Goal: Task Accomplishment & Management: Manage account settings

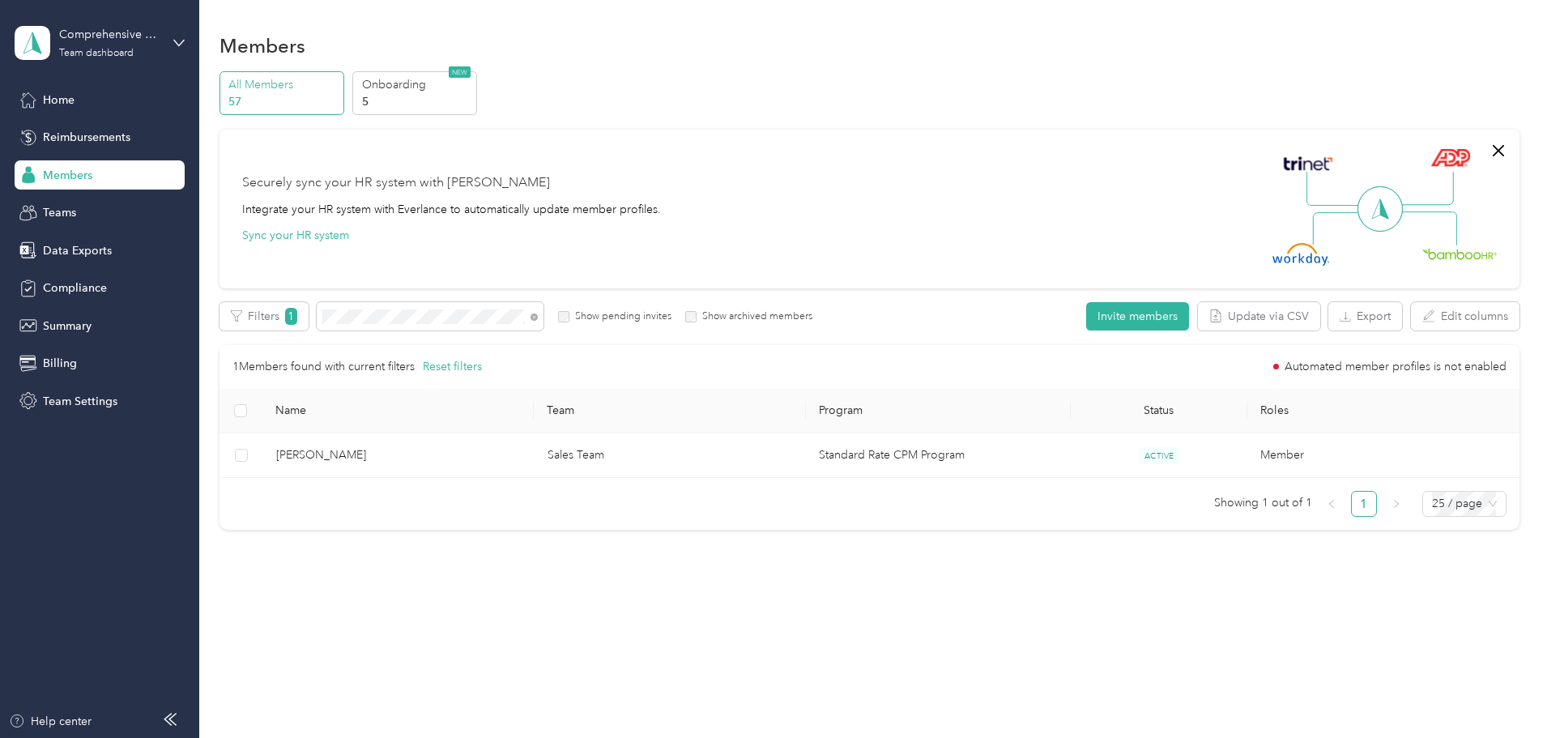
click at [117, 168] on div "Members" at bounding box center [100, 174] width 170 height 29
click at [538, 314] on icon at bounding box center [533, 316] width 7 height 7
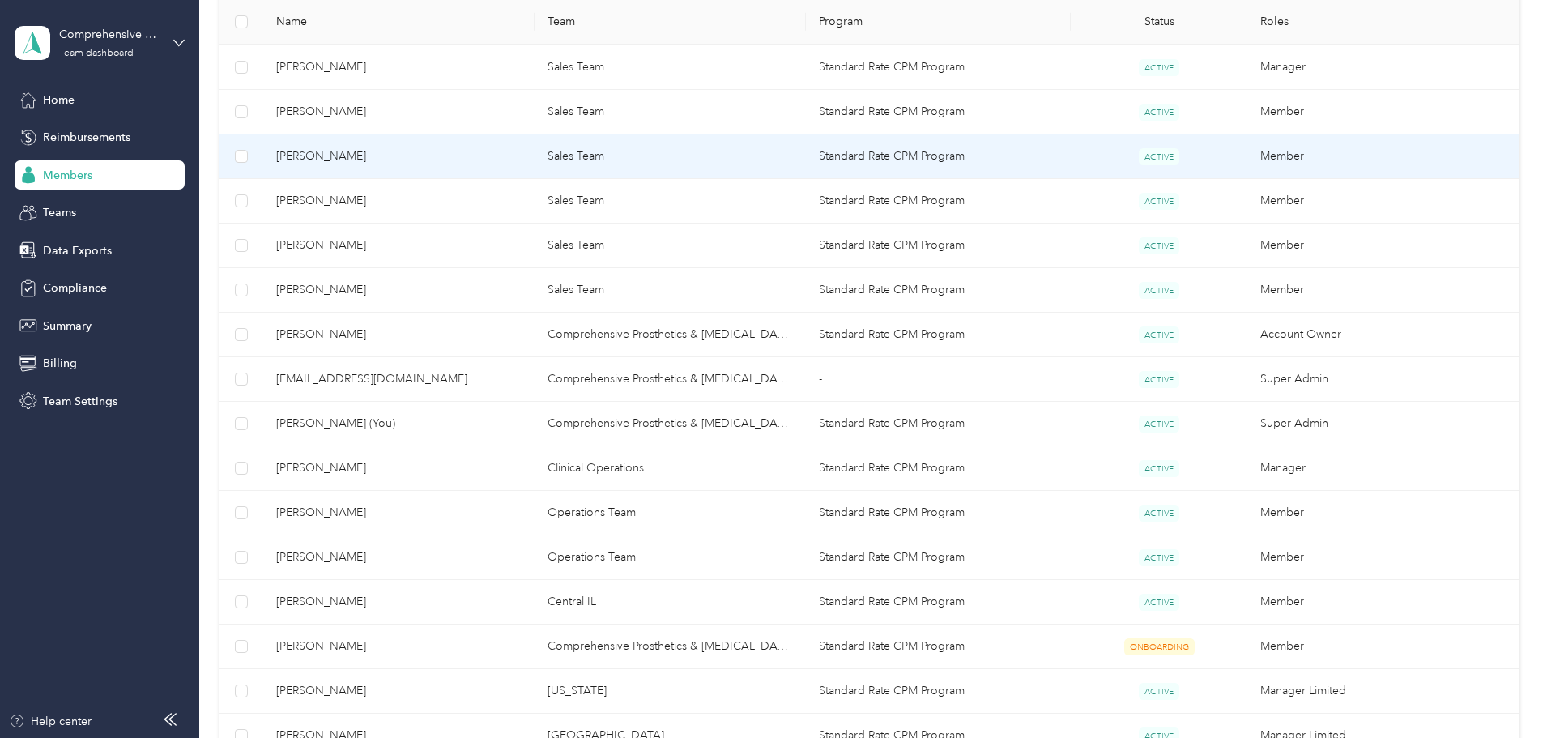
scroll to position [567, 0]
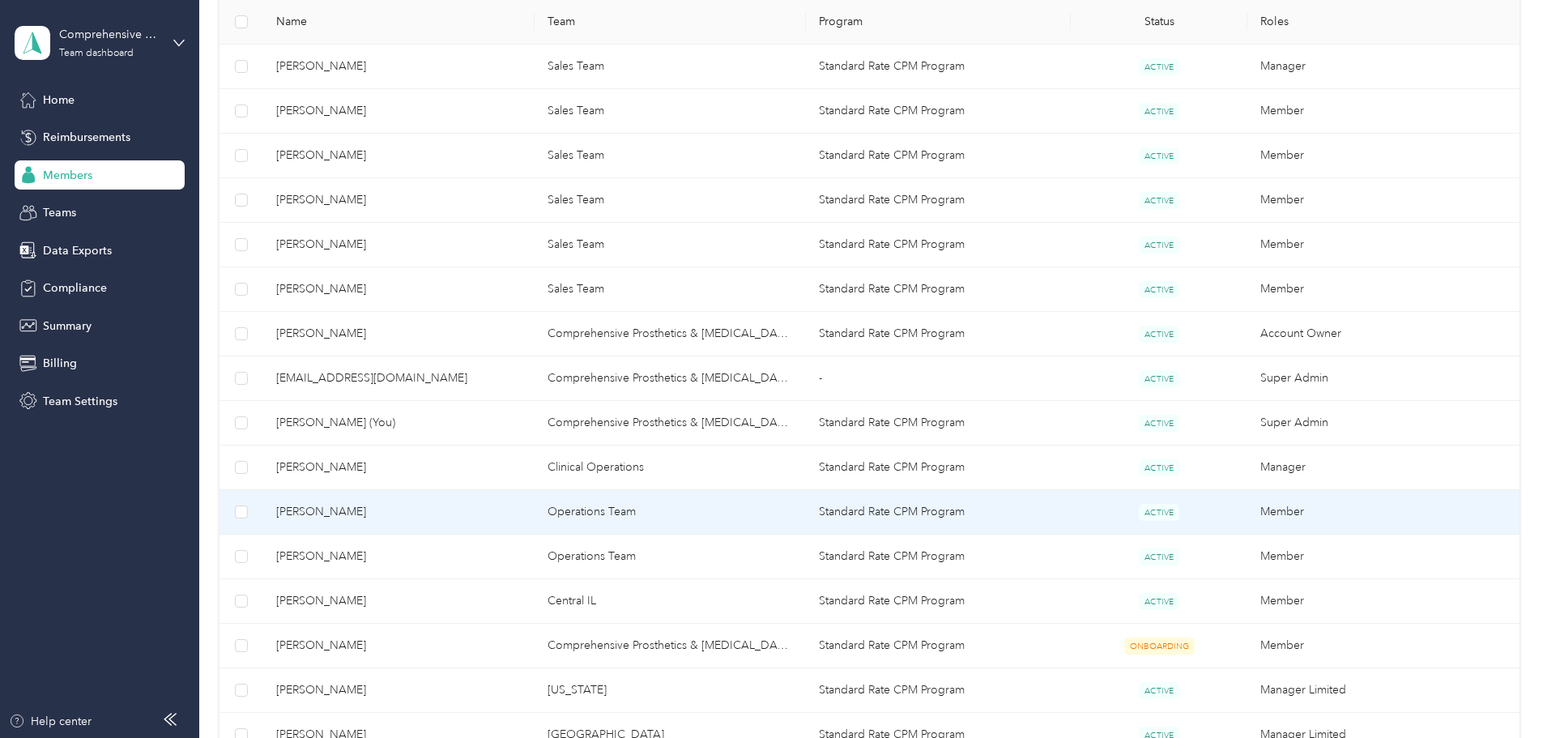
click at [398, 513] on span "[PERSON_NAME]" at bounding box center [398, 512] width 245 height 18
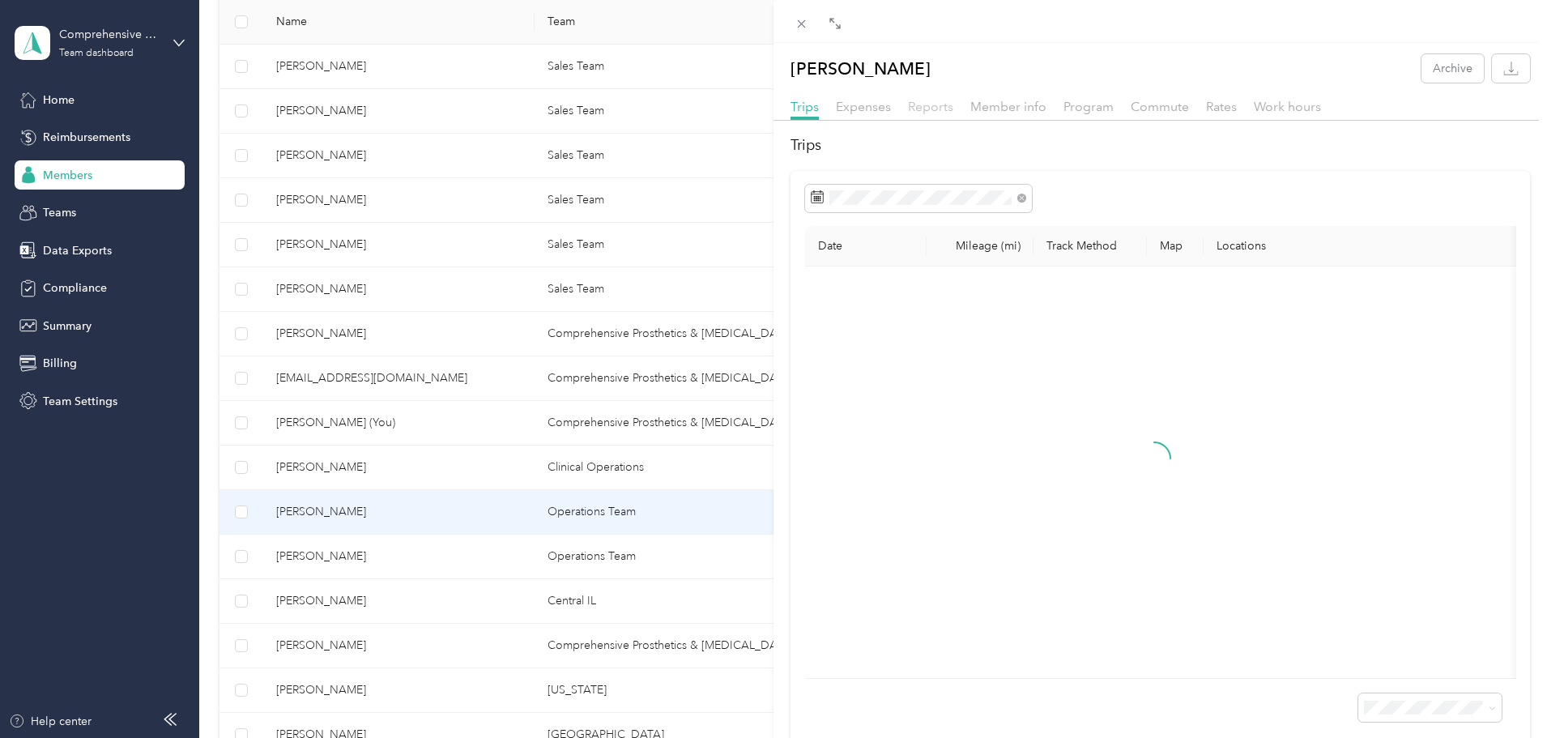
click at [921, 104] on span "Reports" at bounding box center [930, 106] width 45 height 15
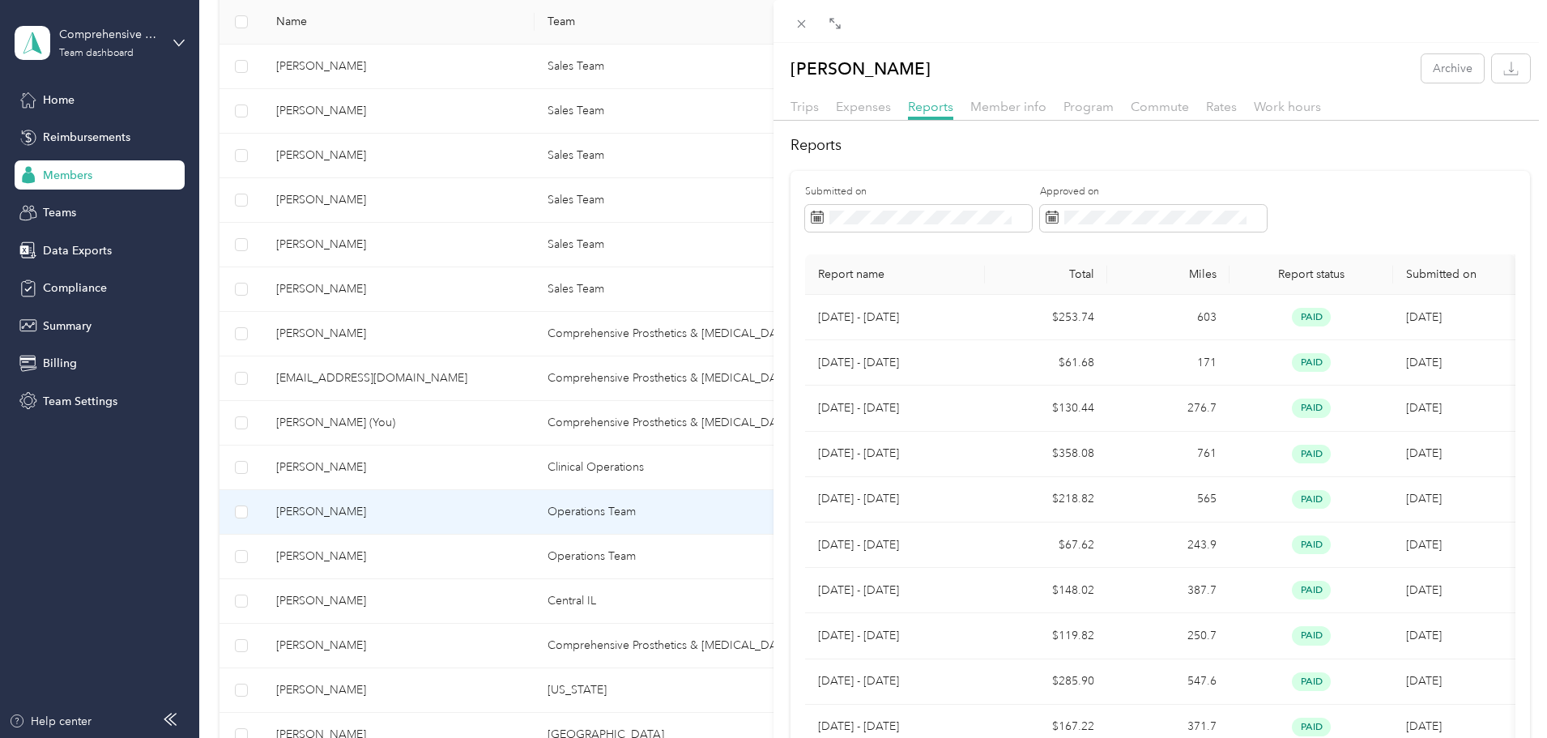
click at [413, 594] on div "[PERSON_NAME] Archive Trips Expenses Reports Member info Program Commute Rates …" at bounding box center [773, 369] width 1547 height 738
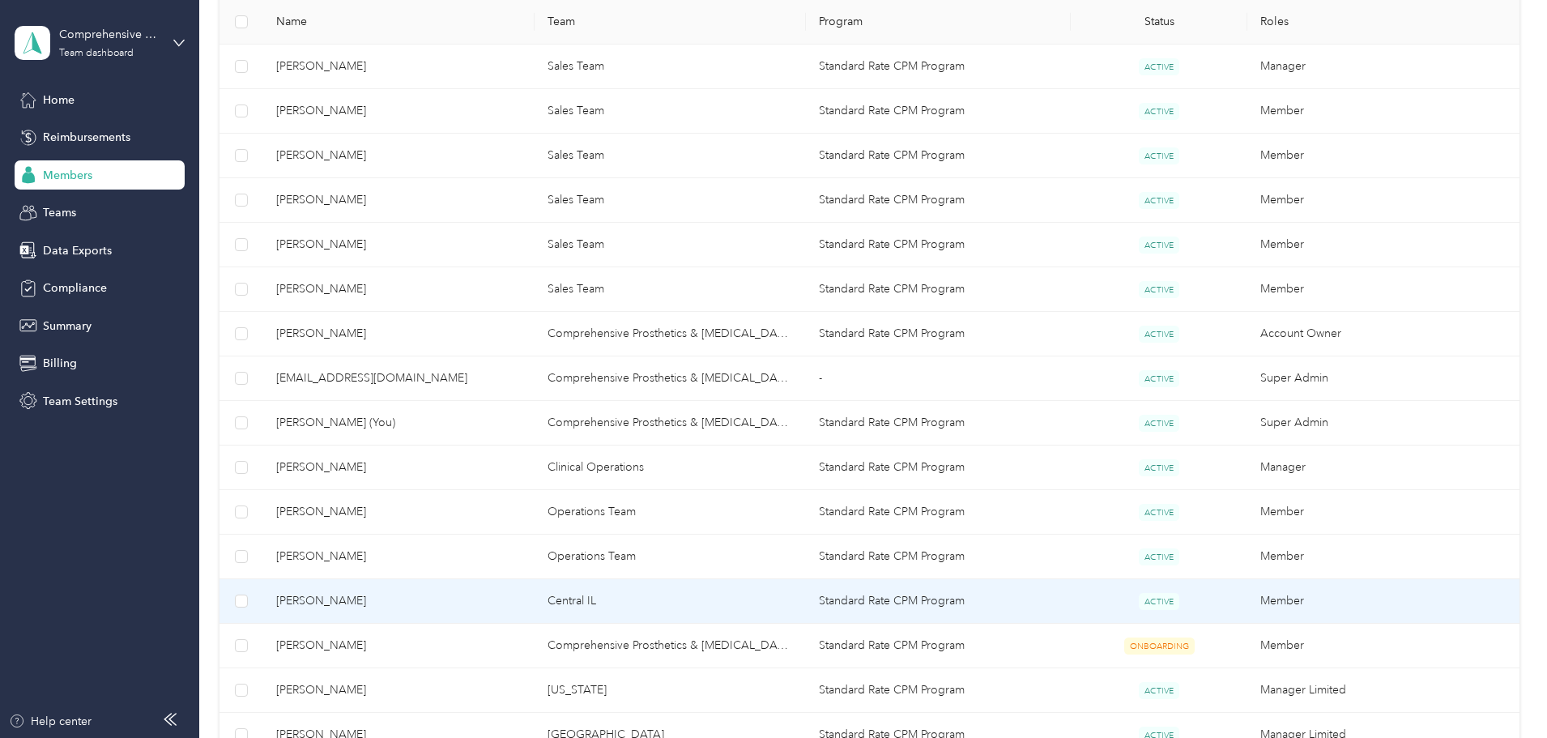
click at [414, 598] on span "[PERSON_NAME]" at bounding box center [398, 601] width 245 height 18
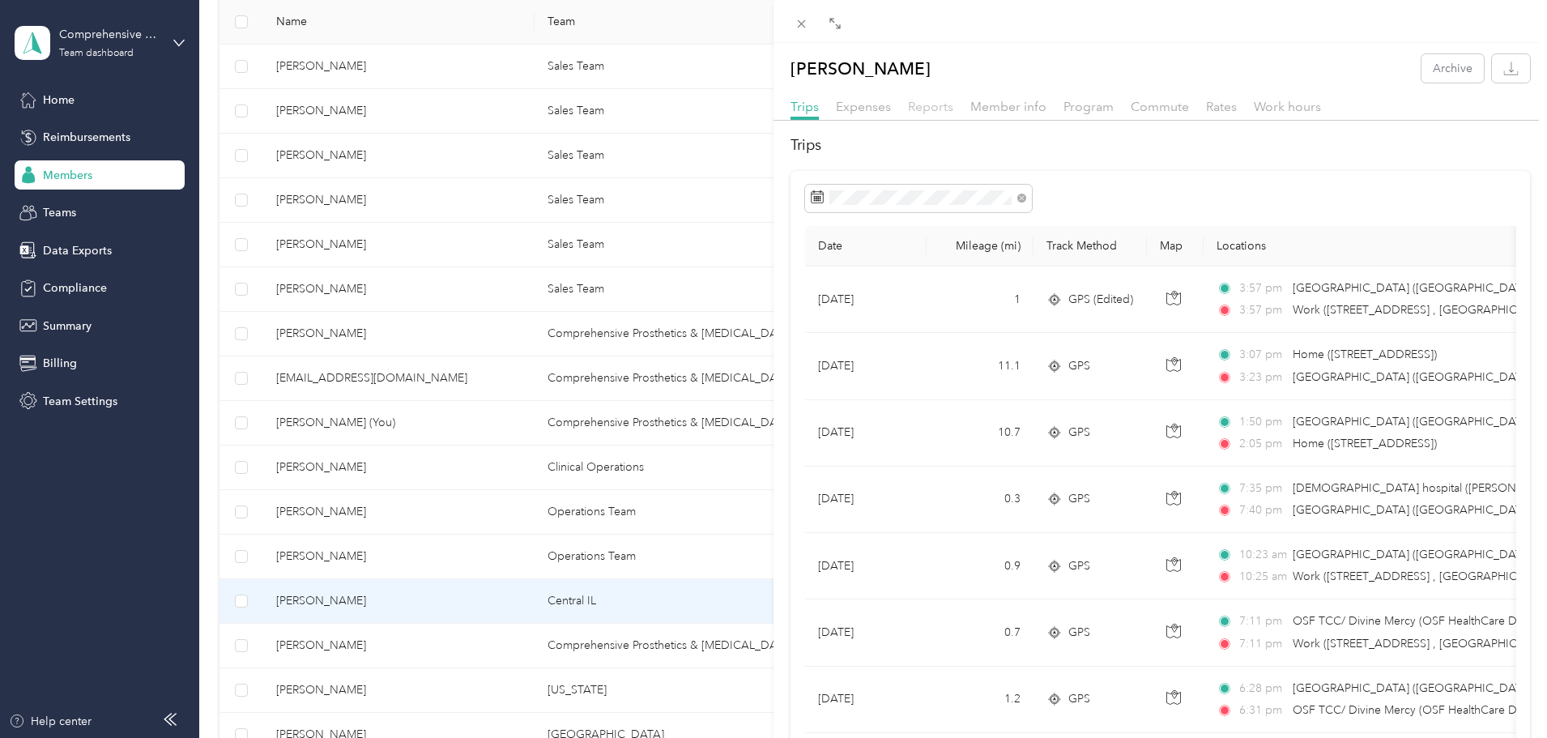
click at [939, 107] on span "Reports" at bounding box center [930, 106] width 45 height 15
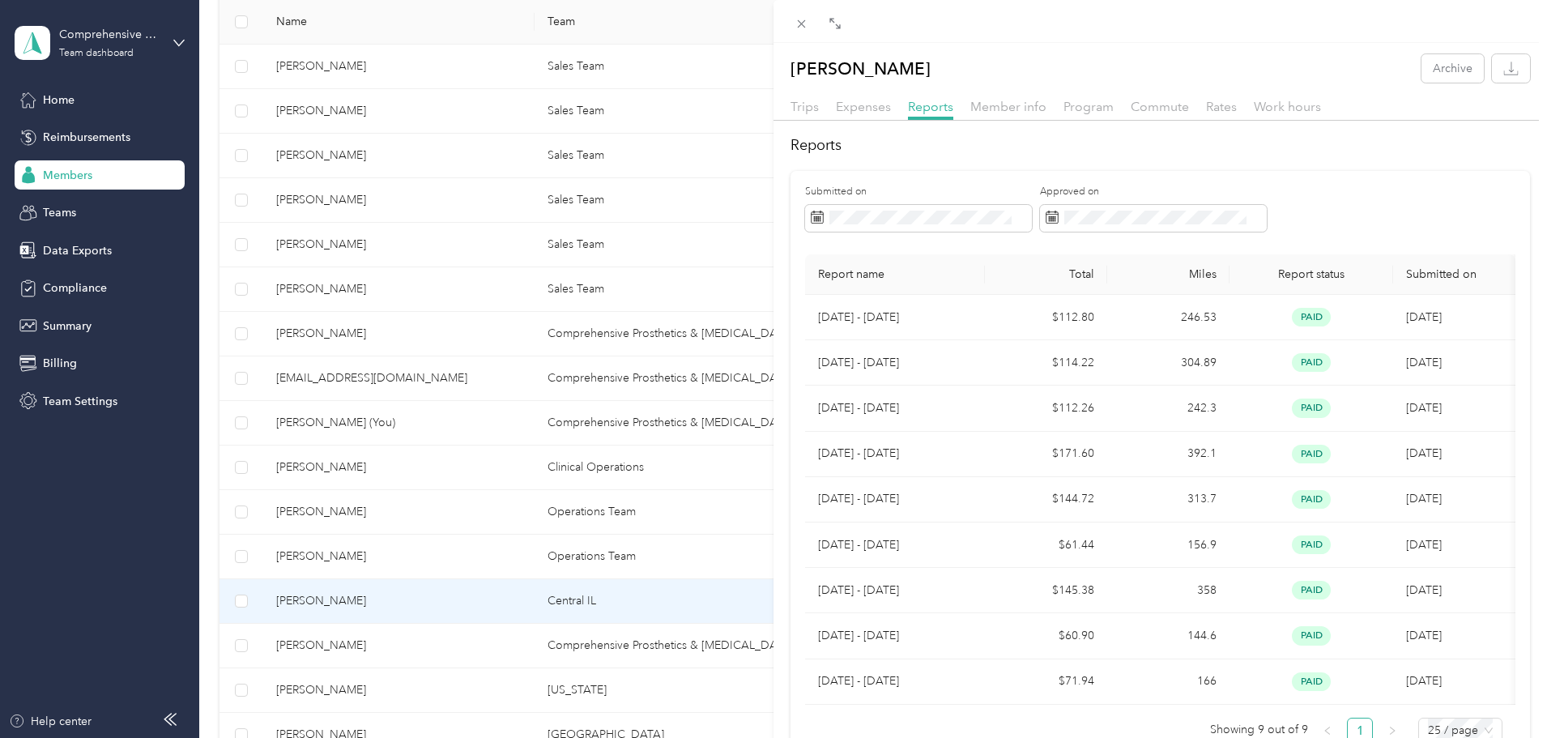
click at [419, 645] on div "[PERSON_NAME] Tuppal Archive Trips Expenses Reports Member info Program Commute…" at bounding box center [773, 369] width 1547 height 738
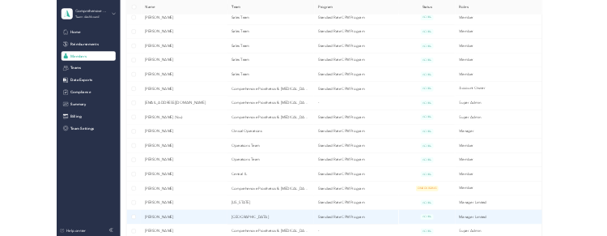
scroll to position [729, 0]
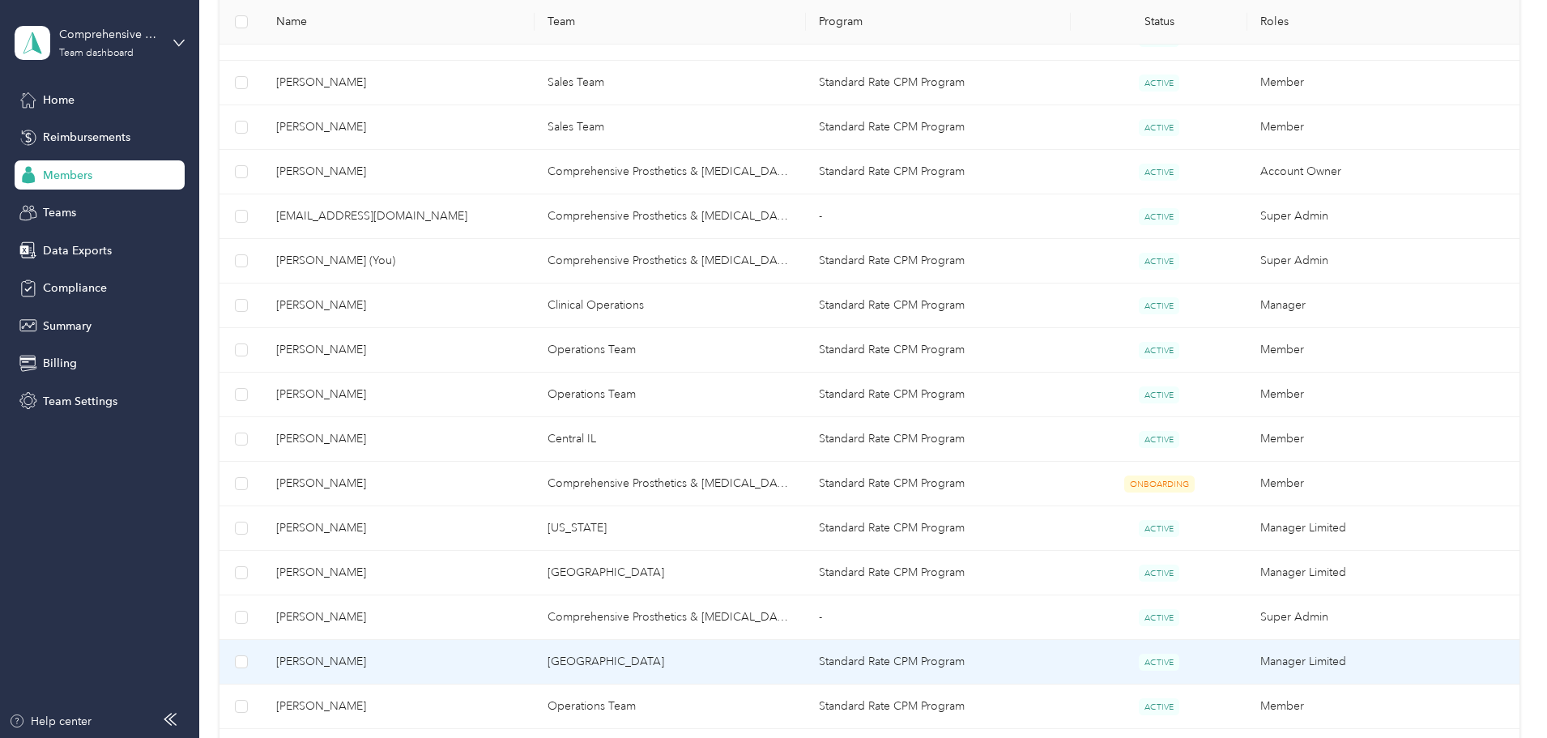
click at [410, 666] on span "[PERSON_NAME]" at bounding box center [398, 662] width 245 height 18
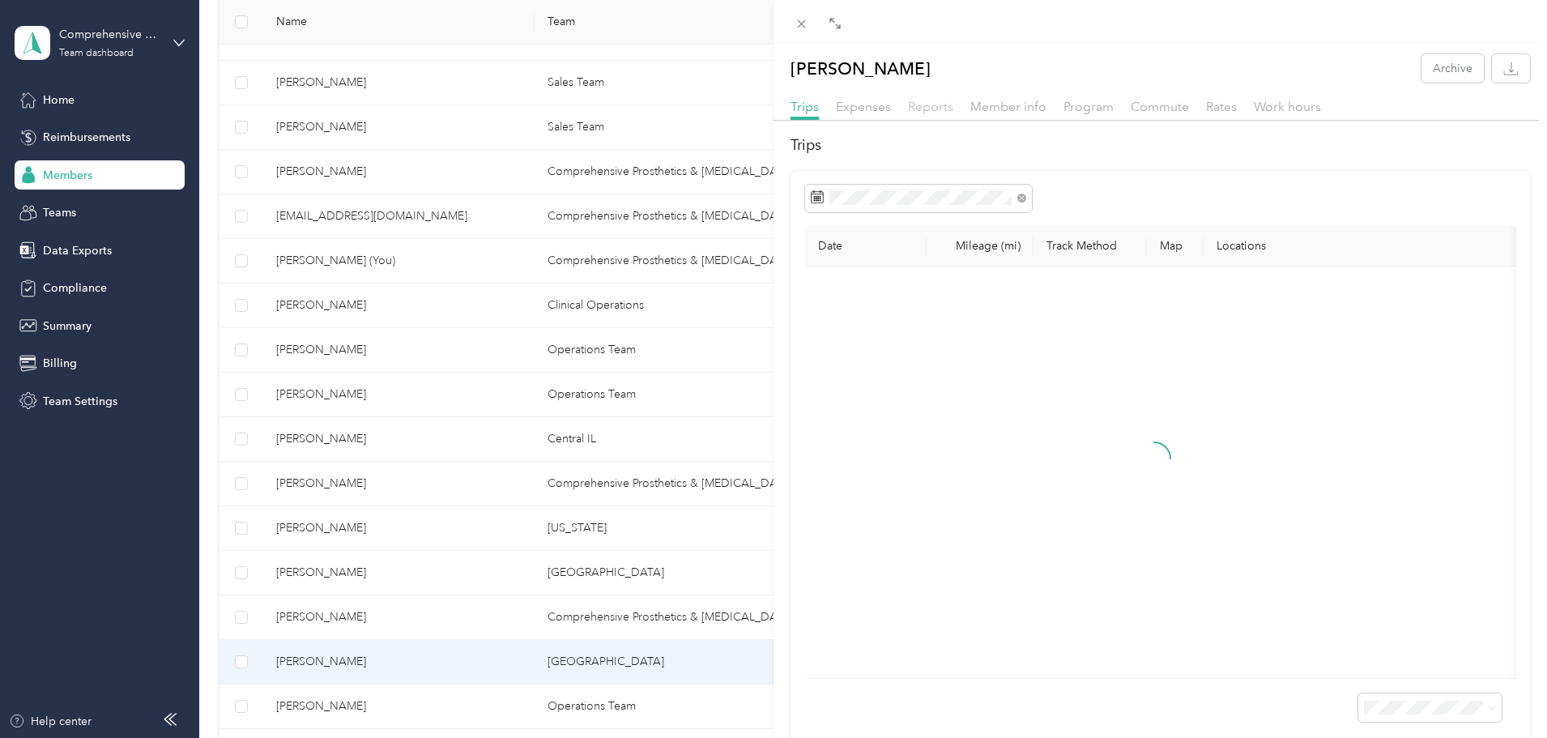
click at [939, 112] on span "Reports" at bounding box center [930, 106] width 45 height 15
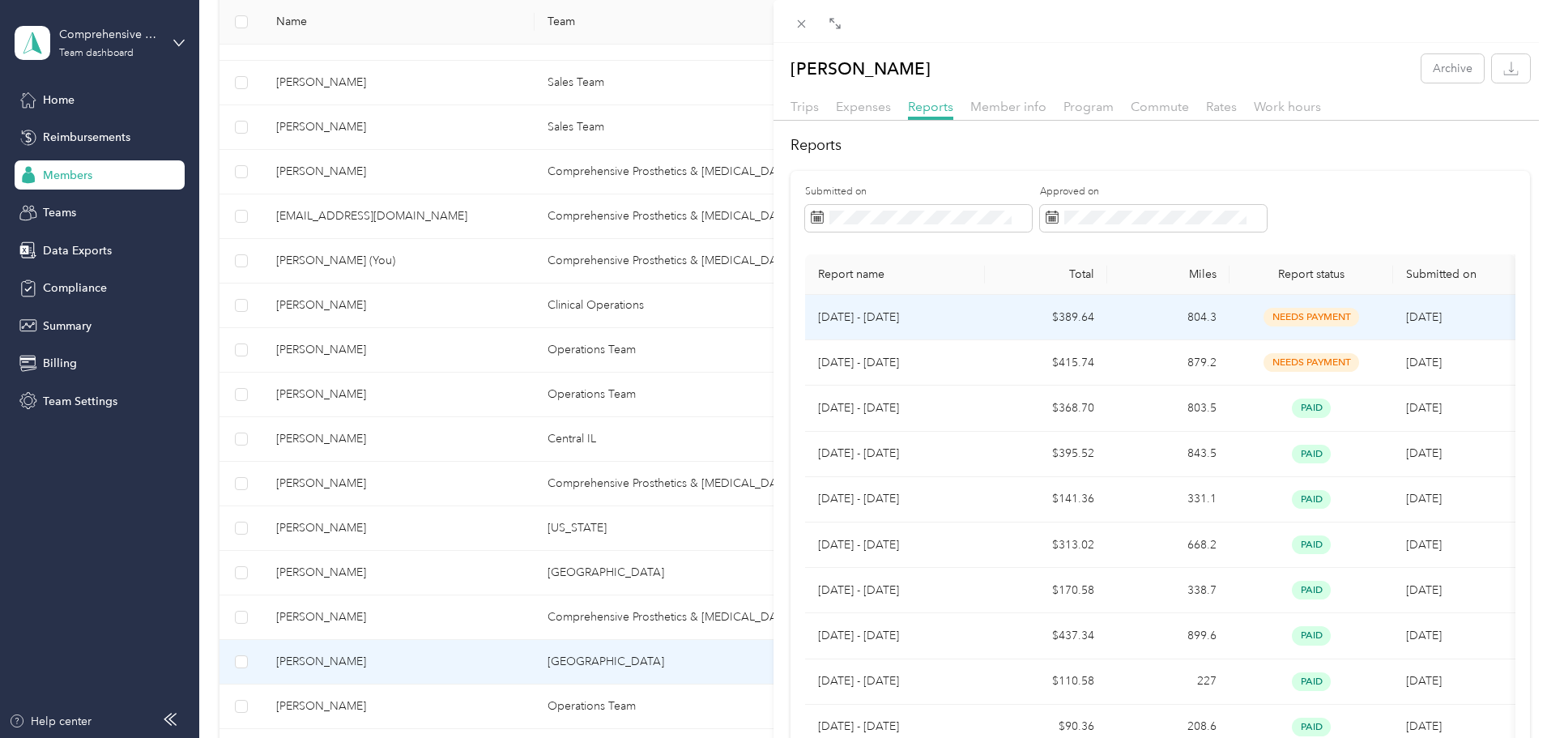
click at [860, 313] on p "[DATE] - [DATE]" at bounding box center [895, 318] width 154 height 18
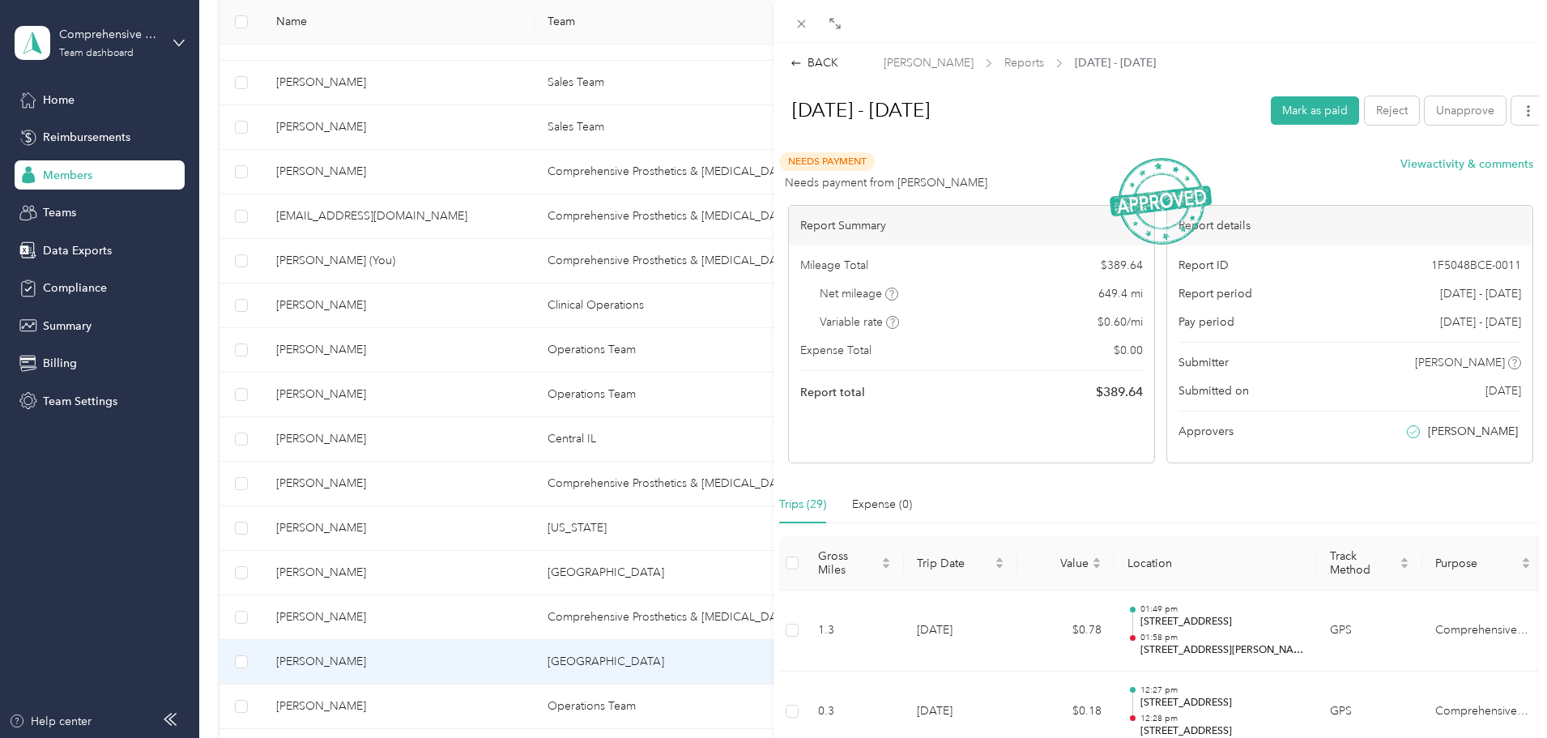
click at [815, 62] on div "BACK" at bounding box center [814, 62] width 48 height 17
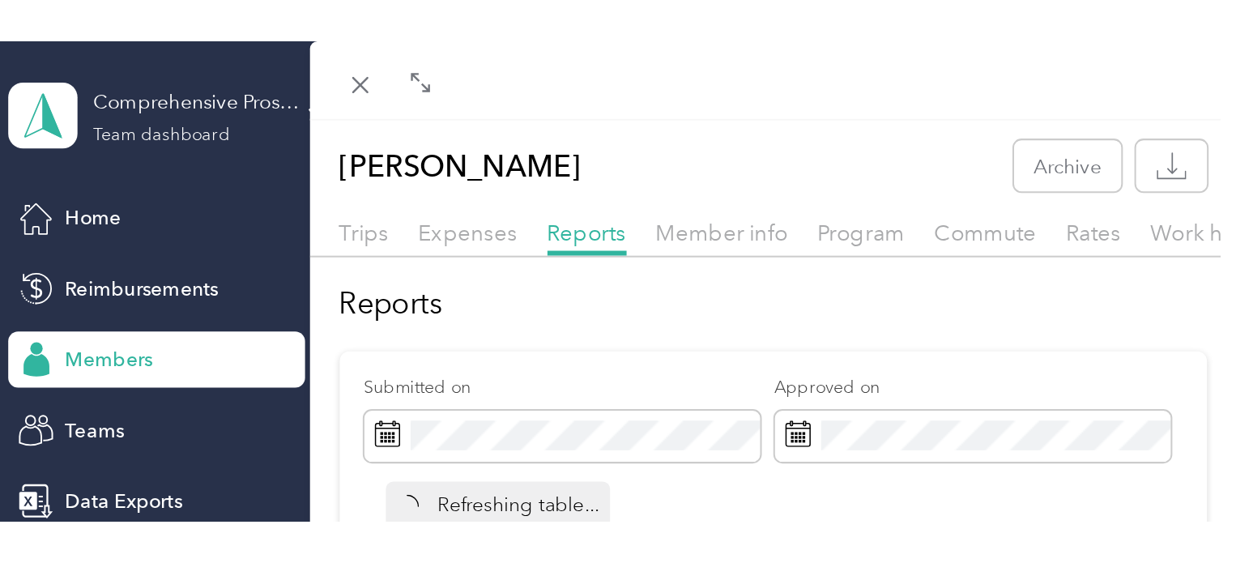
scroll to position [729, 0]
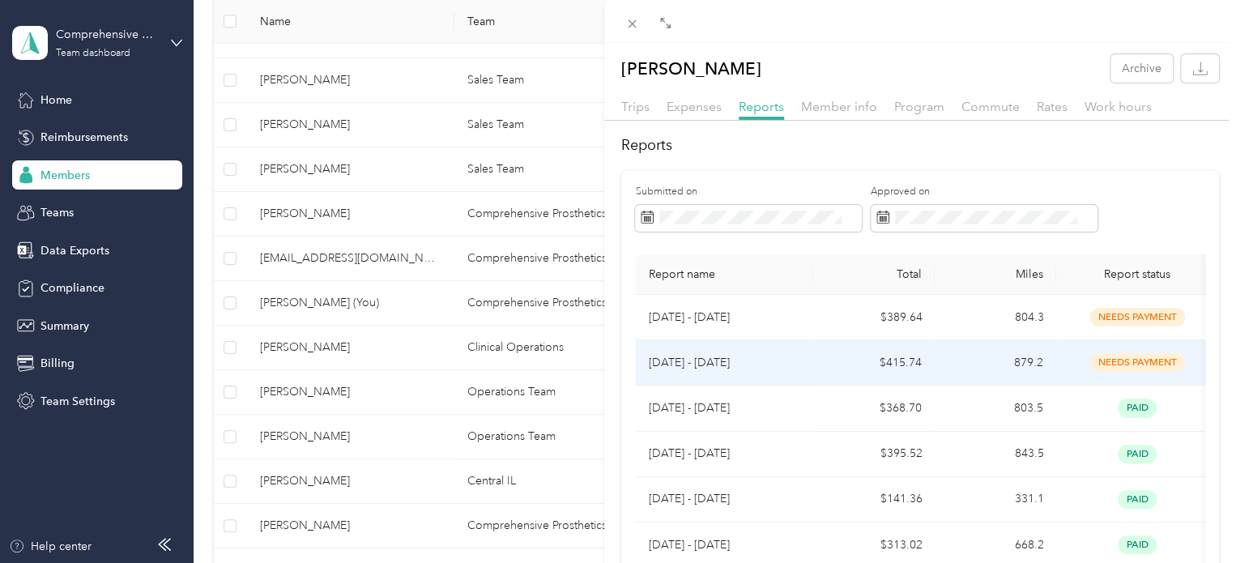
click at [697, 362] on p "[DATE] - [DATE]" at bounding box center [724, 363] width 152 height 18
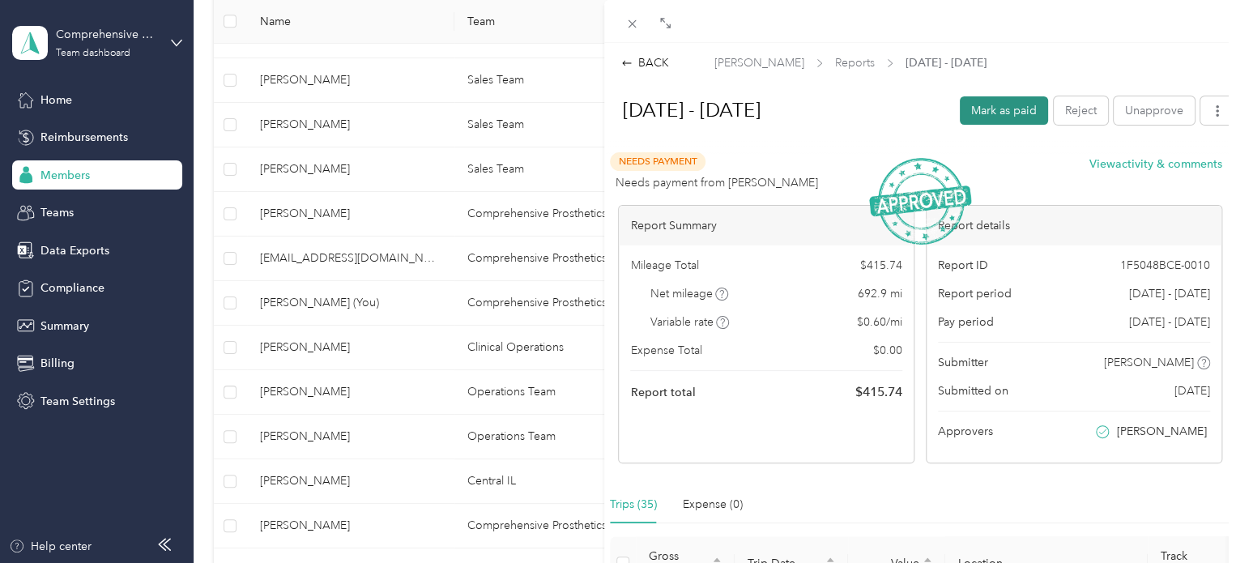
click at [992, 103] on button "Mark as paid" at bounding box center [1004, 110] width 88 height 28
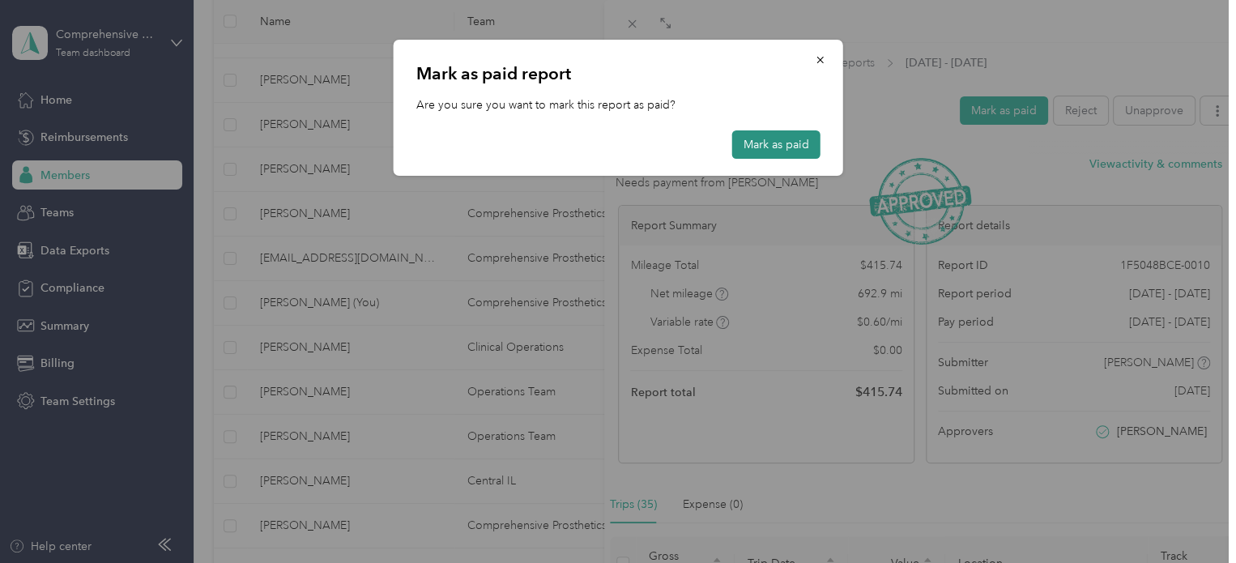
click at [803, 142] on button "Mark as paid" at bounding box center [776, 144] width 88 height 28
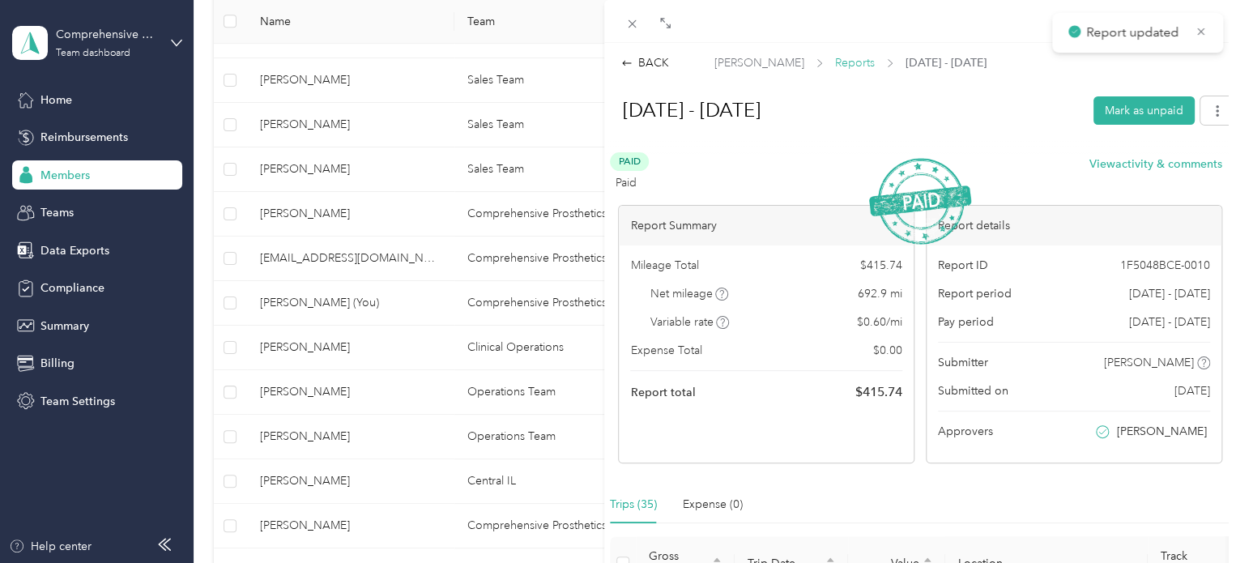
click at [835, 66] on span "Reports" at bounding box center [855, 62] width 40 height 17
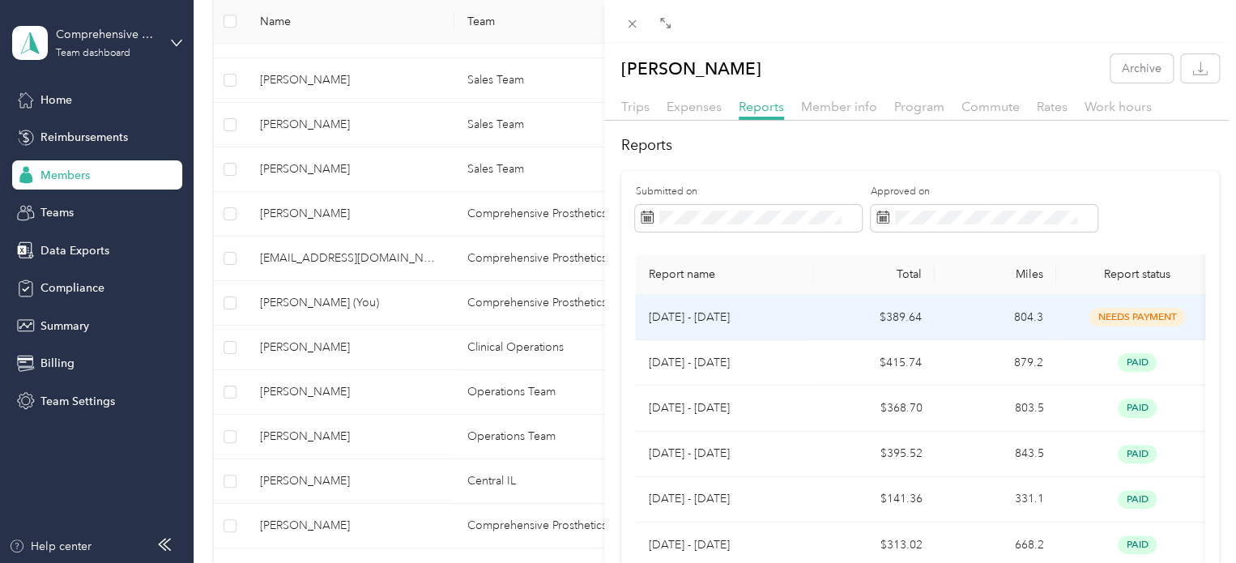
click at [717, 317] on p "[DATE] - [DATE]" at bounding box center [724, 318] width 152 height 18
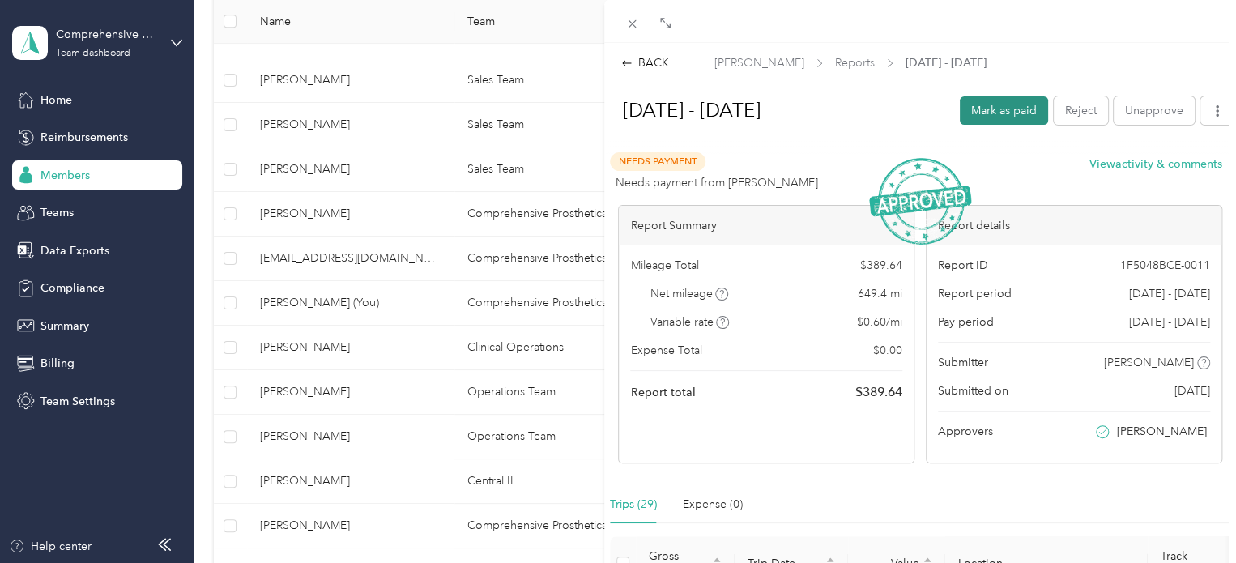
click at [1004, 104] on button "Mark as paid" at bounding box center [1004, 110] width 88 height 28
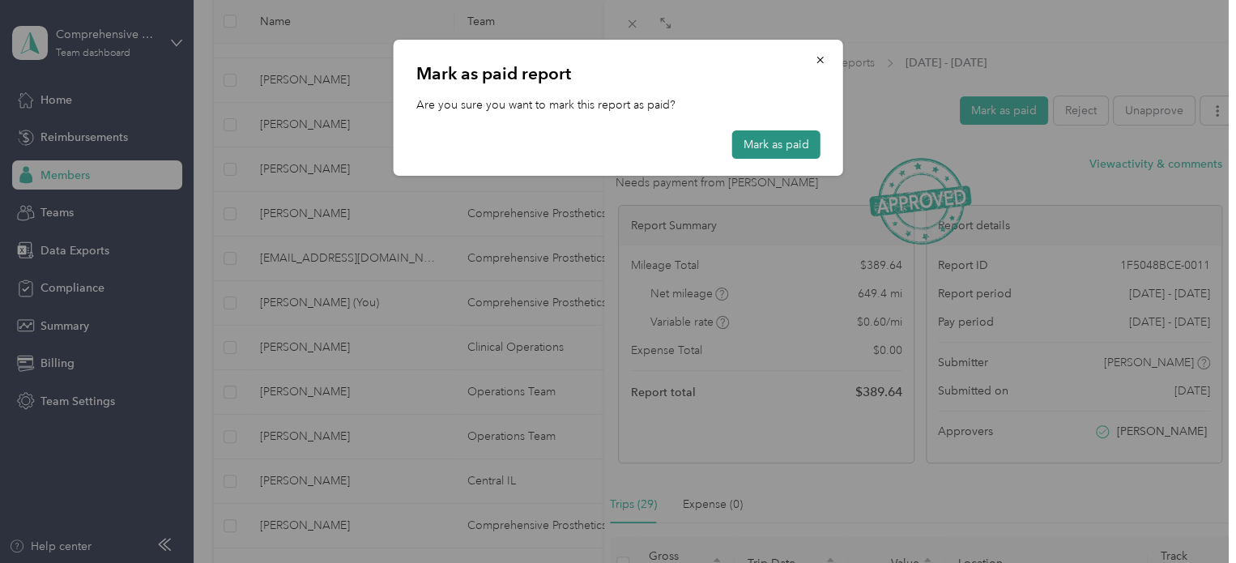
click at [790, 147] on button "Mark as paid" at bounding box center [776, 144] width 88 height 28
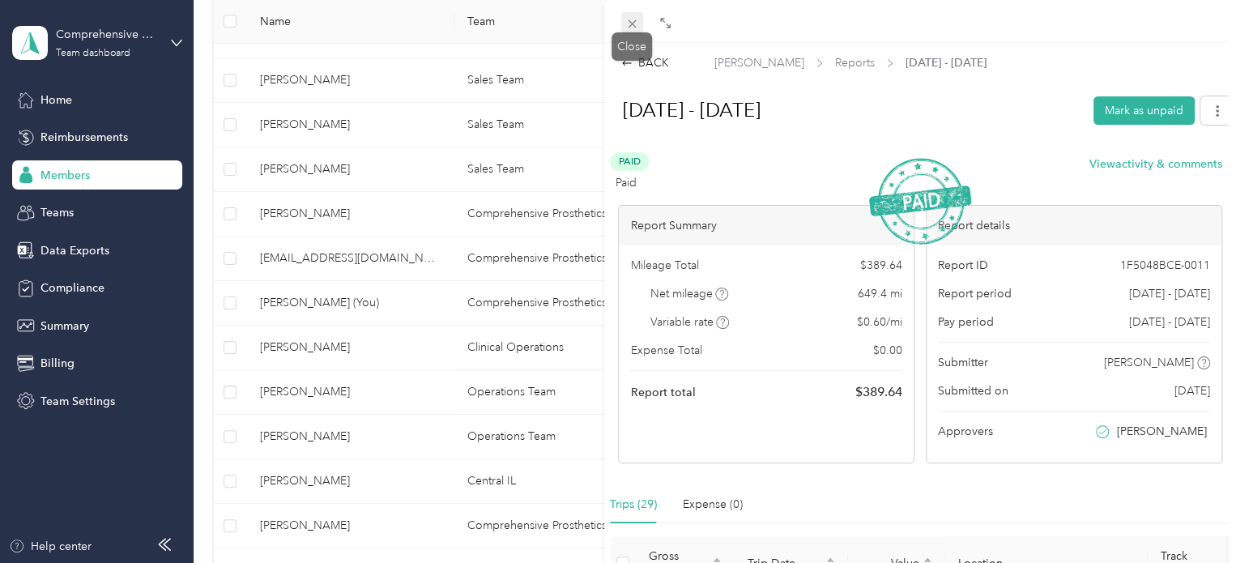
click at [633, 18] on icon at bounding box center [632, 24] width 14 height 14
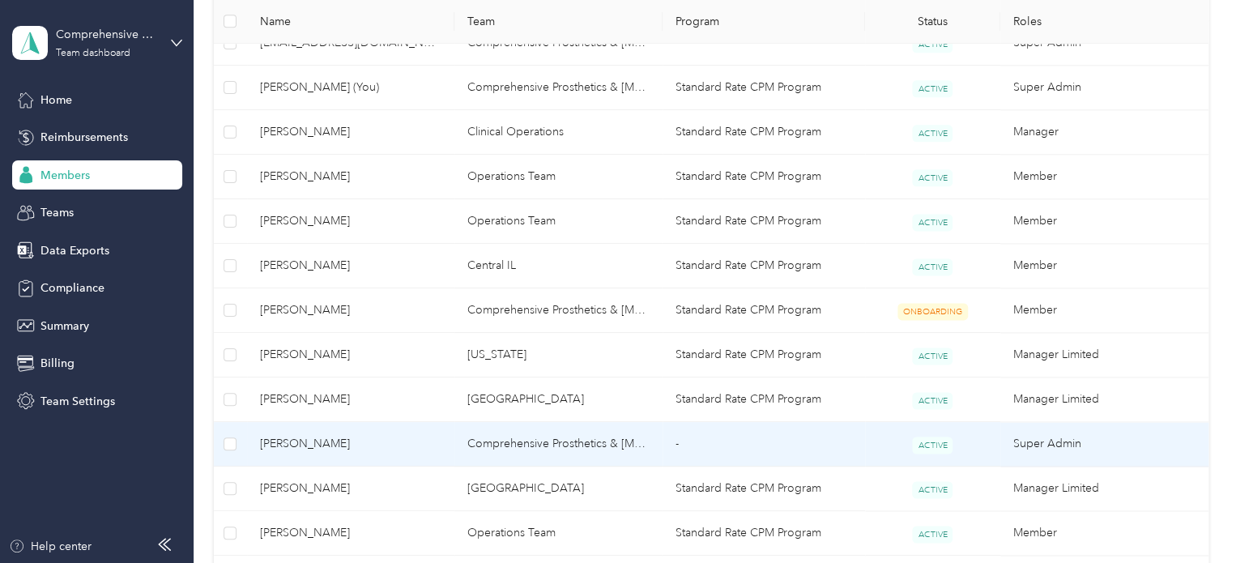
scroll to position [972, 0]
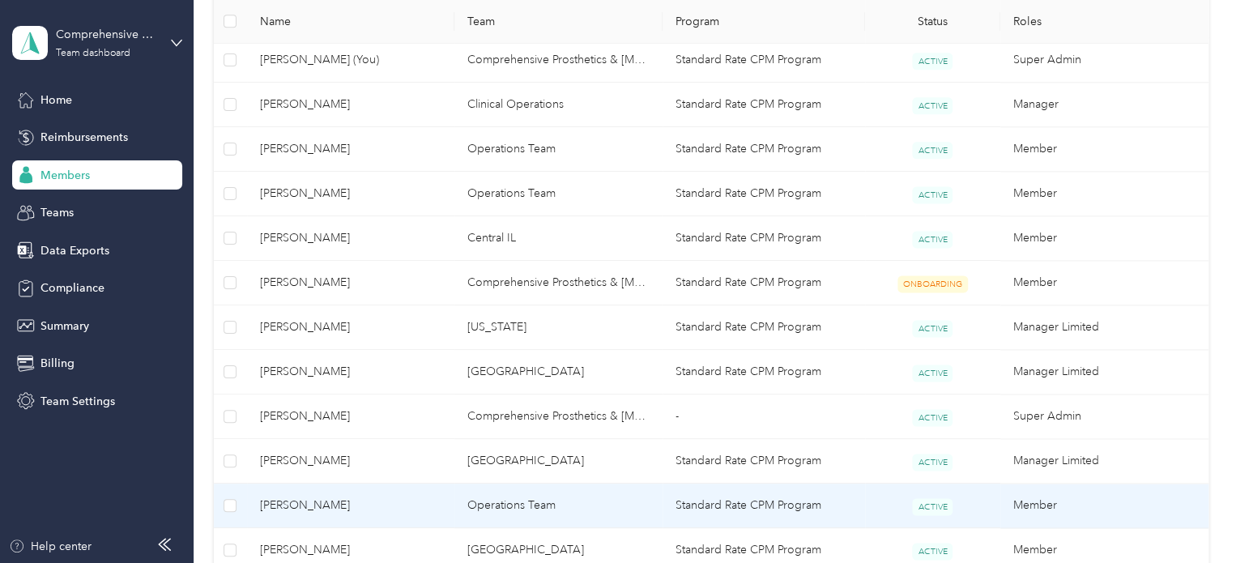
click at [314, 504] on span "[PERSON_NAME]" at bounding box center [351, 505] width 182 height 18
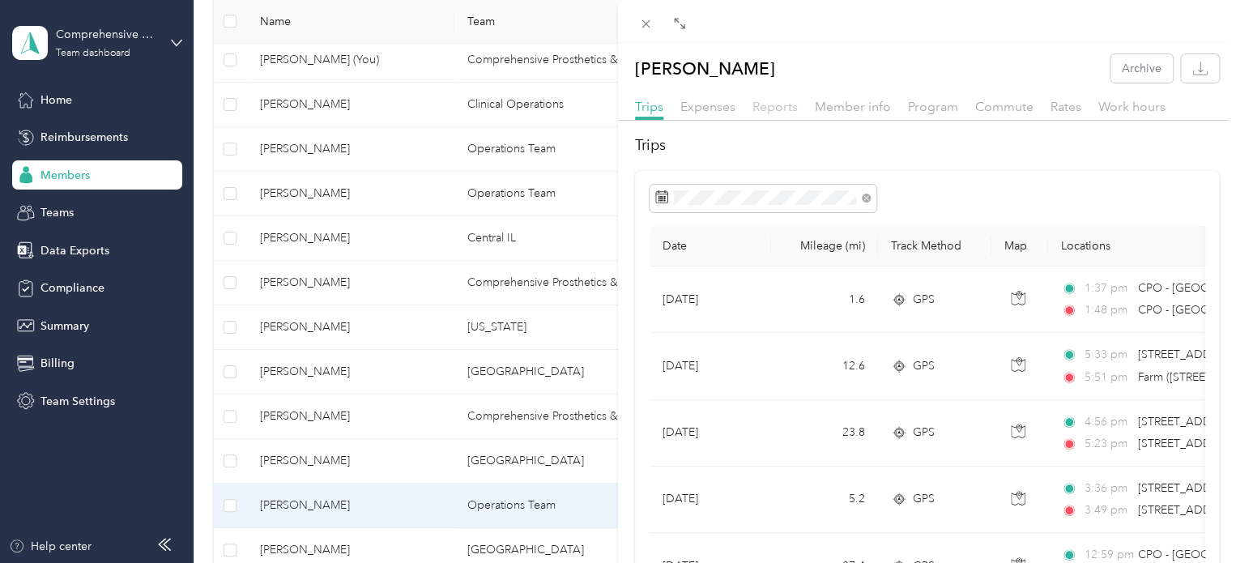
click at [761, 111] on span "Reports" at bounding box center [774, 106] width 45 height 15
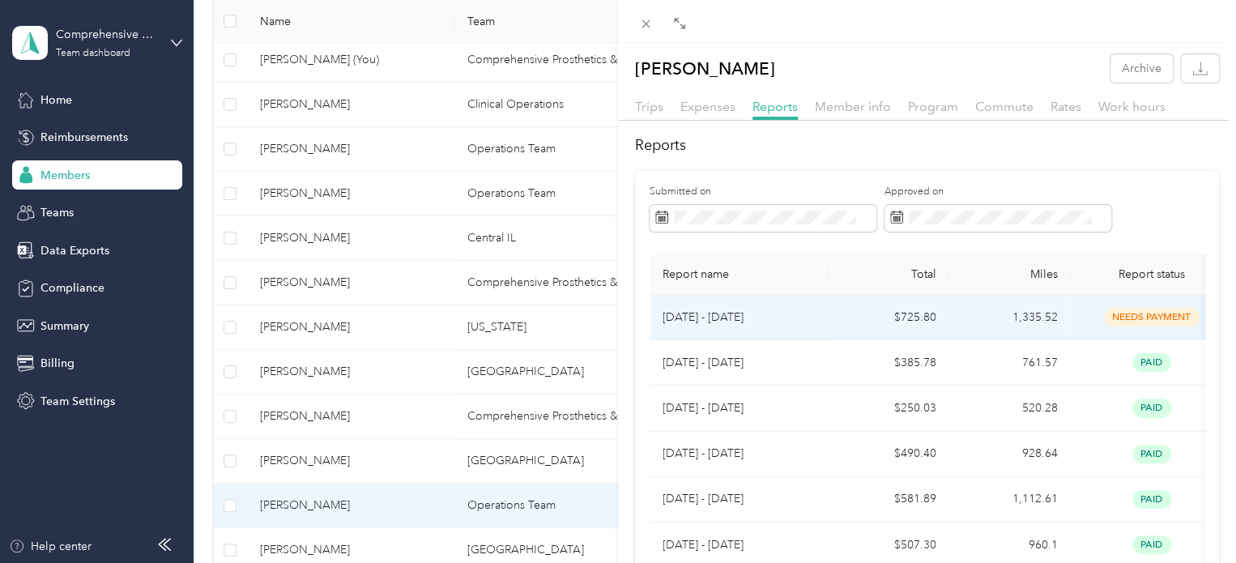
click at [739, 319] on p "[DATE] - [DATE]" at bounding box center [738, 318] width 152 height 18
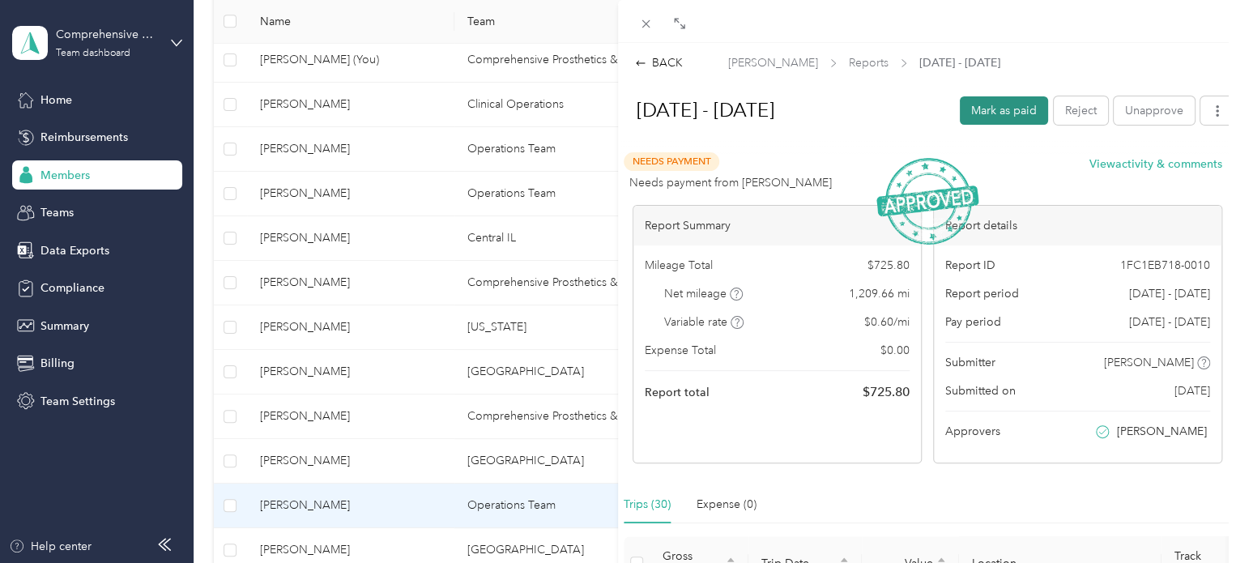
click at [986, 104] on button "Mark as paid" at bounding box center [1004, 110] width 88 height 28
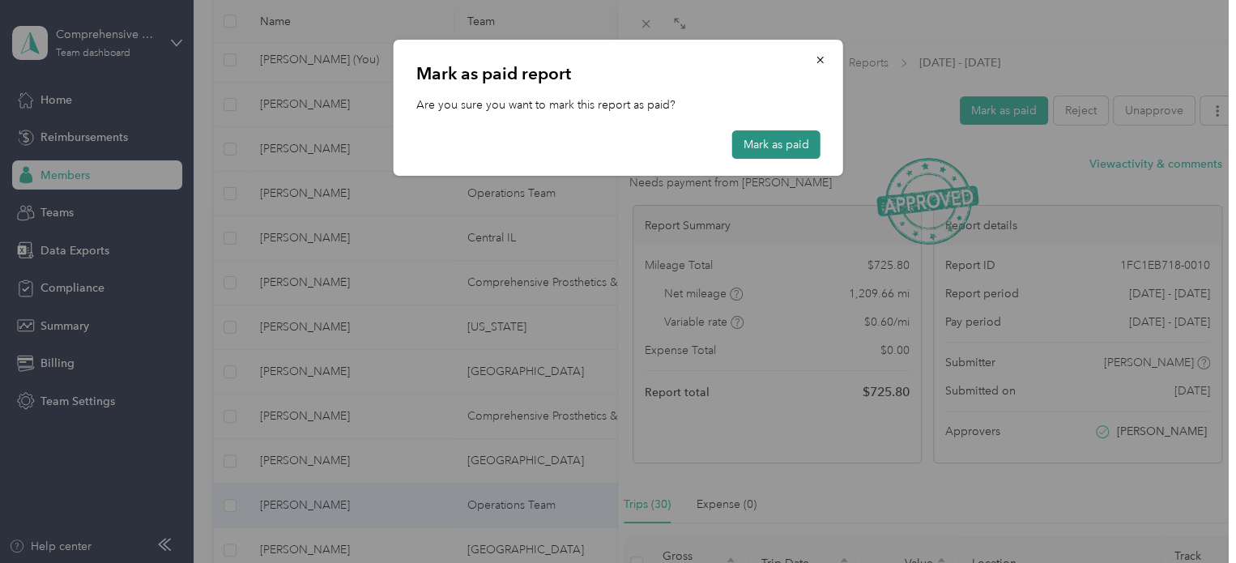
click at [790, 143] on button "Mark as paid" at bounding box center [776, 144] width 88 height 28
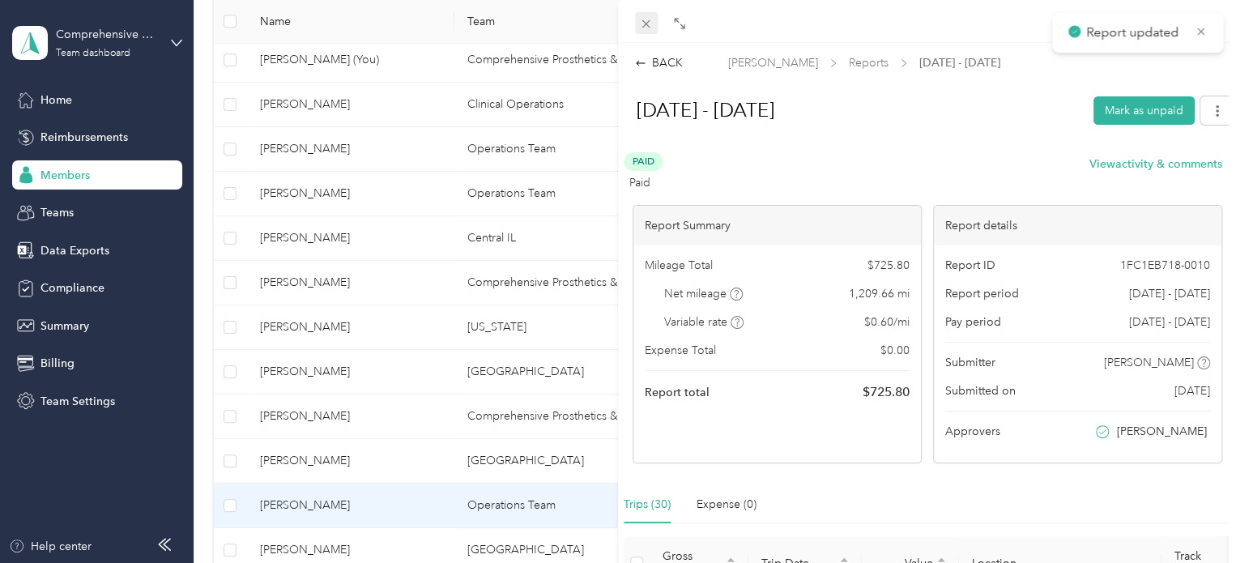
click at [648, 22] on icon at bounding box center [646, 24] width 8 height 8
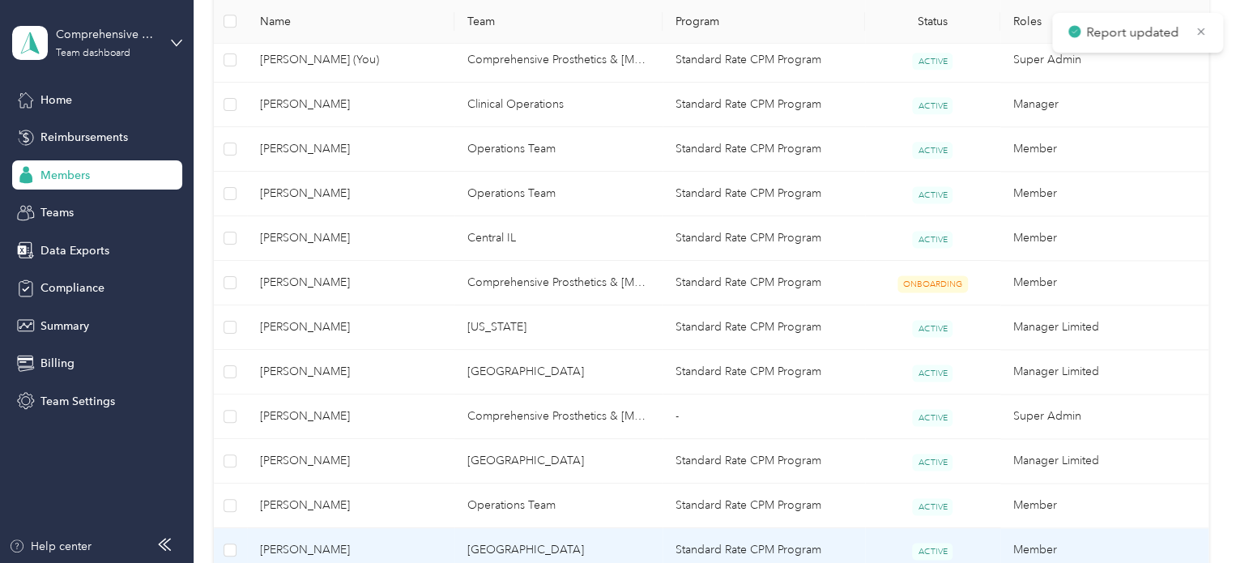
click at [313, 545] on span "[PERSON_NAME]" at bounding box center [351, 550] width 182 height 18
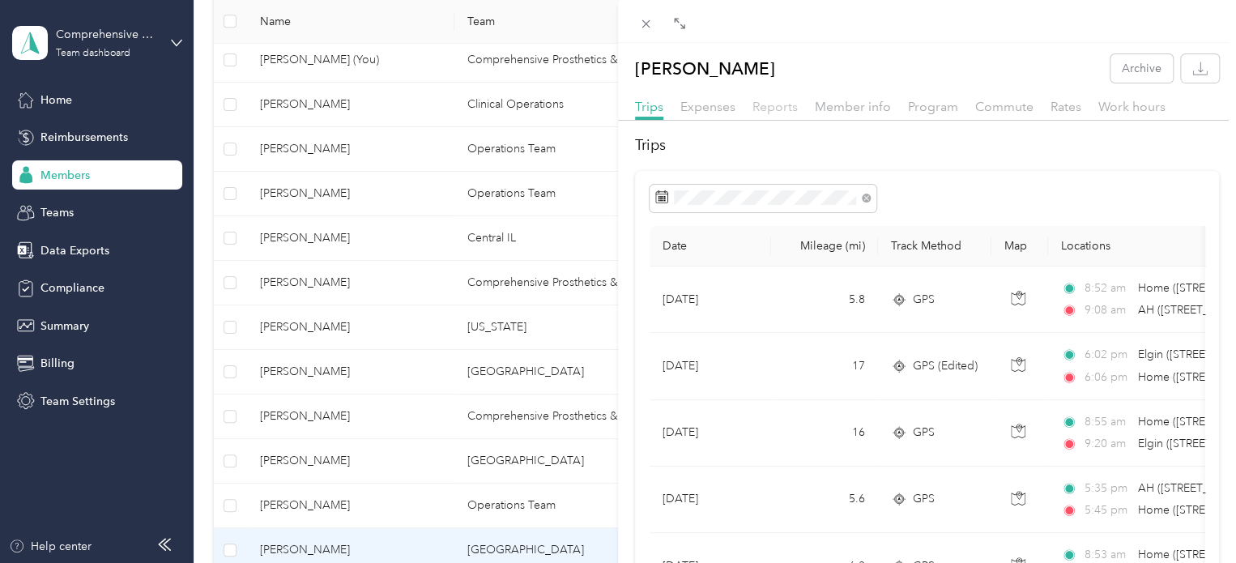
click at [777, 109] on span "Reports" at bounding box center [774, 106] width 45 height 15
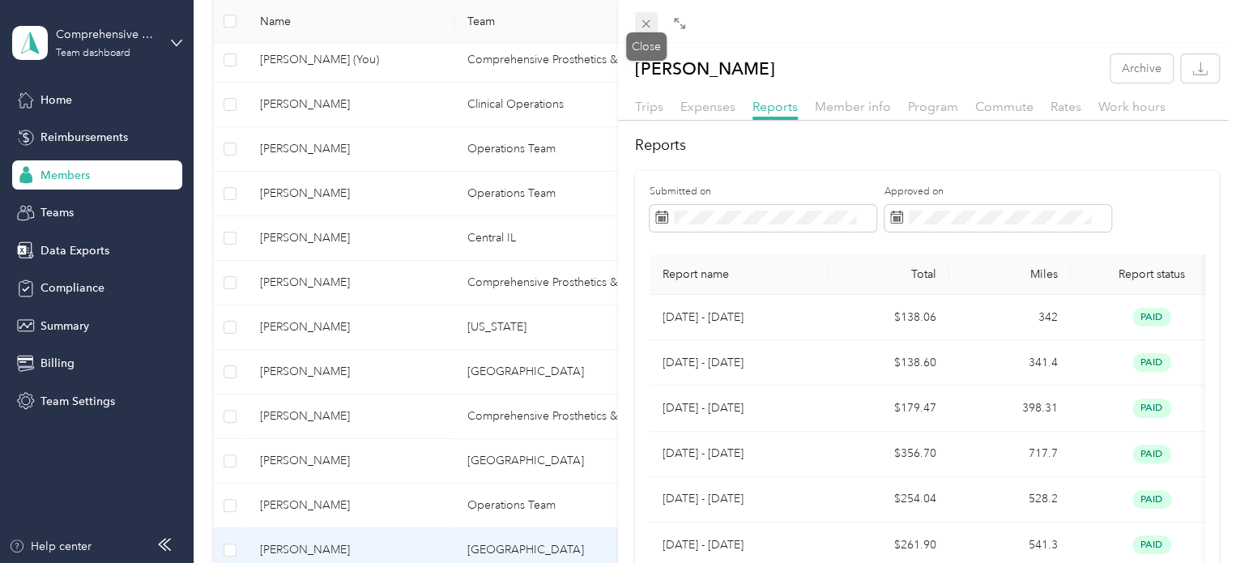
click at [648, 22] on icon at bounding box center [646, 24] width 8 height 8
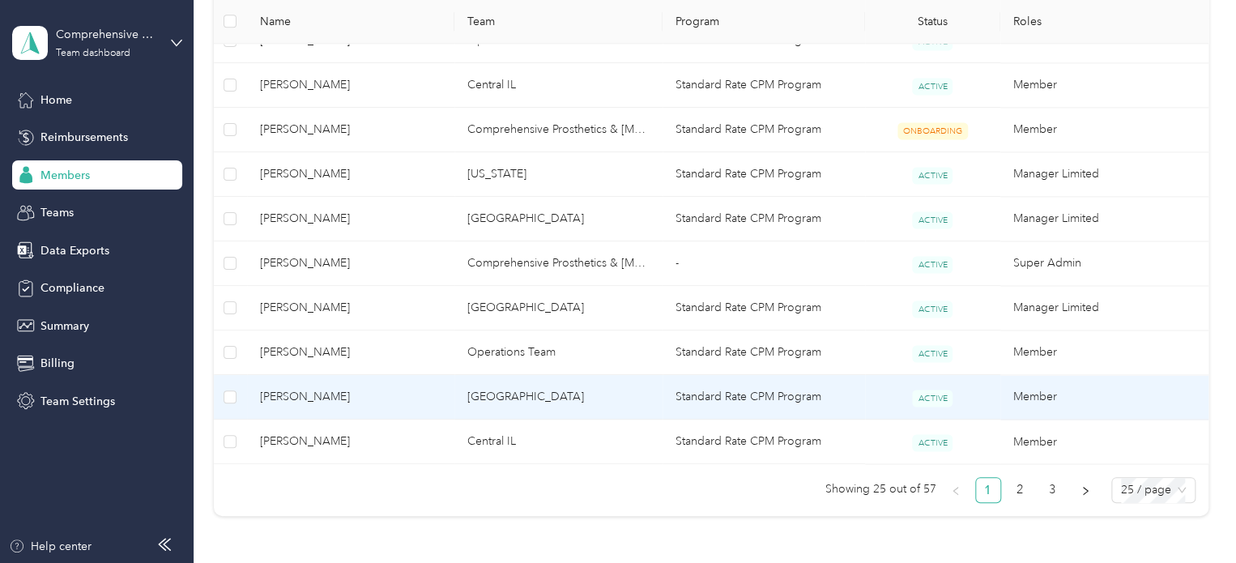
scroll to position [1134, 0]
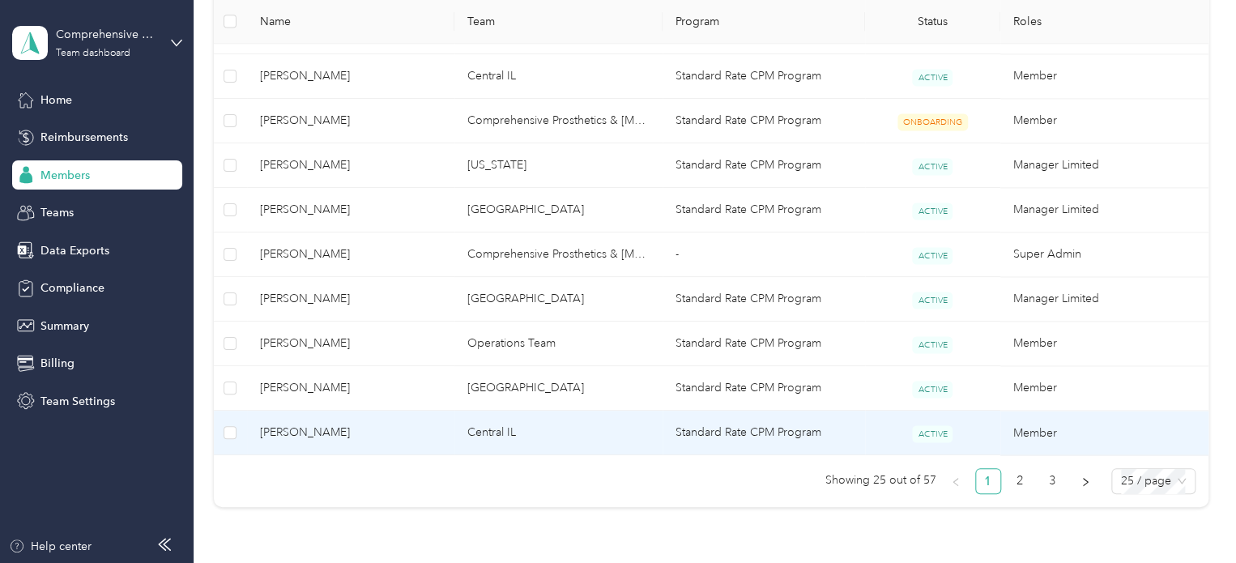
click at [335, 429] on span "[PERSON_NAME]" at bounding box center [351, 433] width 182 height 18
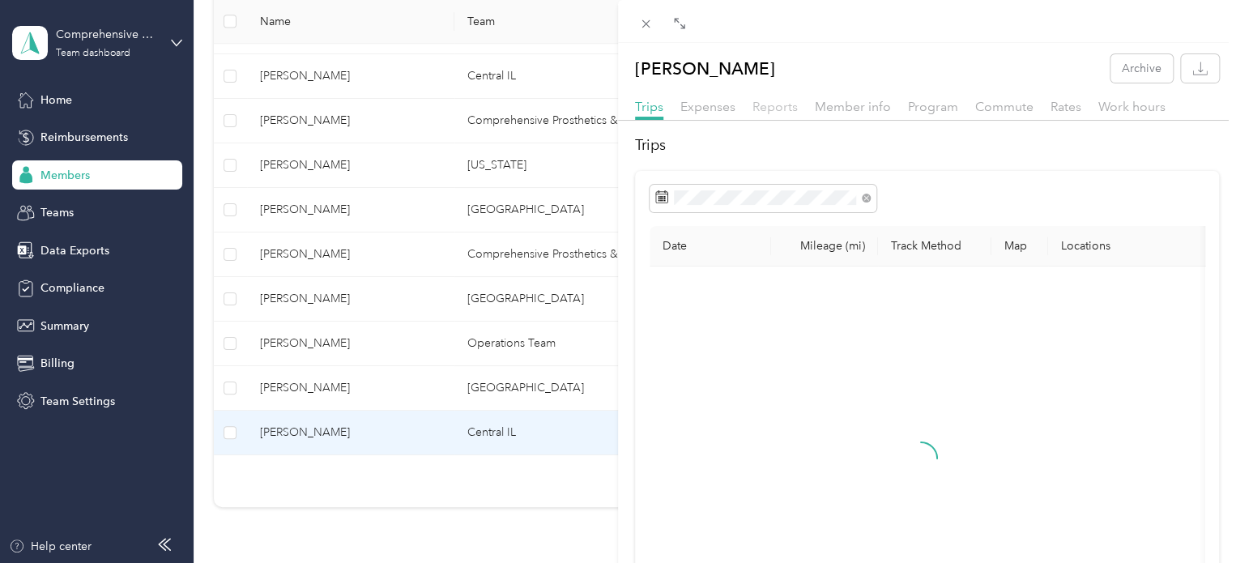
click at [785, 109] on span "Reports" at bounding box center [774, 106] width 45 height 15
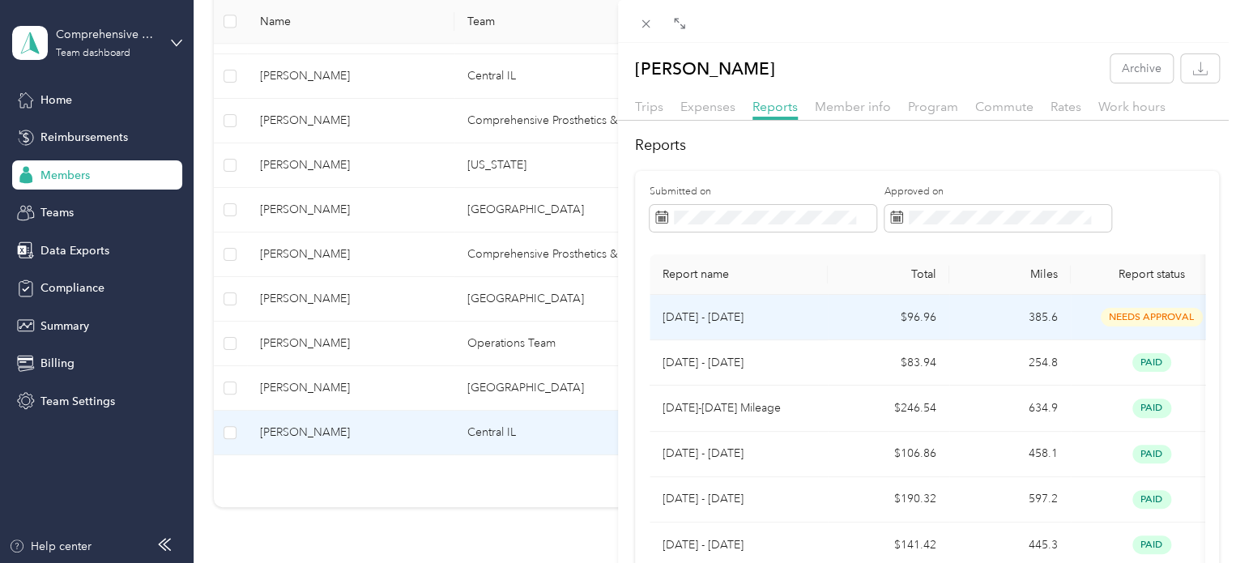
click at [718, 317] on p "[DATE] - [DATE]" at bounding box center [738, 318] width 152 height 18
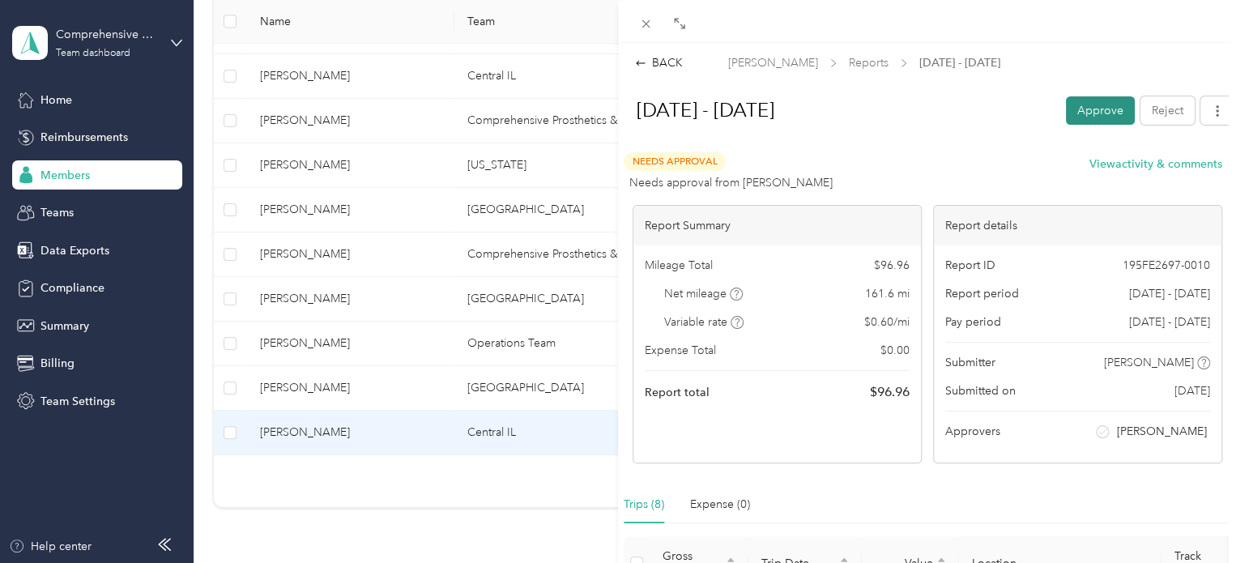
click at [1098, 109] on button "Approve" at bounding box center [1100, 110] width 69 height 28
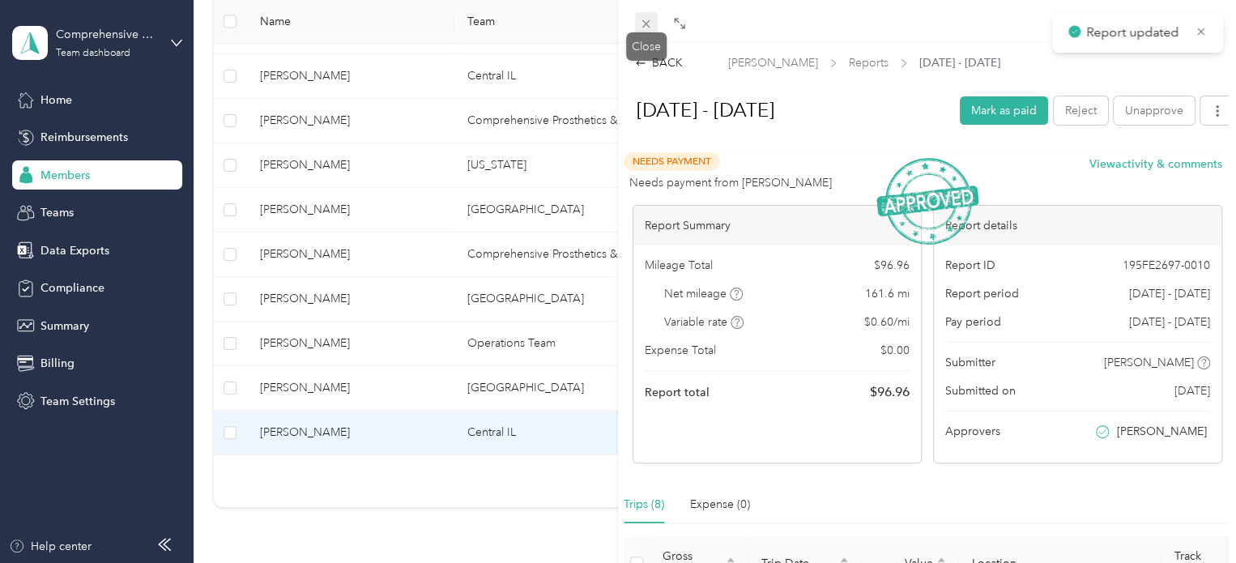
click at [649, 23] on icon at bounding box center [646, 24] width 14 height 14
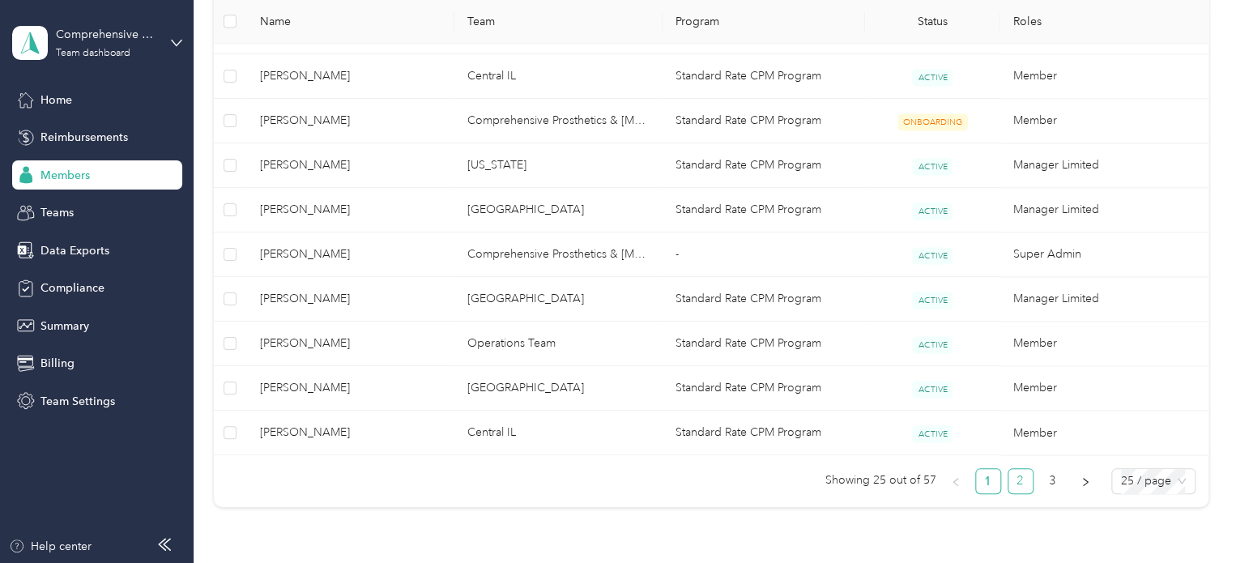
click at [1015, 479] on link "2" at bounding box center [1020, 481] width 24 height 24
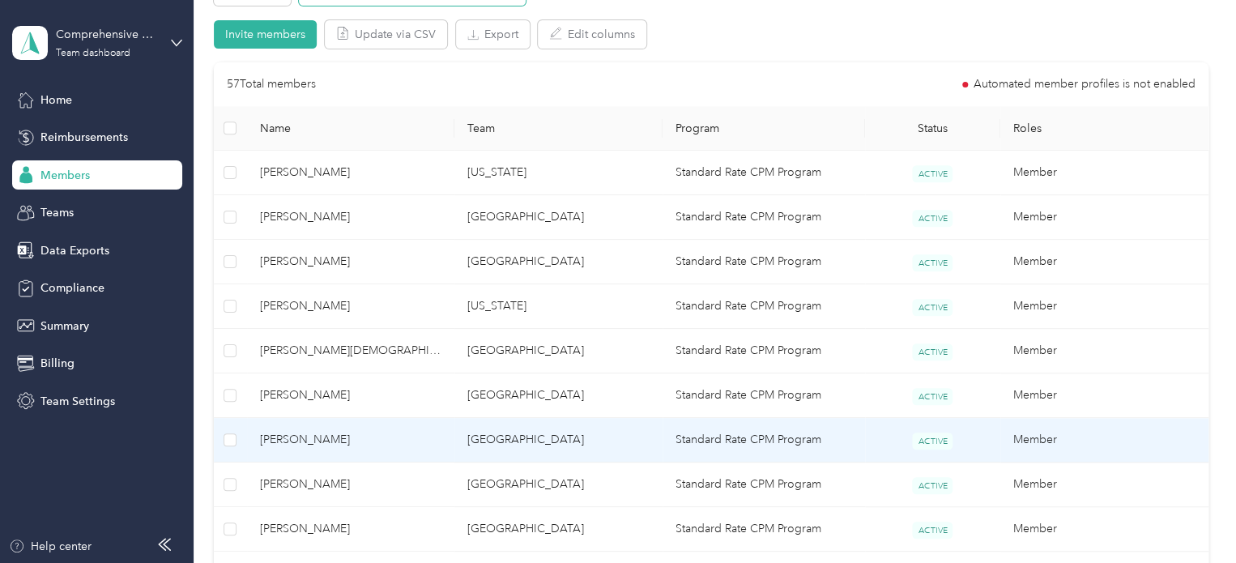
scroll to position [324, 0]
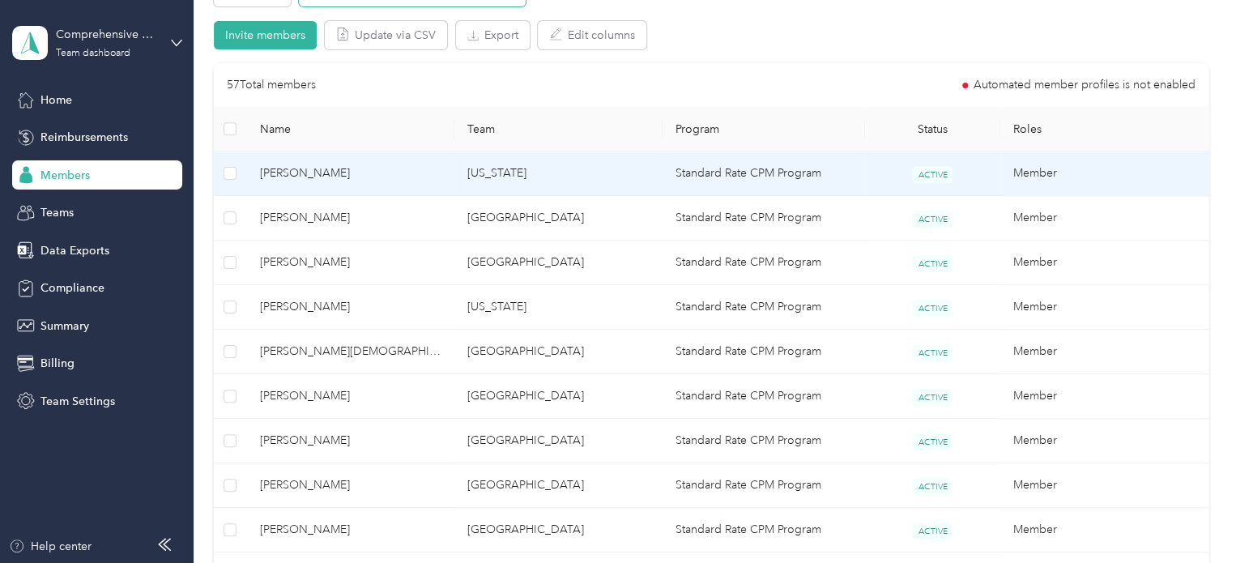
click at [304, 171] on span "[PERSON_NAME]" at bounding box center [351, 173] width 182 height 18
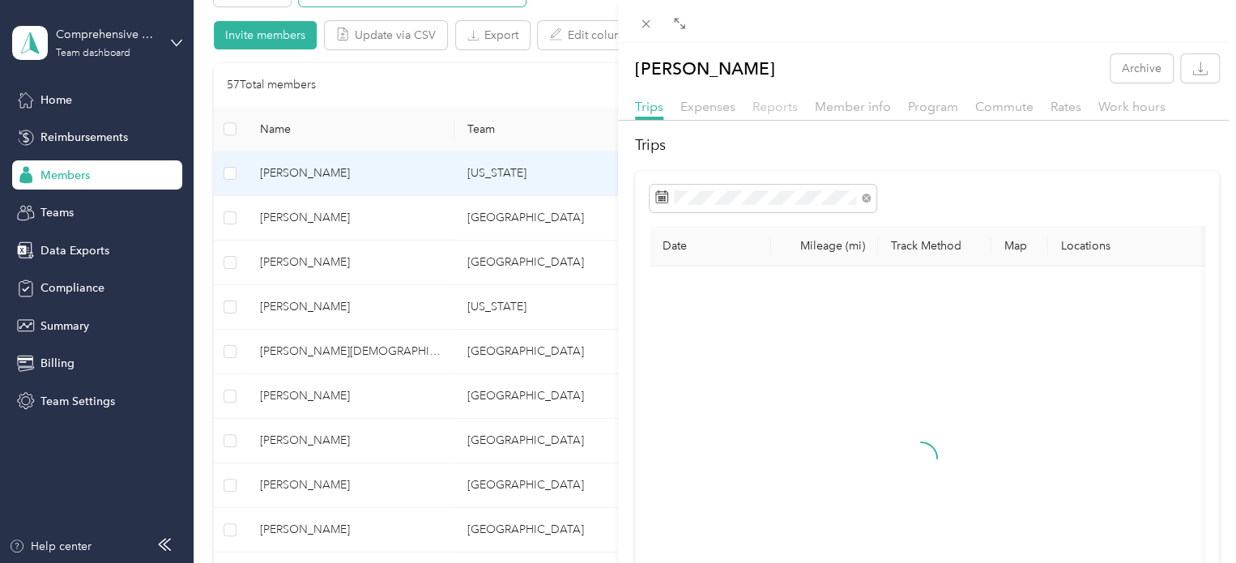
click at [772, 112] on span "Reports" at bounding box center [774, 106] width 45 height 15
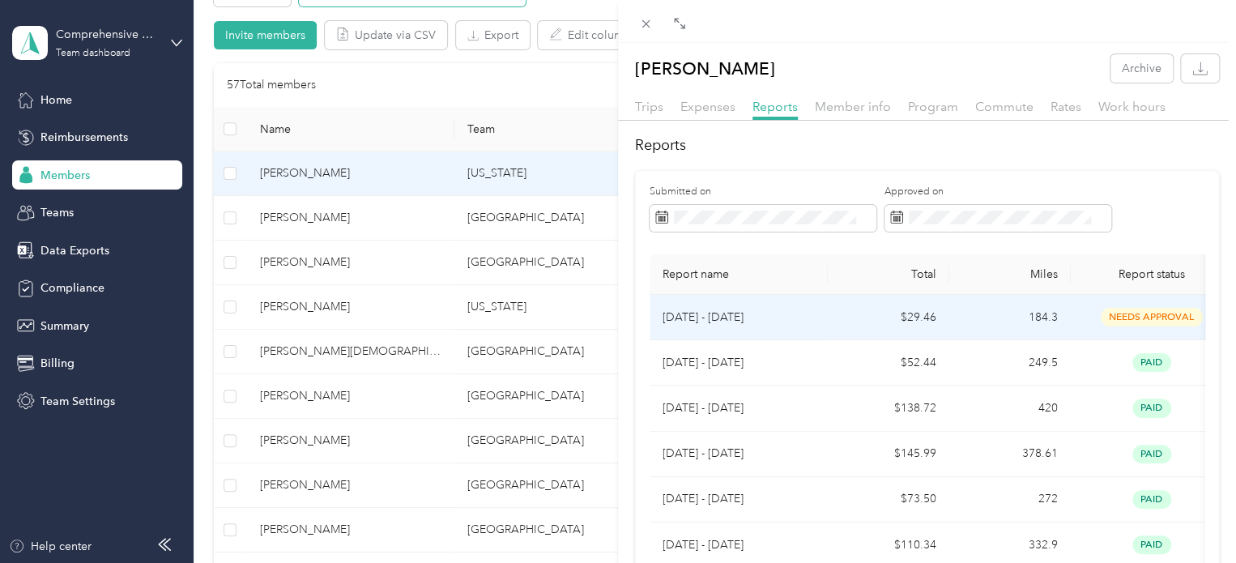
click at [695, 320] on p "[DATE] - [DATE]" at bounding box center [738, 318] width 152 height 18
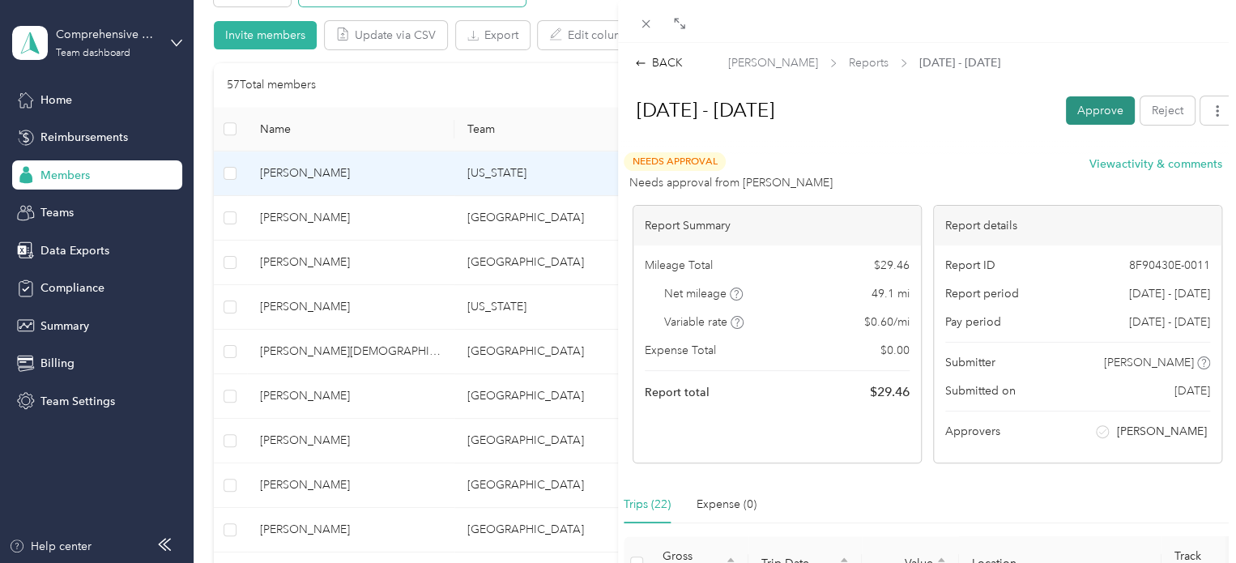
click at [1088, 116] on button "Approve" at bounding box center [1100, 110] width 69 height 28
click at [996, 110] on button "Mark as paid" at bounding box center [1004, 110] width 88 height 28
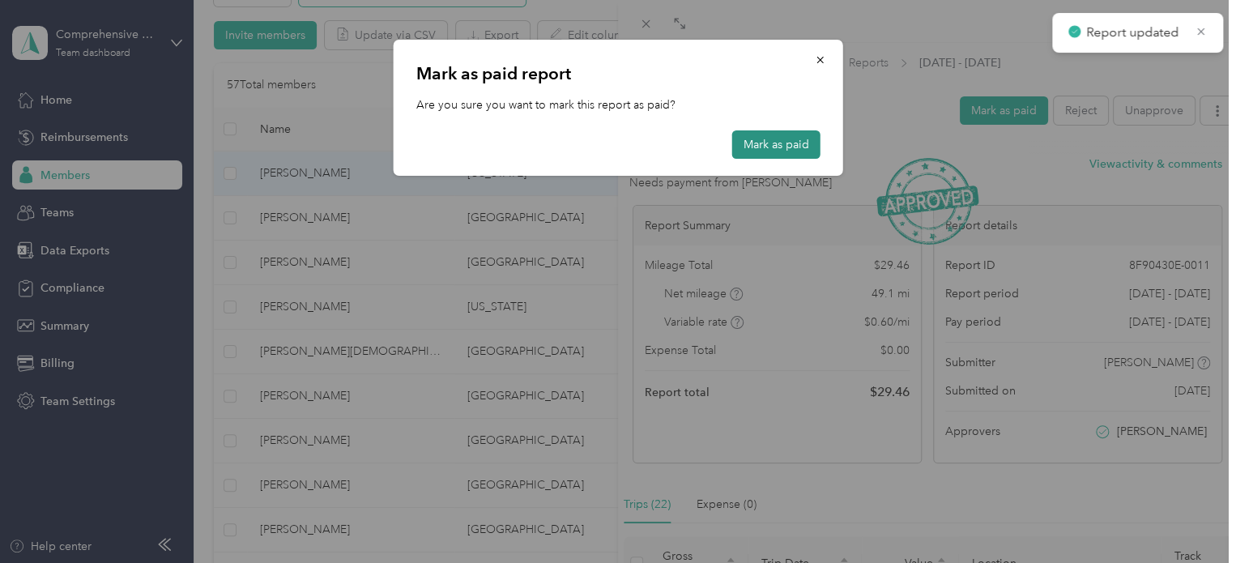
click at [790, 141] on button "Mark as paid" at bounding box center [776, 144] width 88 height 28
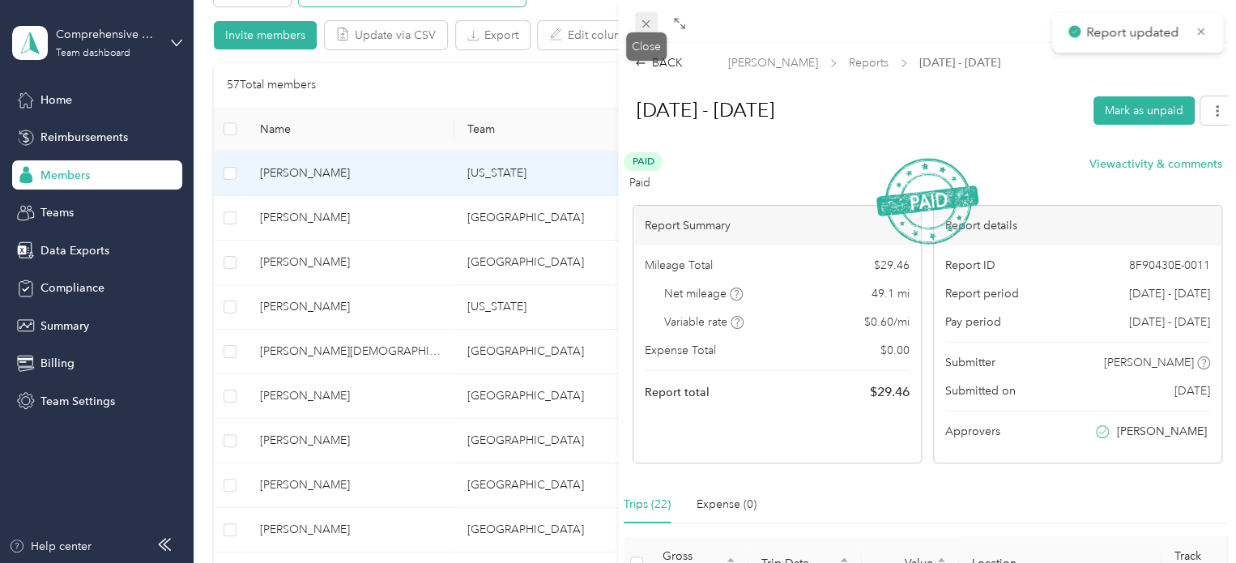
click at [651, 22] on icon at bounding box center [646, 24] width 14 height 14
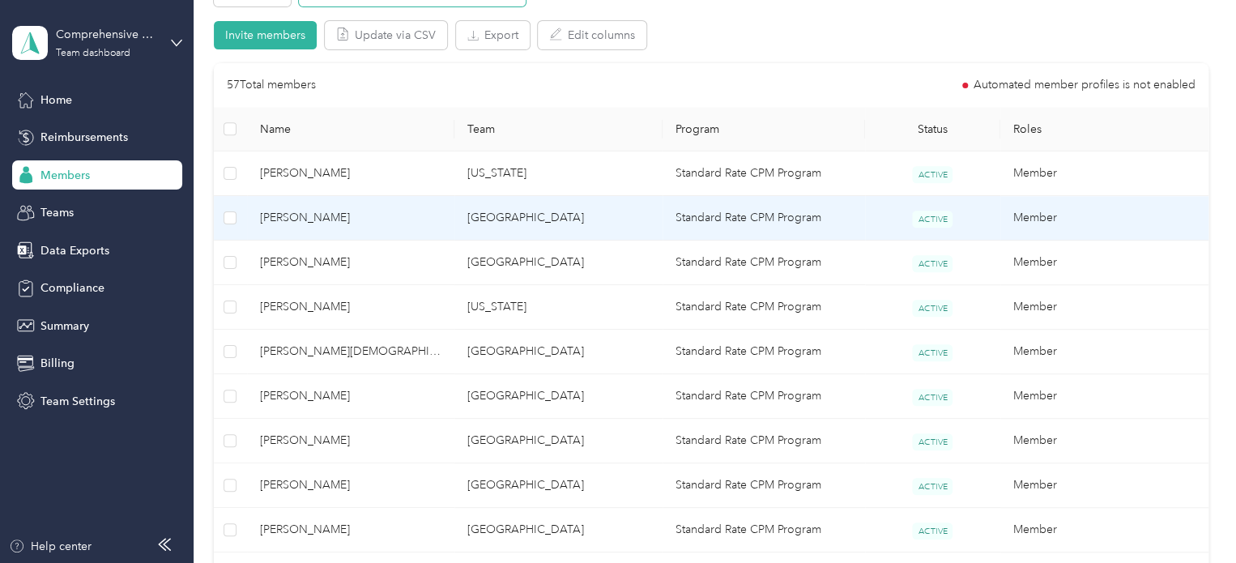
click at [291, 211] on span "[PERSON_NAME]" at bounding box center [351, 218] width 182 height 18
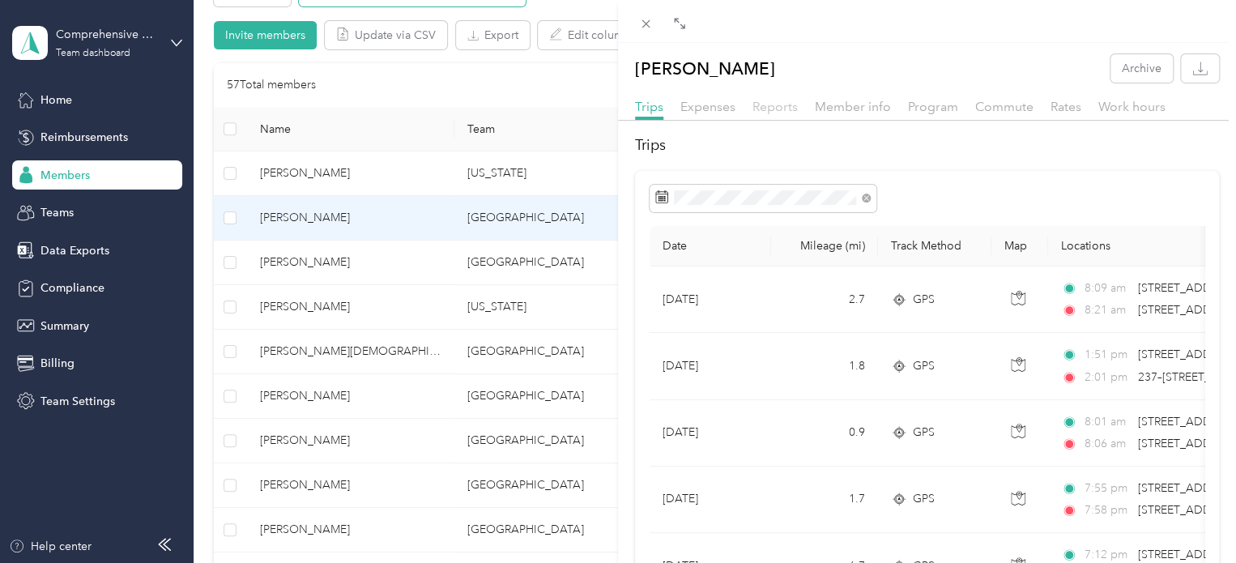
click at [784, 108] on span "Reports" at bounding box center [774, 106] width 45 height 15
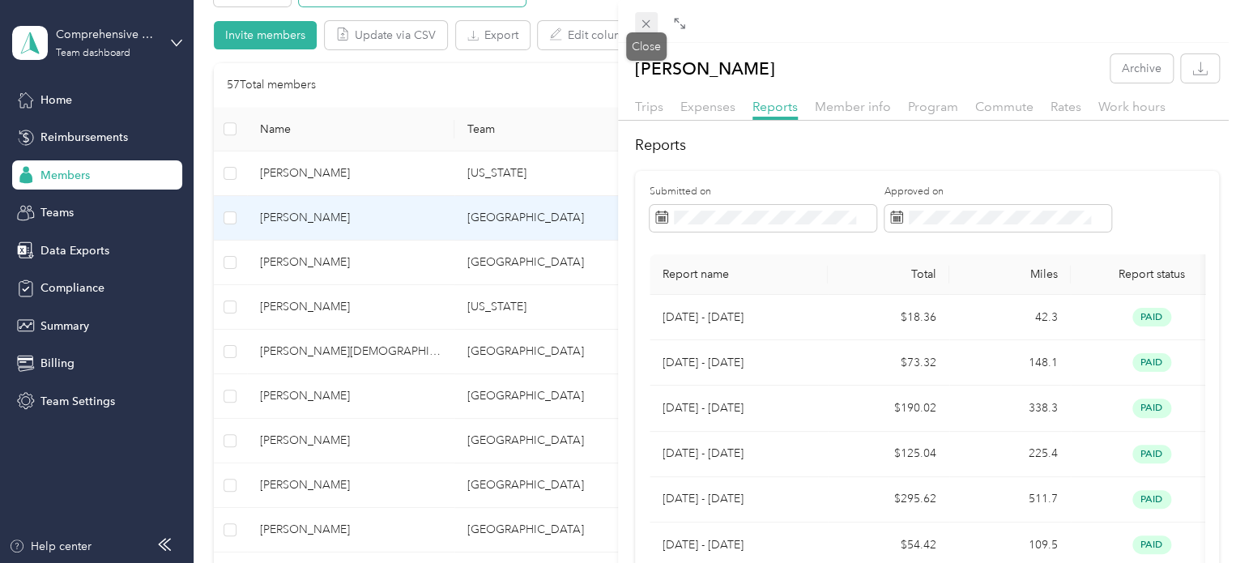
click at [642, 19] on icon at bounding box center [646, 24] width 14 height 14
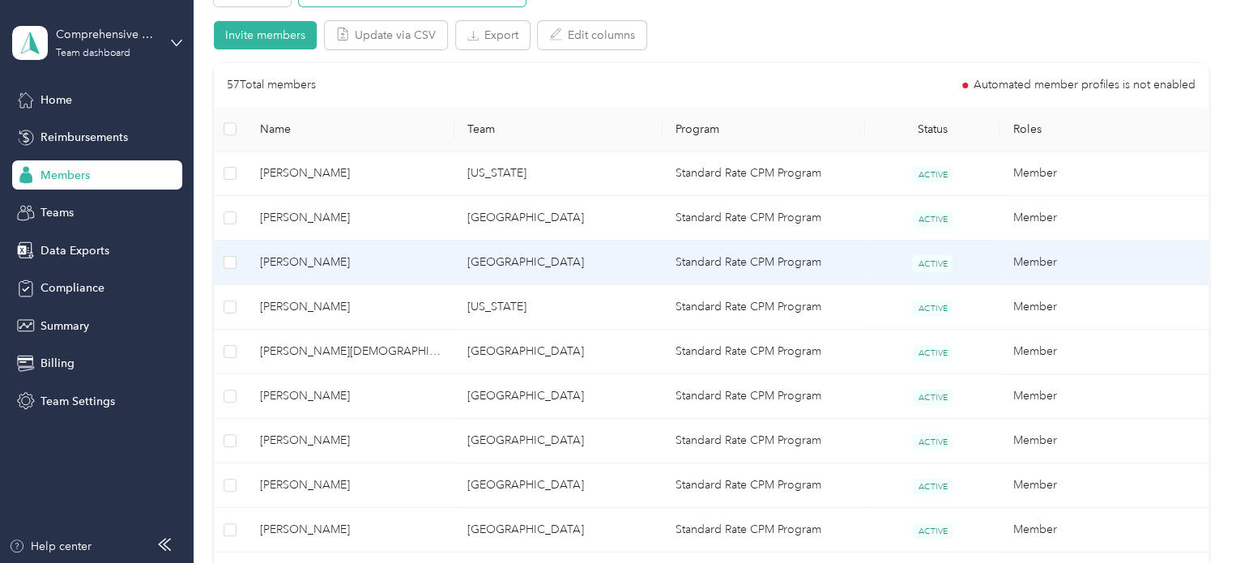
click at [318, 259] on span "[PERSON_NAME]" at bounding box center [351, 262] width 182 height 18
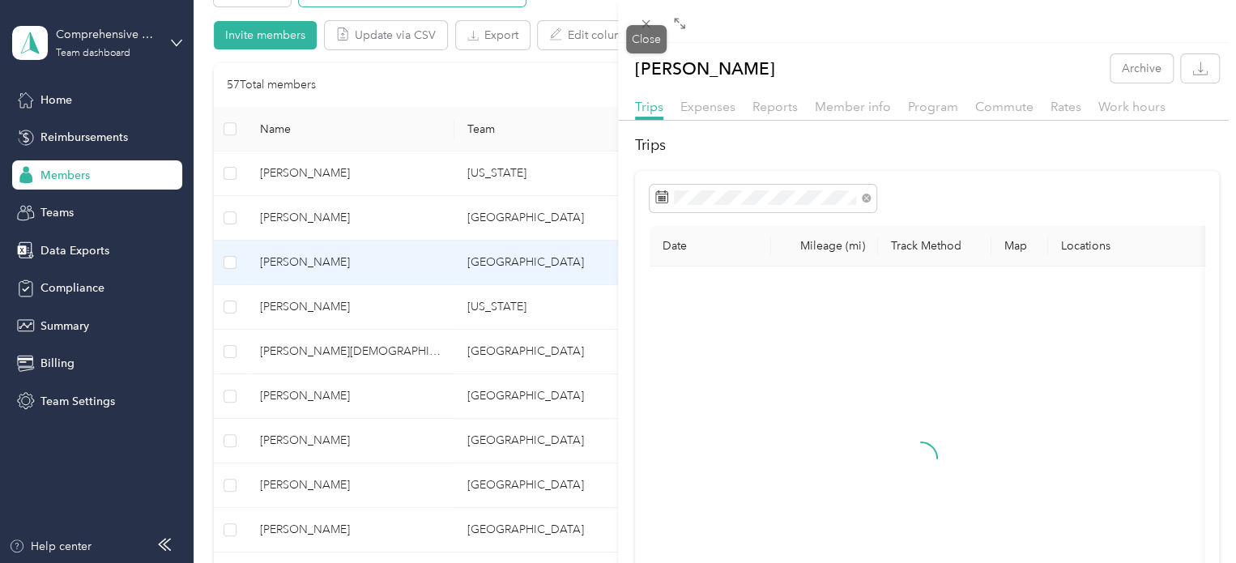
click at [654, 28] on div "Close" at bounding box center [646, 39] width 40 height 28
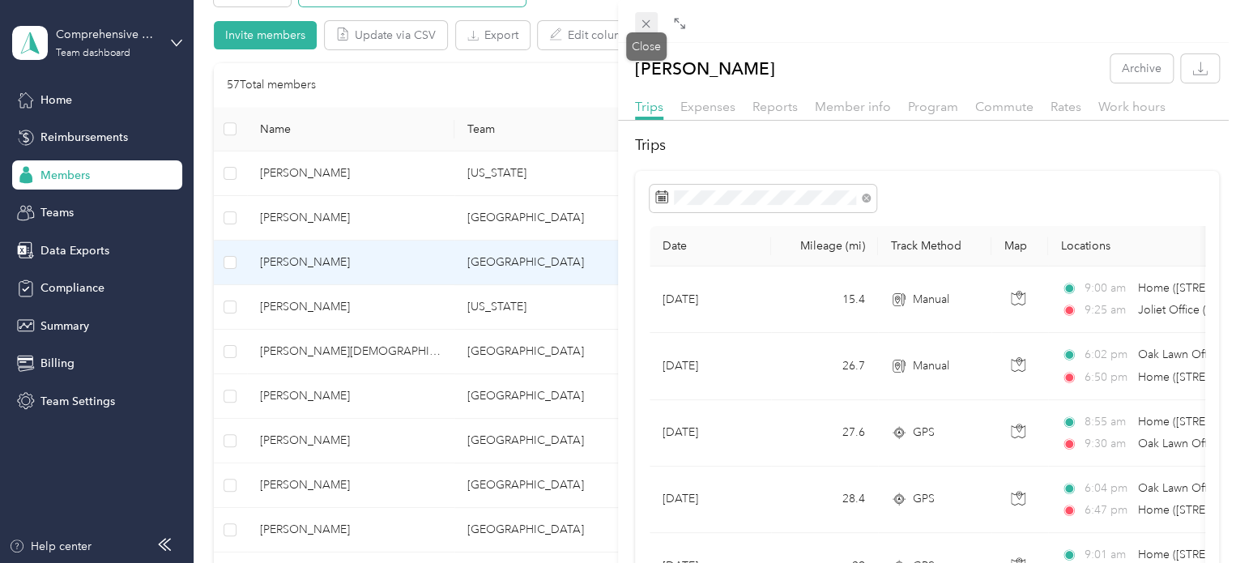
click at [647, 28] on icon at bounding box center [646, 24] width 14 height 14
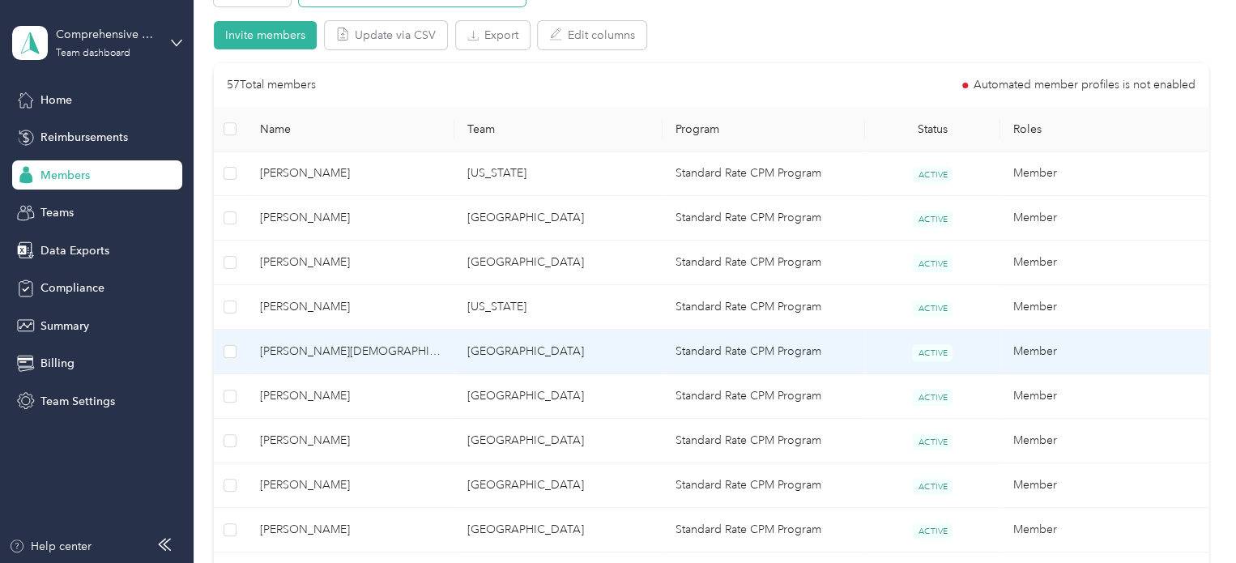
click at [309, 347] on span "[PERSON_NAME][DEMOGRAPHIC_DATA]" at bounding box center [351, 352] width 182 height 18
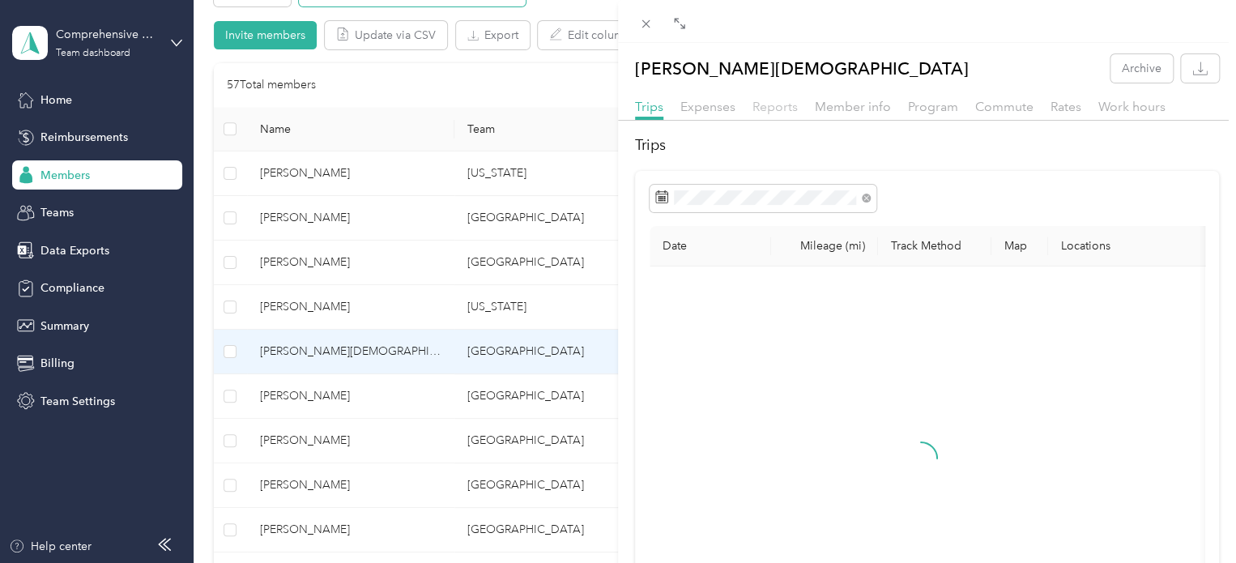
click at [761, 104] on span "Reports" at bounding box center [774, 106] width 45 height 15
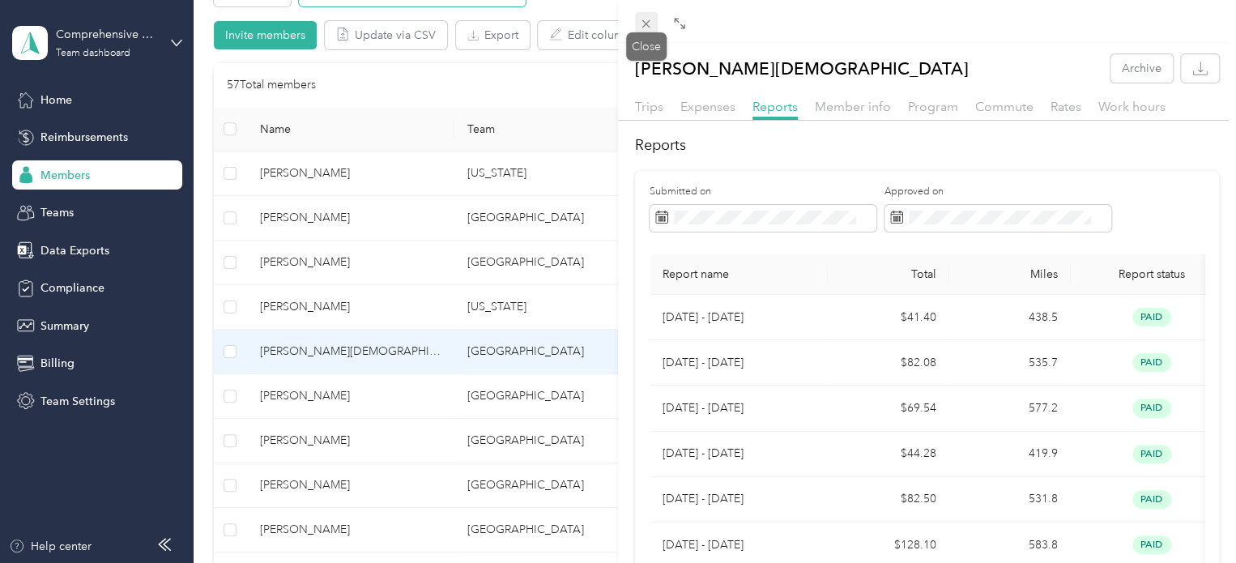
click at [647, 28] on icon at bounding box center [646, 24] width 14 height 14
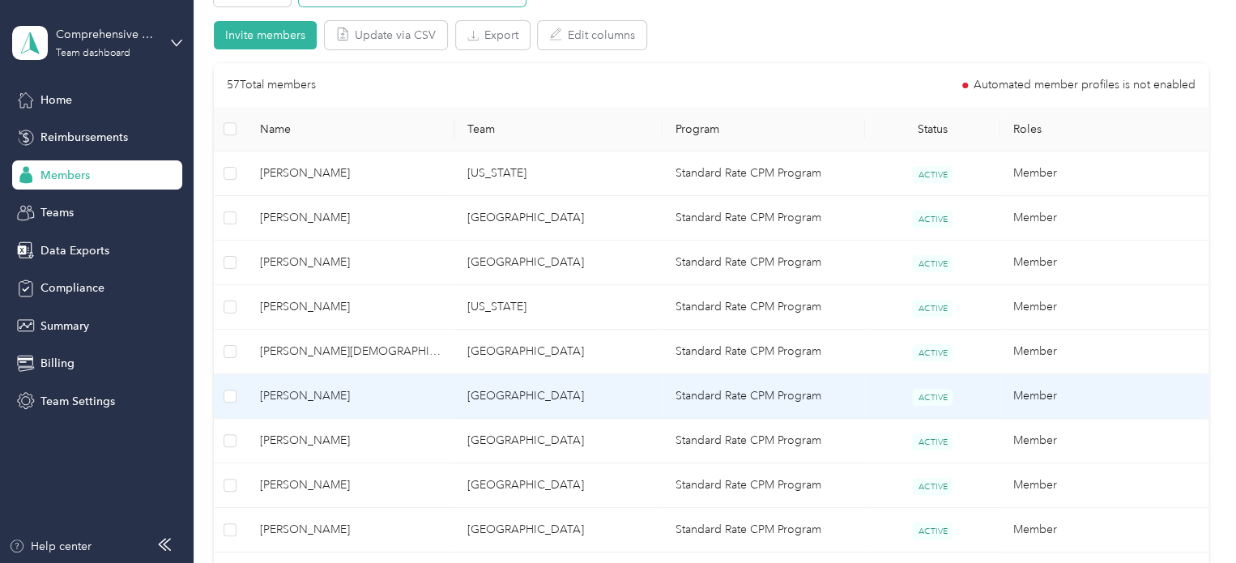
click at [298, 394] on span "[PERSON_NAME]" at bounding box center [351, 396] width 182 height 18
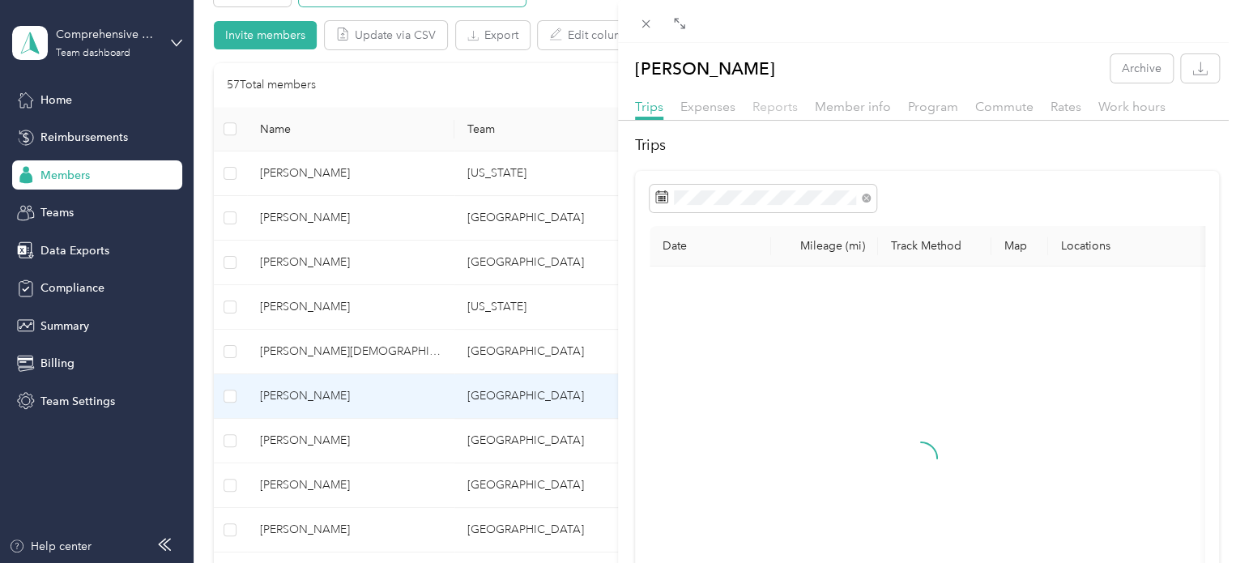
click at [780, 107] on span "Reports" at bounding box center [774, 106] width 45 height 15
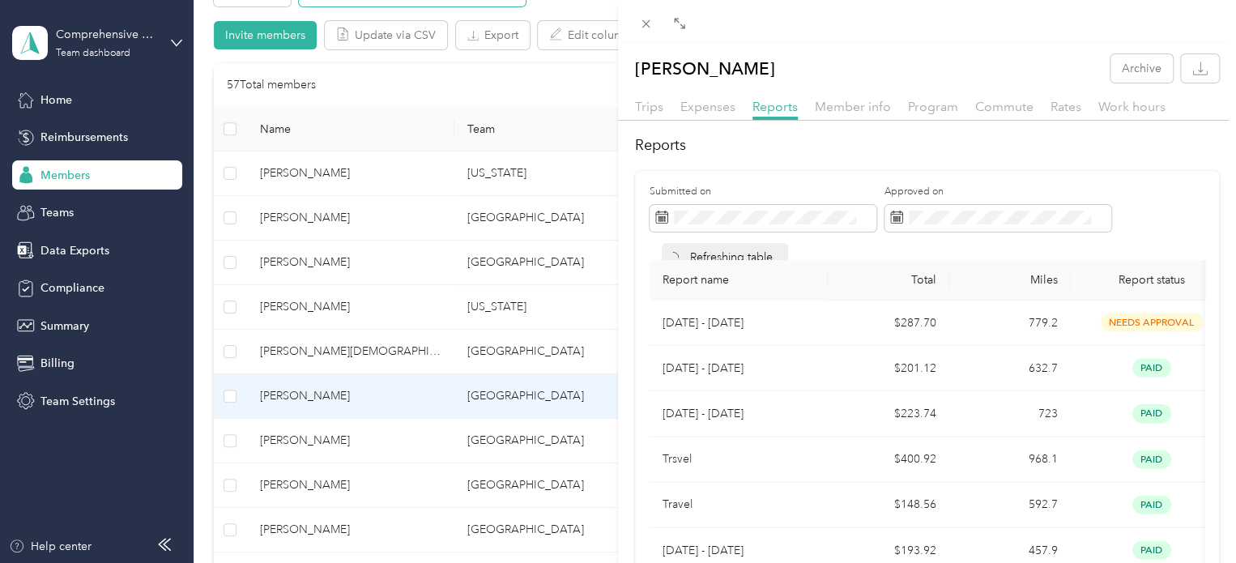
click at [68, 100] on div "[PERSON_NAME] Archive Trips Expenses Reports Member info Program Commute Rates …" at bounding box center [618, 281] width 1236 height 563
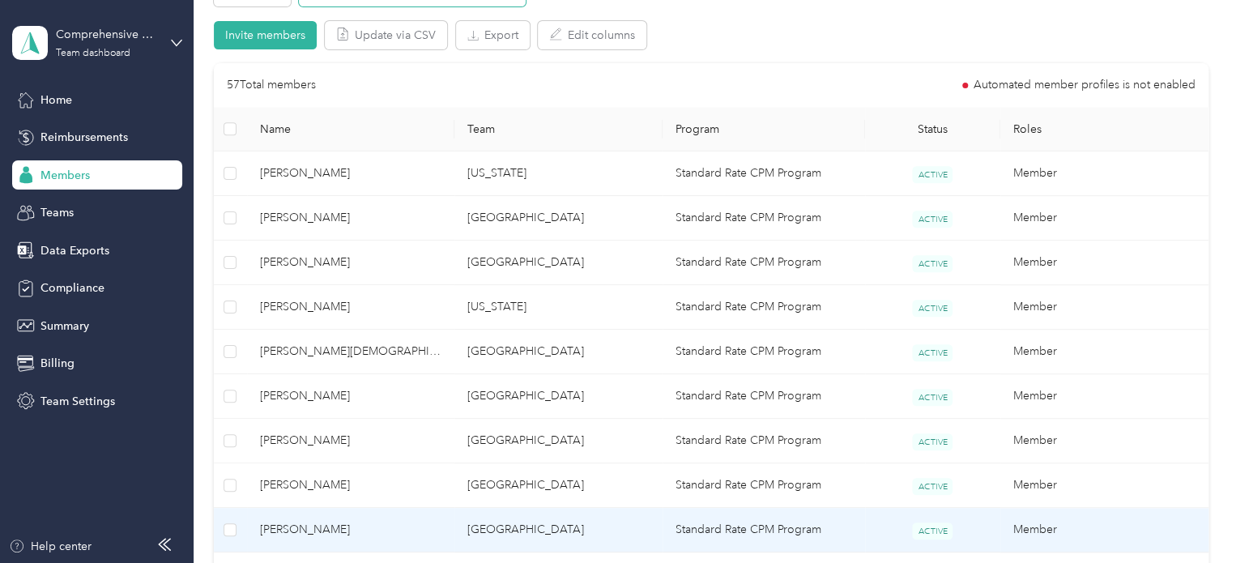
click at [295, 524] on span "[PERSON_NAME]" at bounding box center [351, 530] width 182 height 18
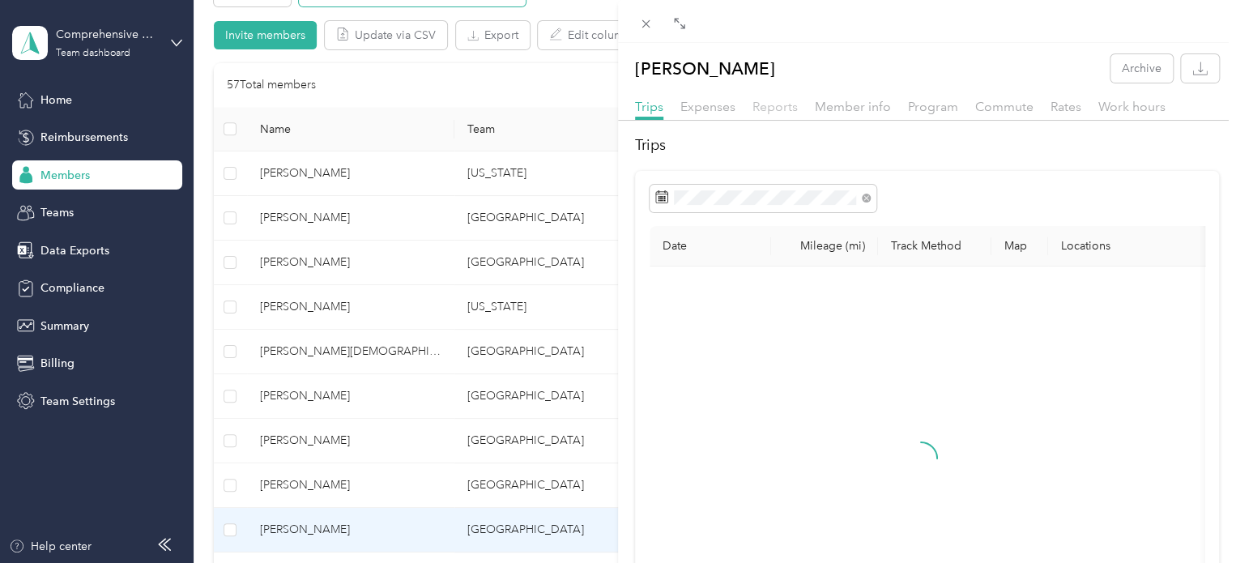
click at [781, 100] on span "Reports" at bounding box center [774, 106] width 45 height 15
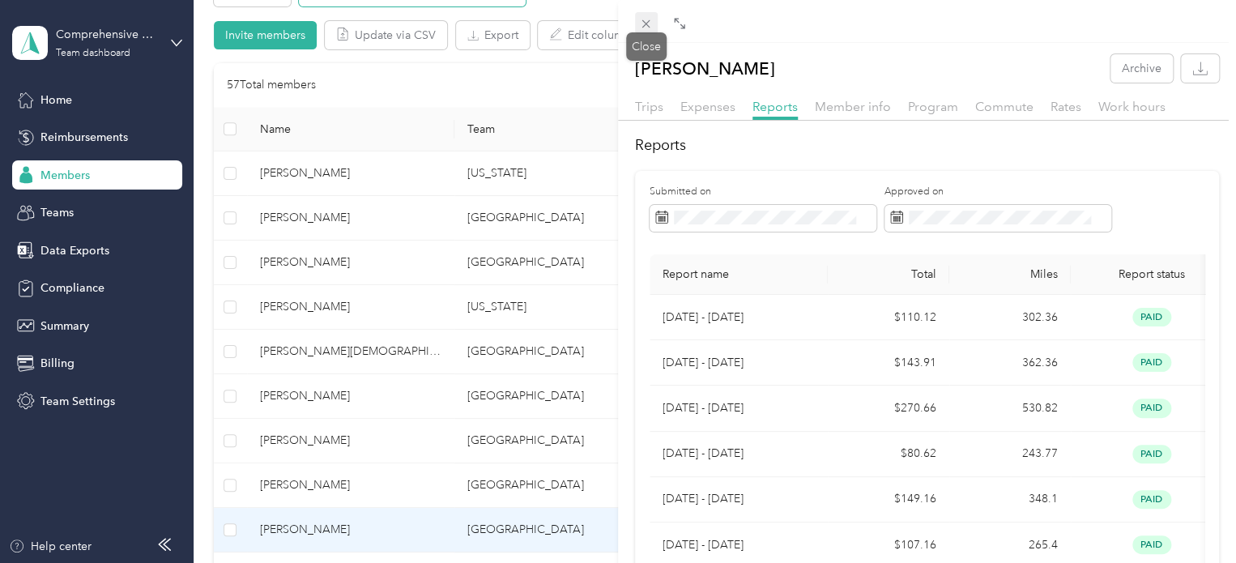
click at [639, 19] on icon at bounding box center [646, 24] width 14 height 14
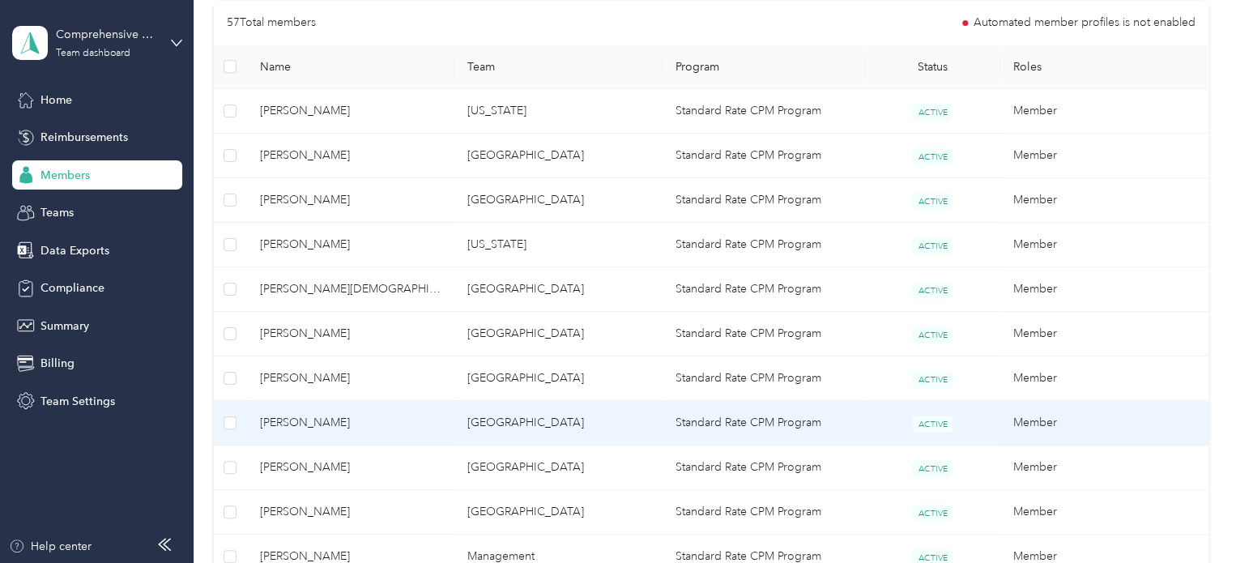
scroll to position [486, 0]
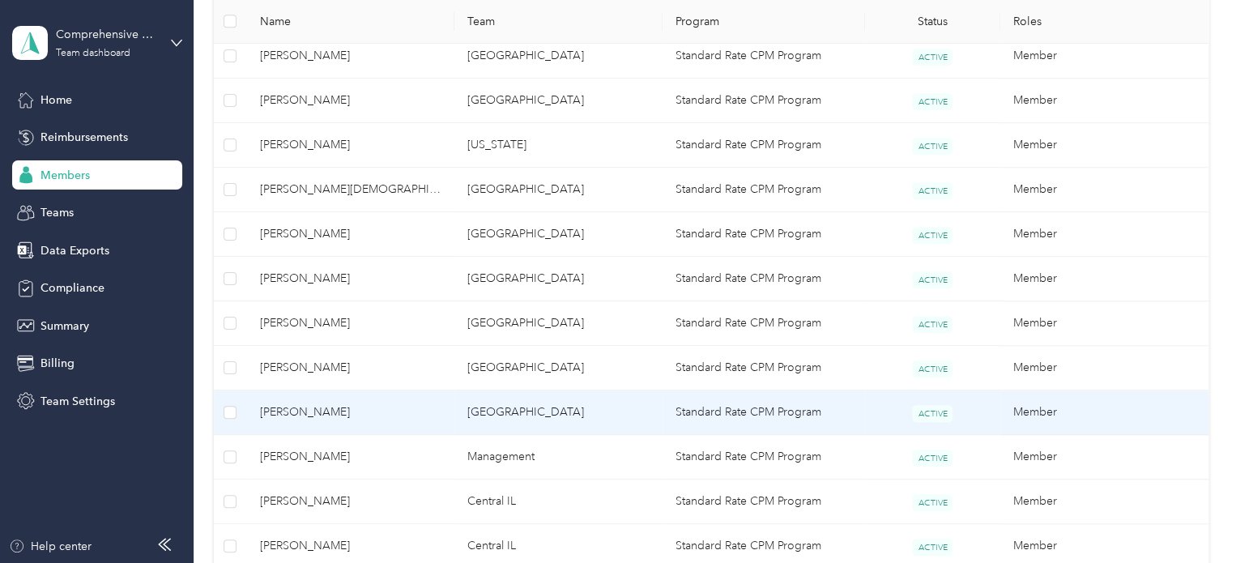
click at [300, 413] on span "[PERSON_NAME]" at bounding box center [351, 412] width 182 height 18
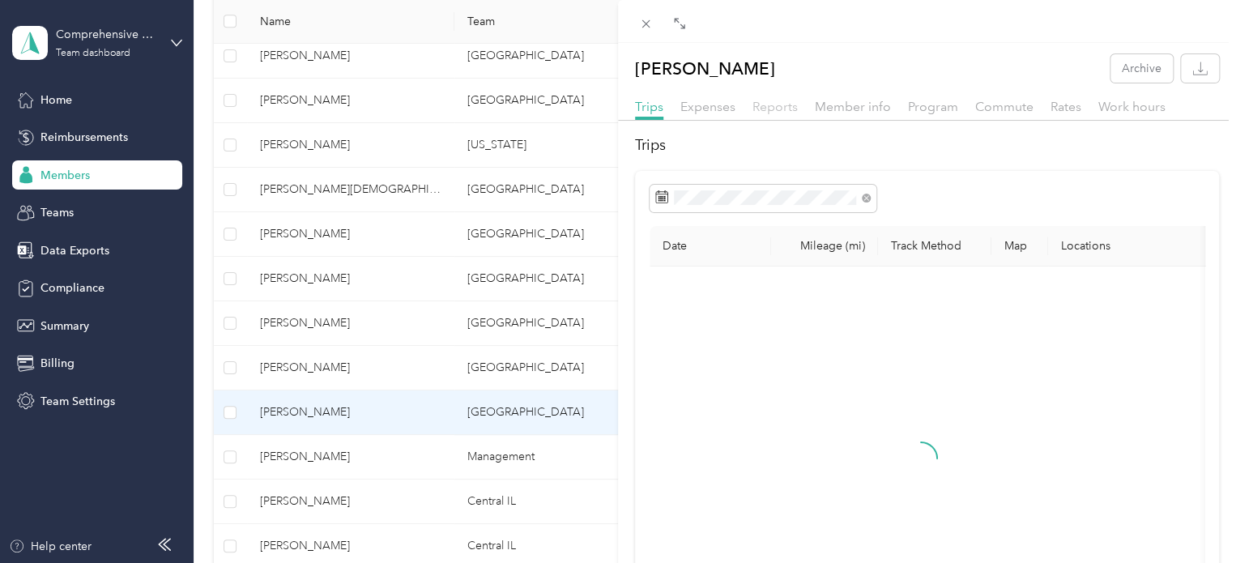
click at [773, 106] on span "Reports" at bounding box center [774, 106] width 45 height 15
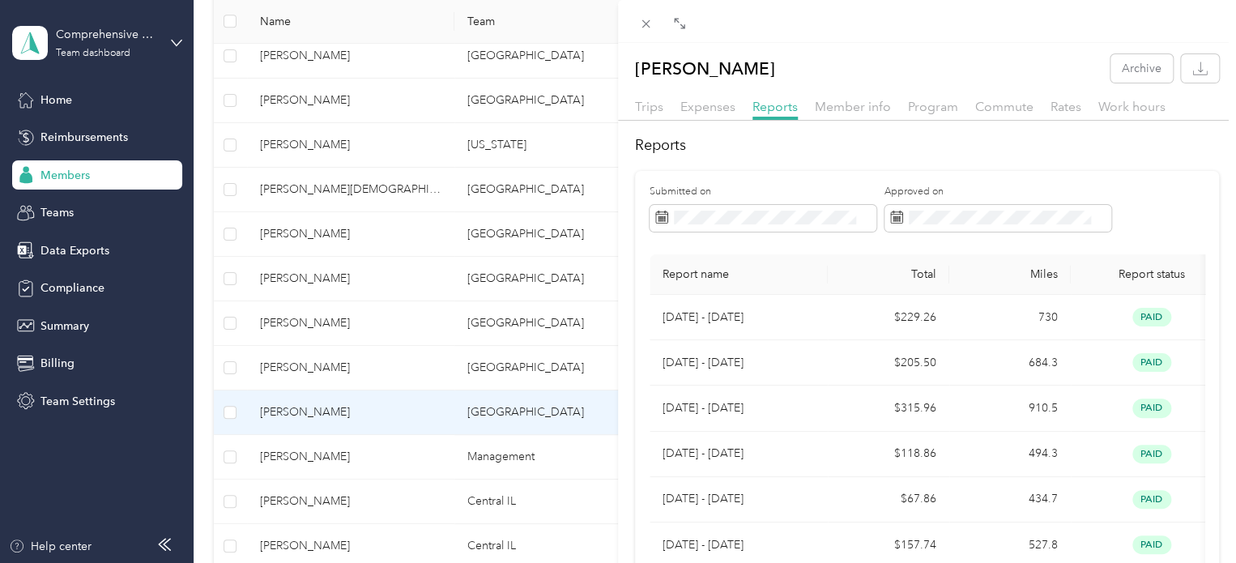
click at [300, 455] on div "[PERSON_NAME] Archive Trips Expenses Reports Member info Program Commute Rates …" at bounding box center [618, 281] width 1236 height 563
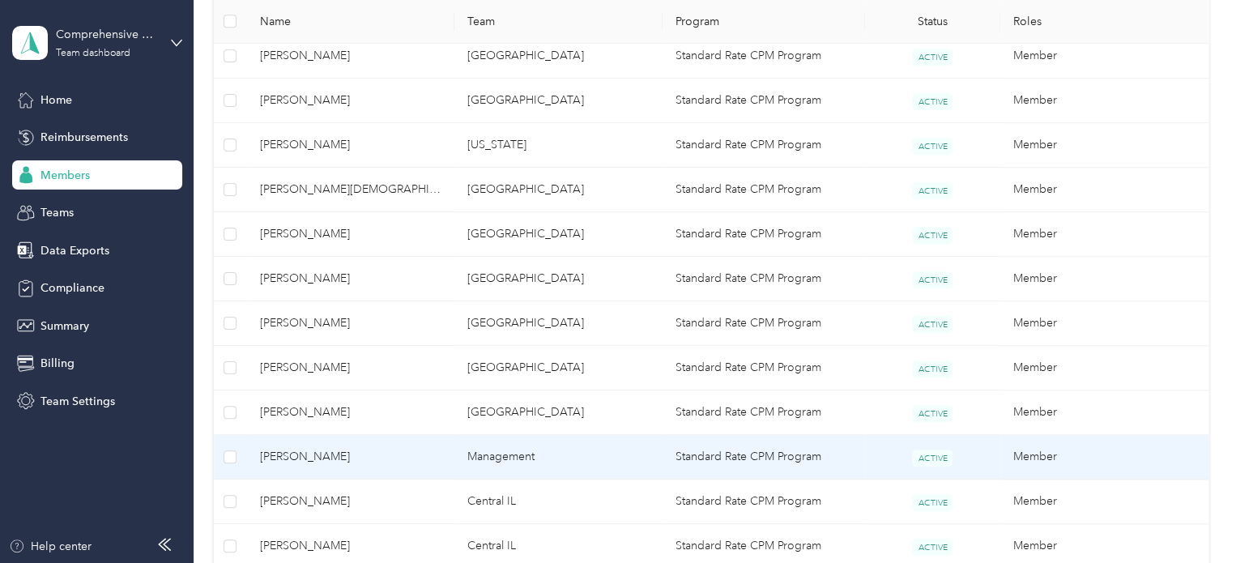
click at [300, 455] on span "[PERSON_NAME]" at bounding box center [351, 457] width 182 height 18
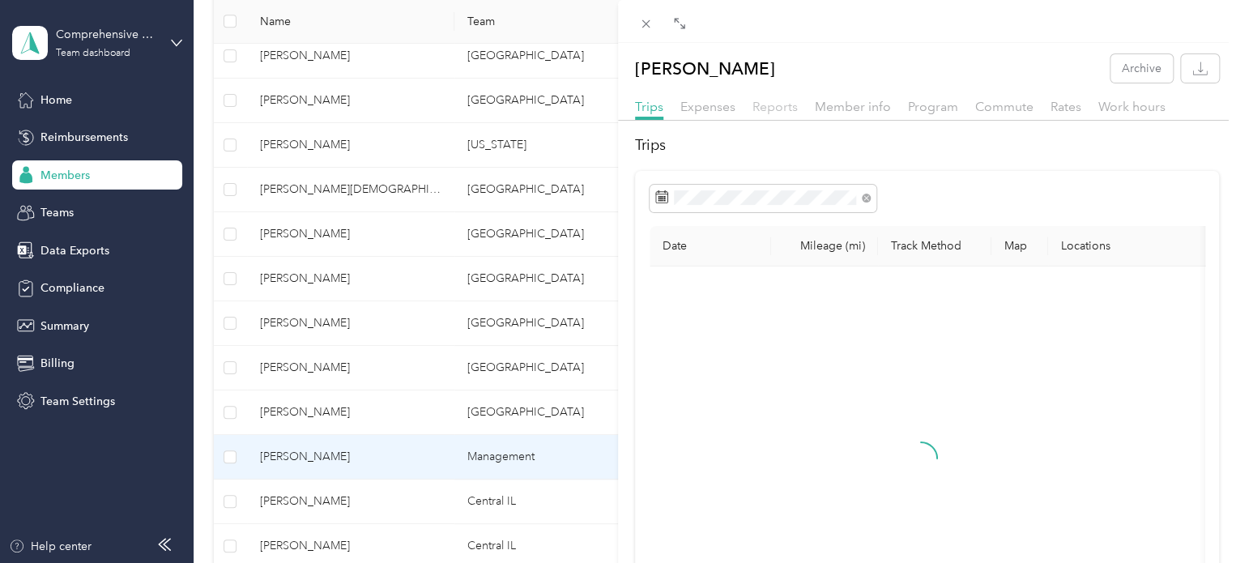
click at [785, 109] on span "Reports" at bounding box center [774, 106] width 45 height 15
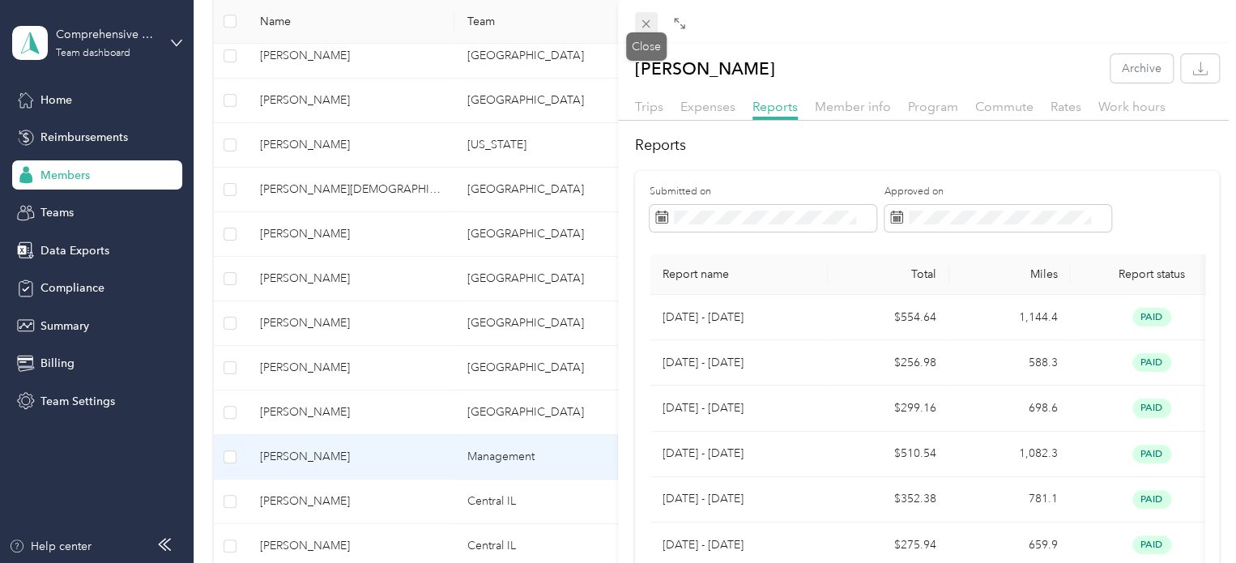
click at [647, 30] on icon at bounding box center [646, 24] width 14 height 14
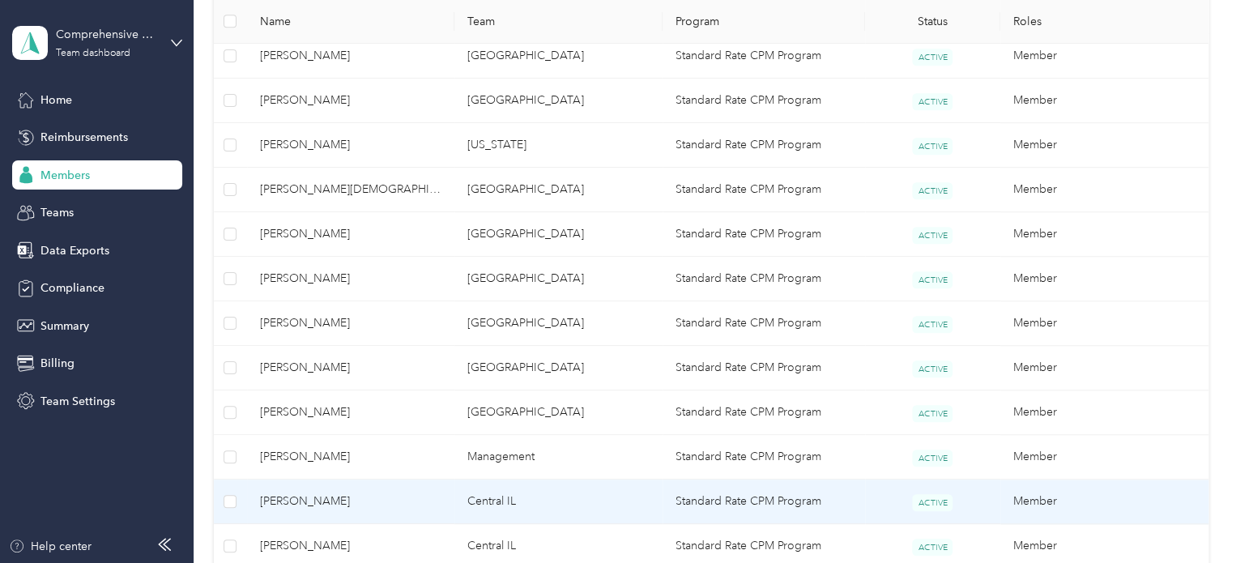
click at [299, 498] on span "[PERSON_NAME]" at bounding box center [351, 501] width 182 height 18
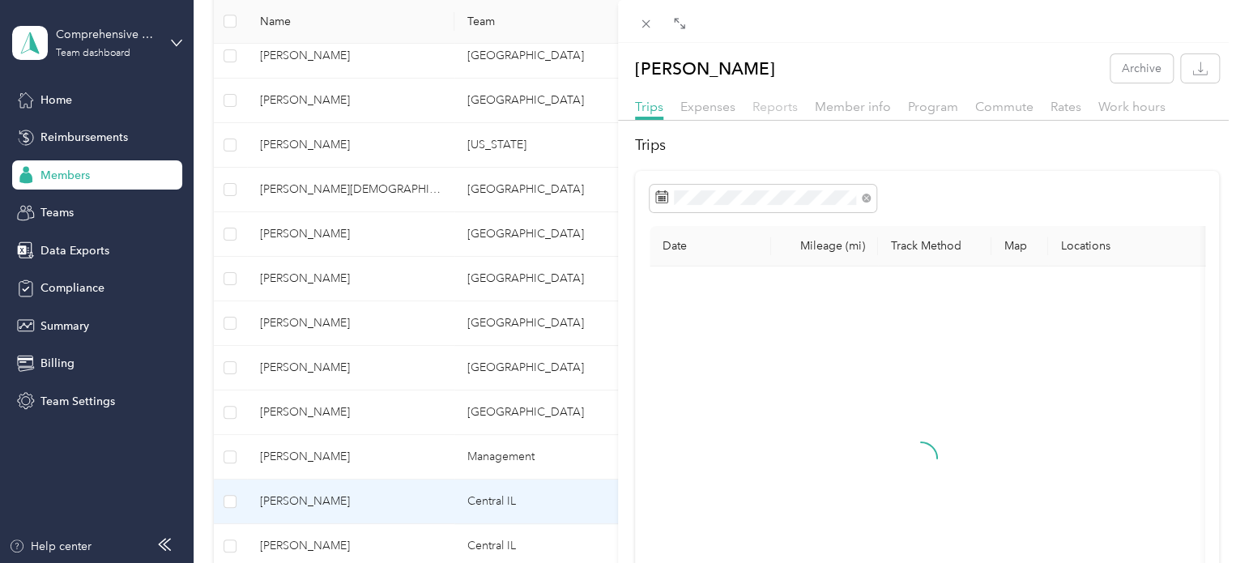
click at [781, 107] on span "Reports" at bounding box center [774, 106] width 45 height 15
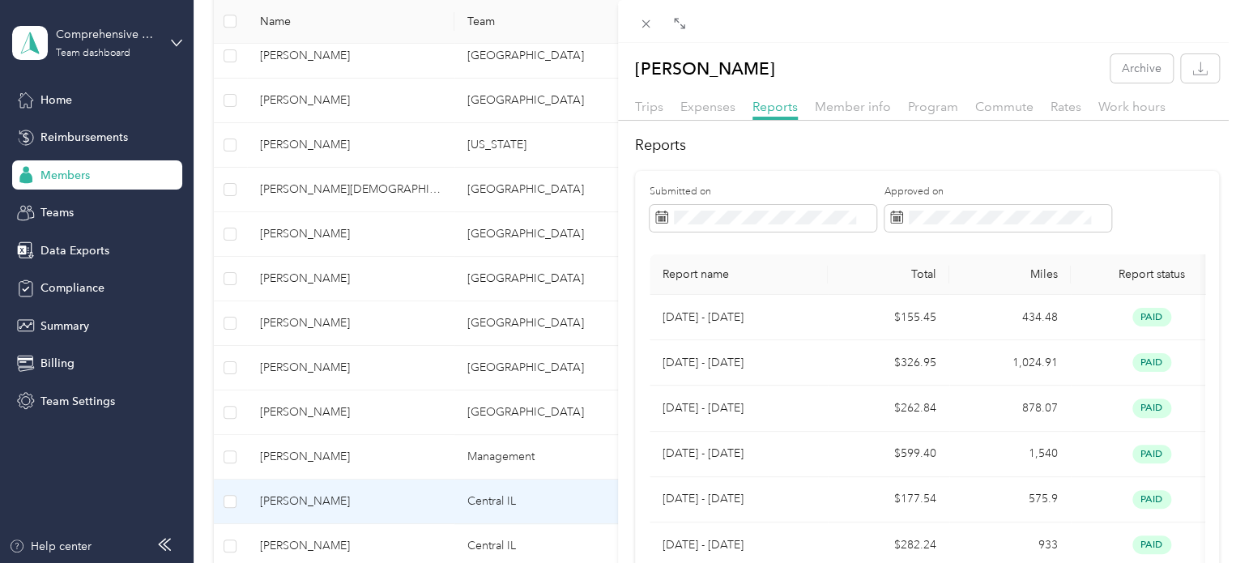
click at [590, 88] on div "[PERSON_NAME] Archive Trips Expenses Reports Member info Program Commute Rates …" at bounding box center [618, 281] width 1236 height 563
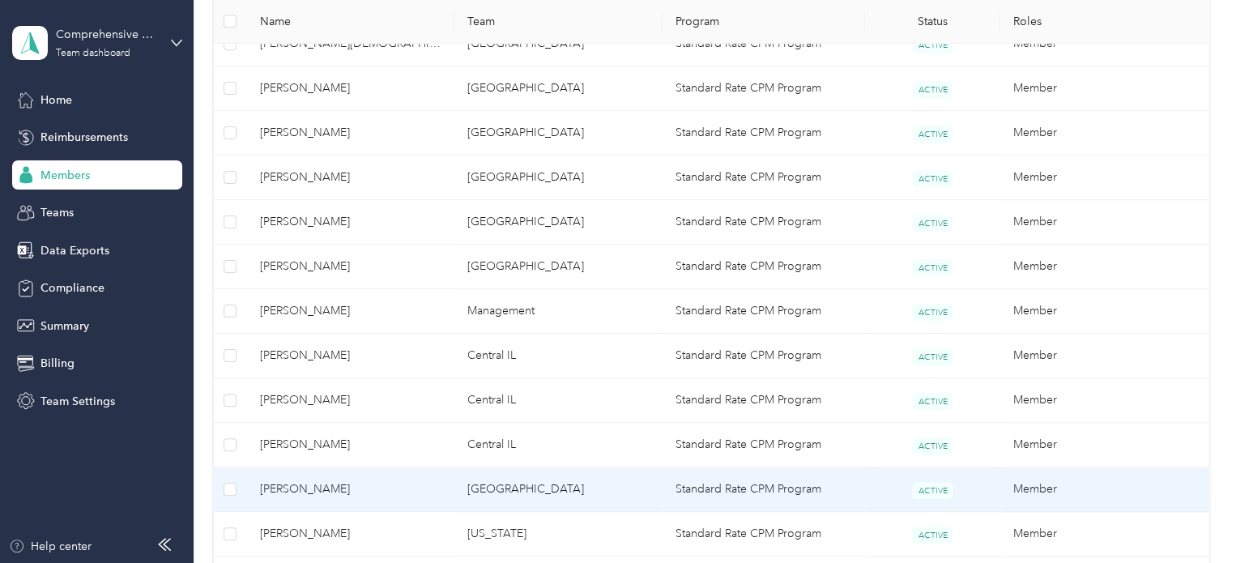
scroll to position [648, 0]
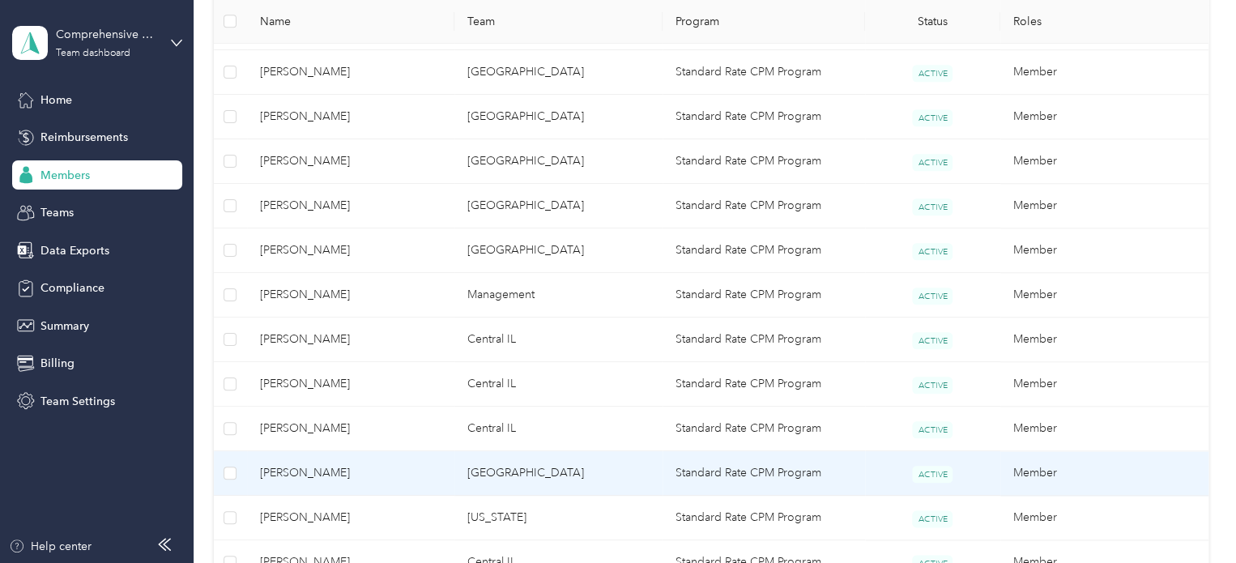
click at [309, 469] on span "[PERSON_NAME]" at bounding box center [351, 473] width 182 height 18
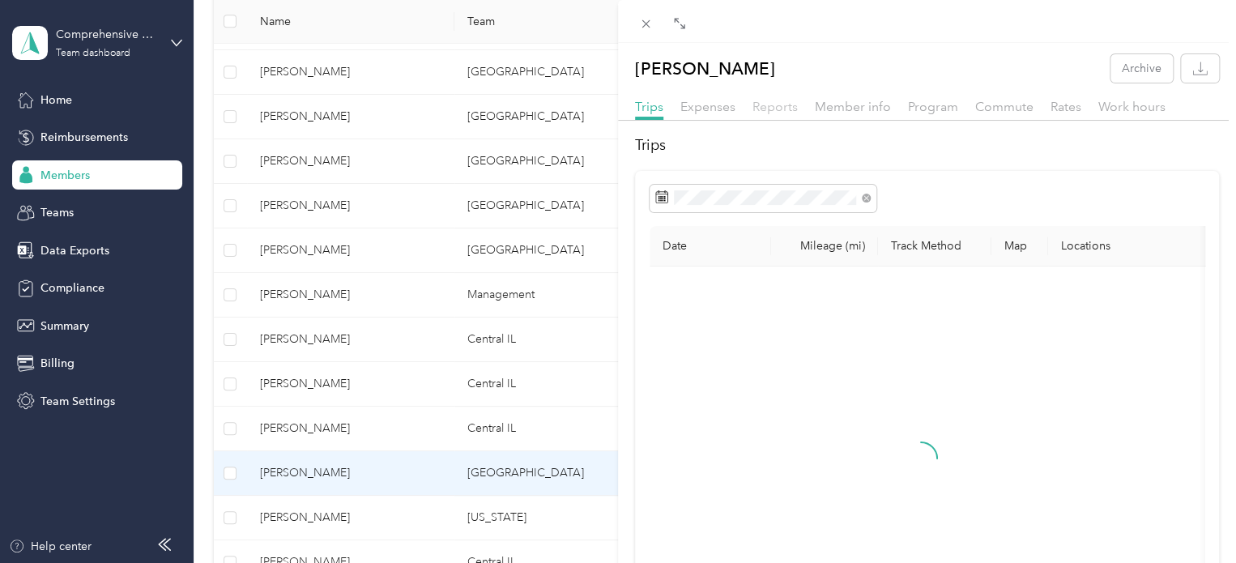
click at [781, 106] on span "Reports" at bounding box center [774, 106] width 45 height 15
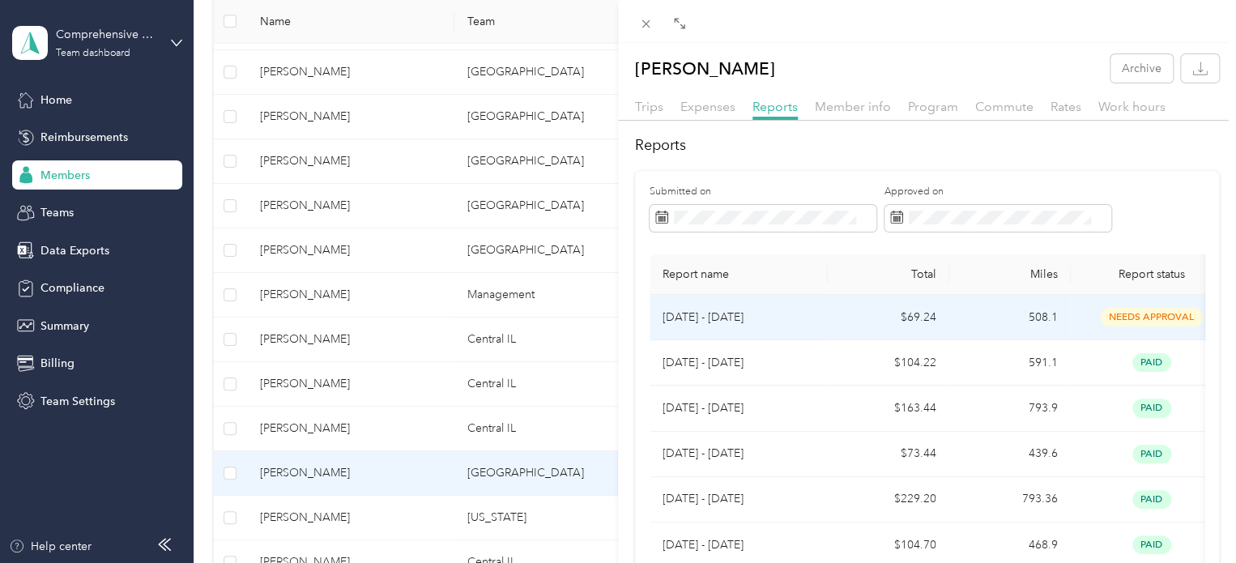
click at [717, 315] on p "[DATE] - [DATE]" at bounding box center [738, 318] width 152 height 18
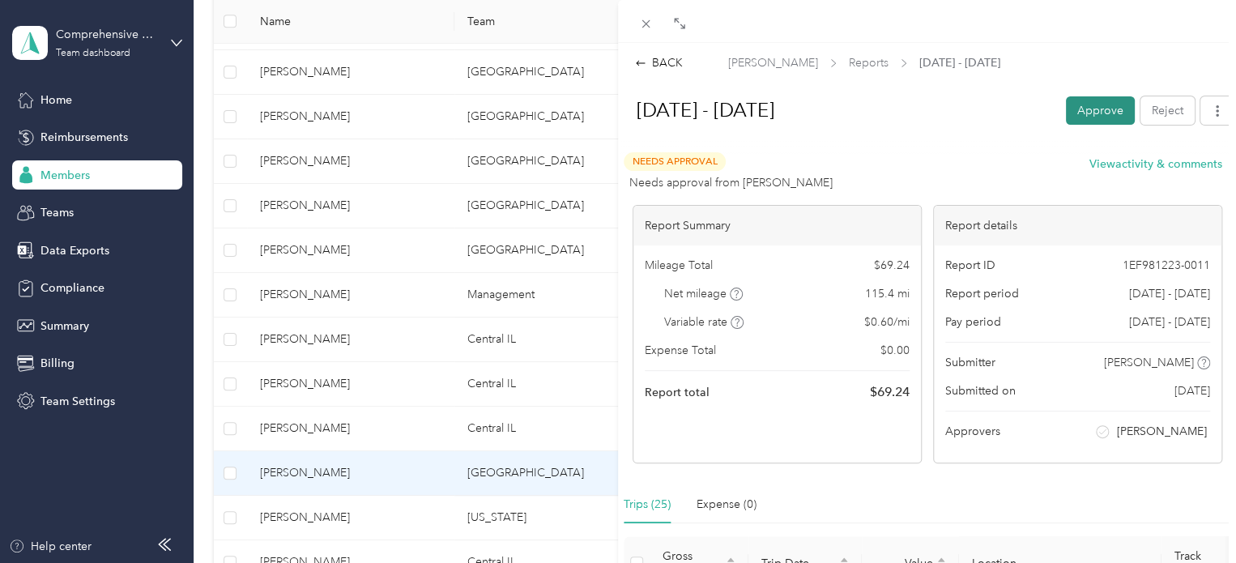
click at [1087, 115] on button "Approve" at bounding box center [1100, 110] width 69 height 28
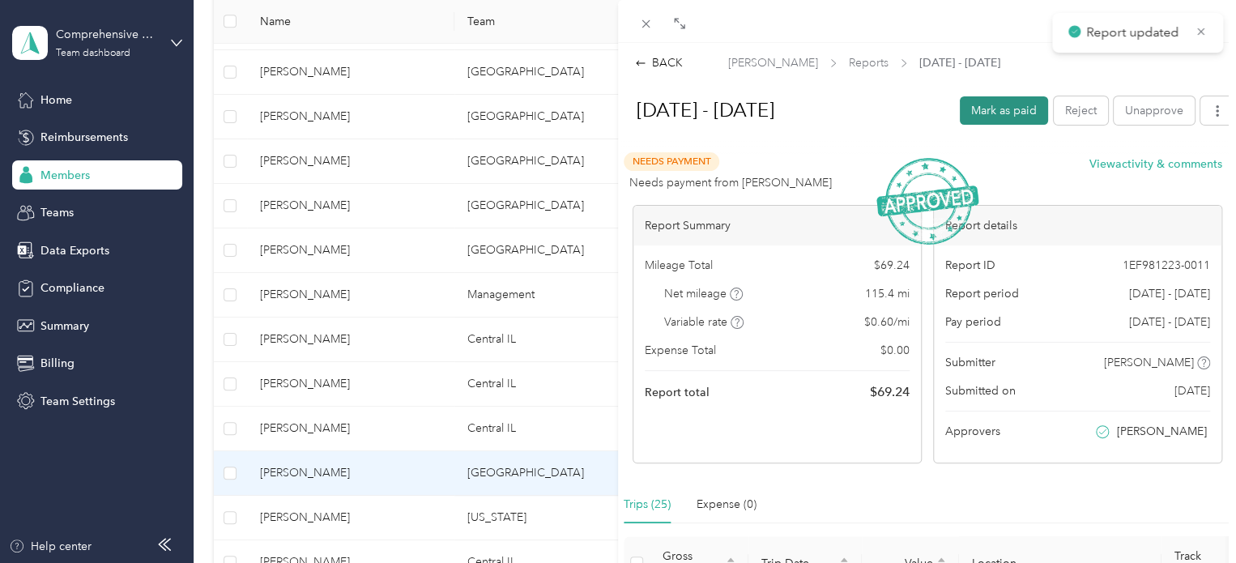
click at [998, 109] on button "Mark as paid" at bounding box center [1004, 110] width 88 height 28
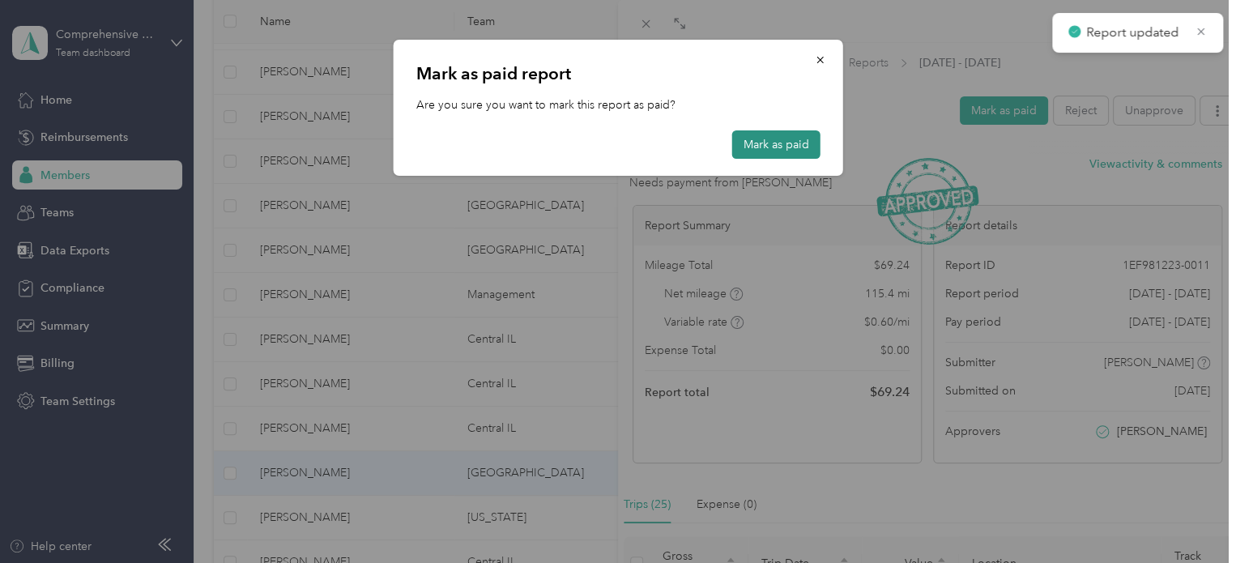
click at [784, 130] on button "Mark as paid" at bounding box center [776, 144] width 88 height 28
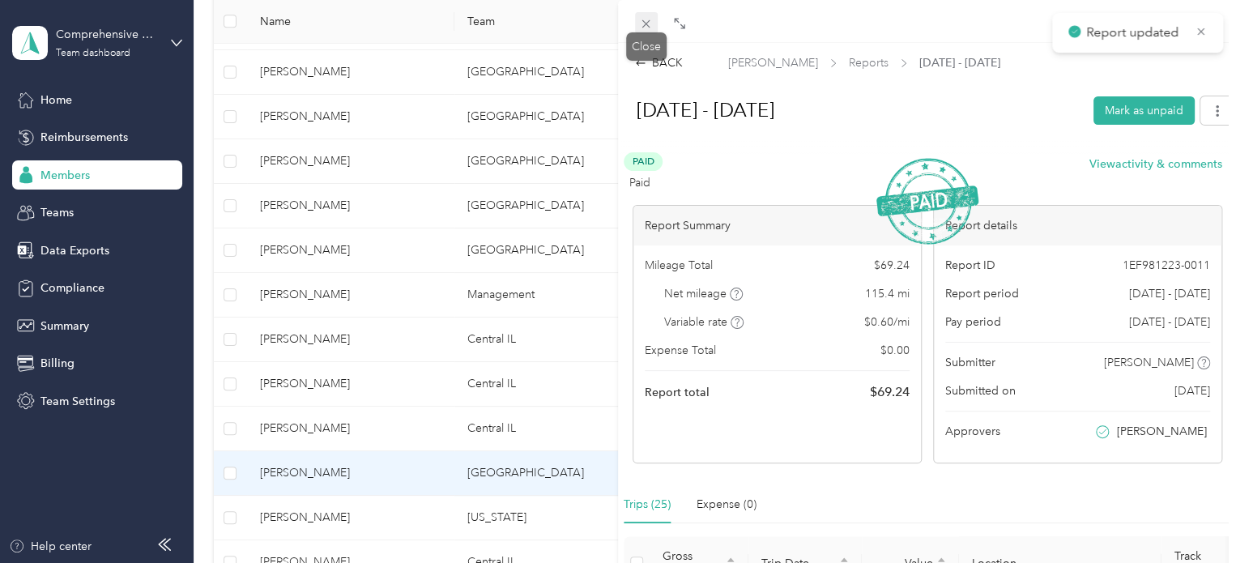
click at [641, 21] on icon at bounding box center [646, 24] width 14 height 14
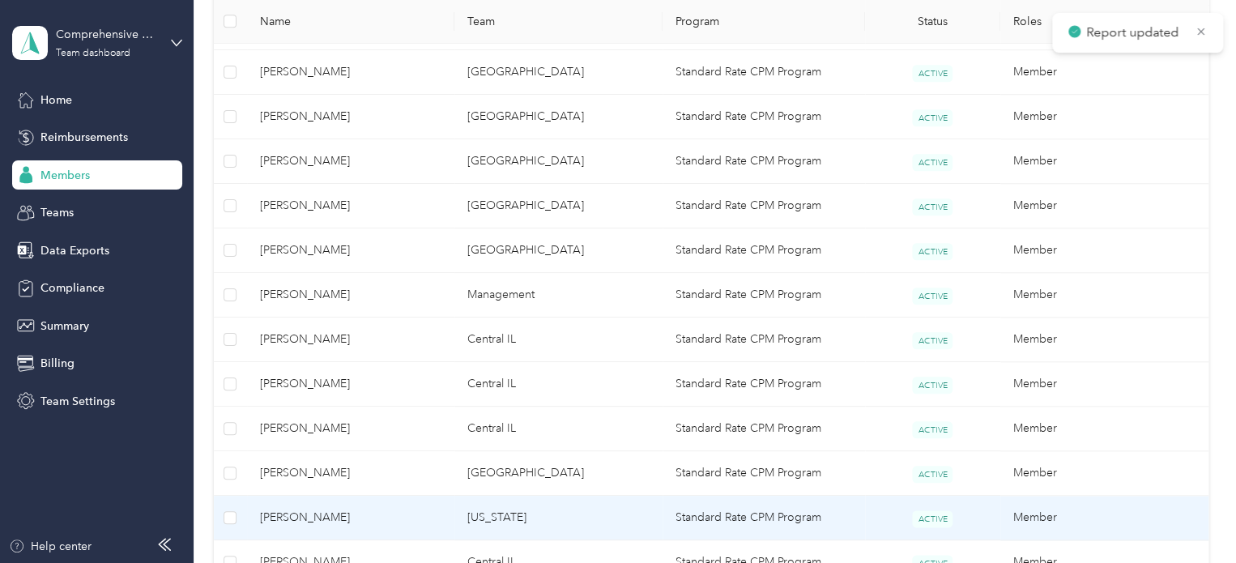
click at [298, 510] on span "[PERSON_NAME]" at bounding box center [351, 518] width 182 height 18
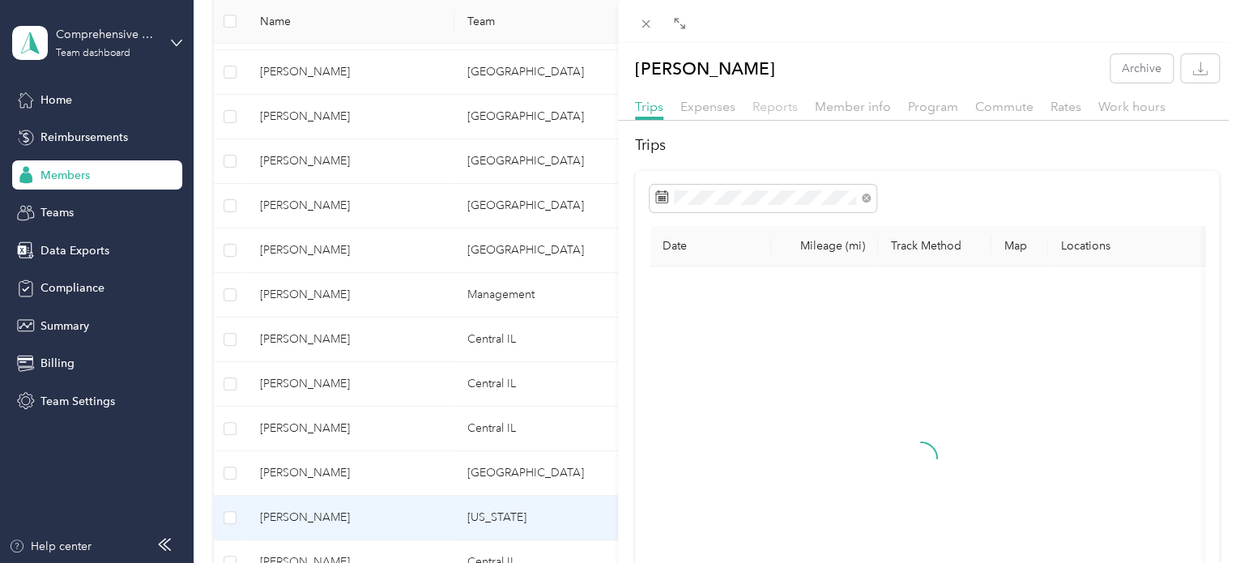
click at [773, 106] on span "Reports" at bounding box center [774, 106] width 45 height 15
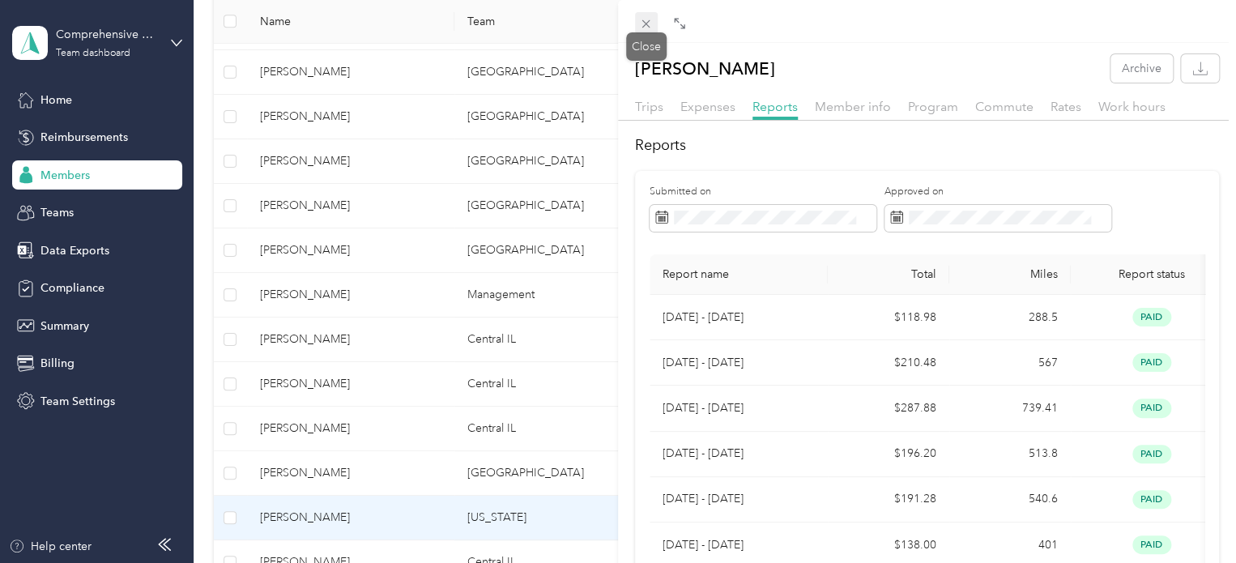
click at [648, 19] on icon at bounding box center [646, 24] width 14 height 14
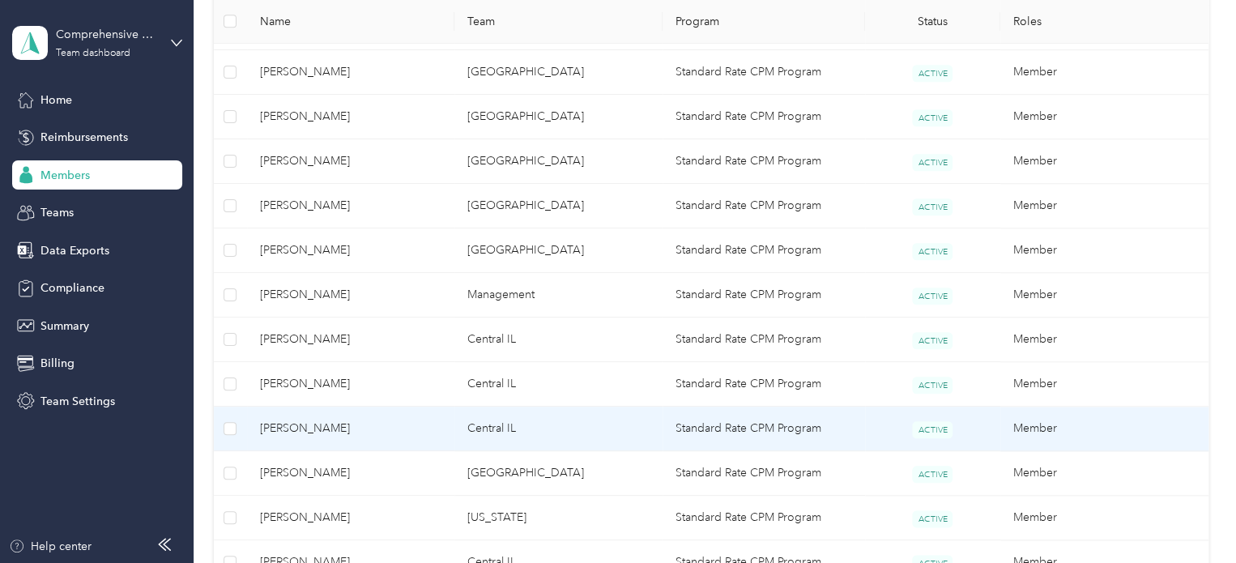
scroll to position [810, 0]
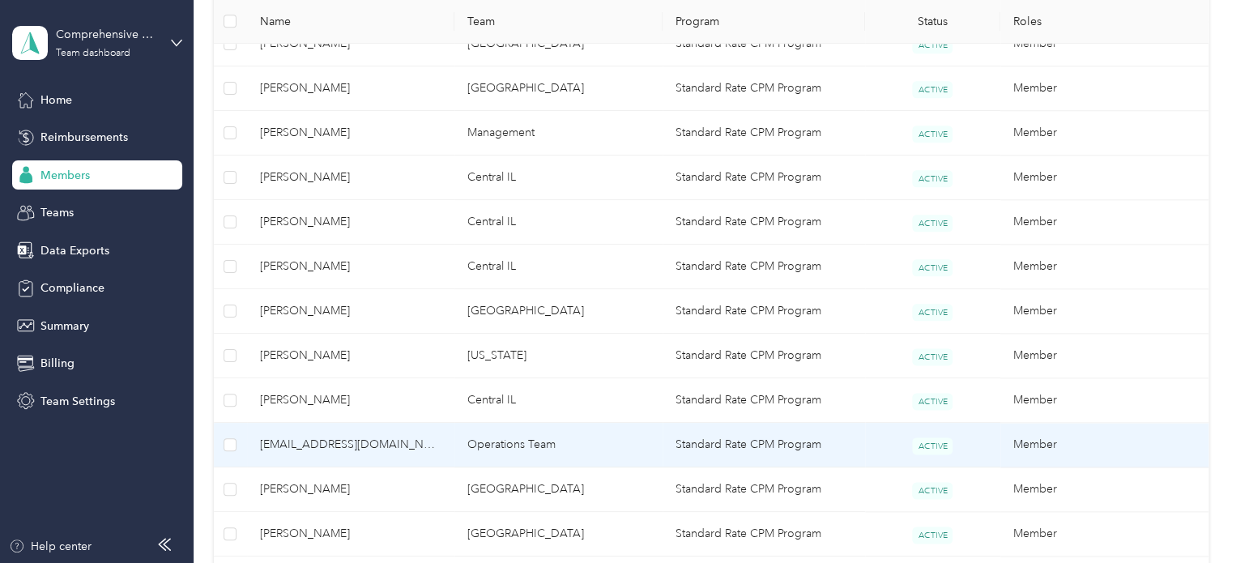
click at [296, 445] on span "[EMAIL_ADDRESS][DOMAIN_NAME]" at bounding box center [351, 445] width 182 height 18
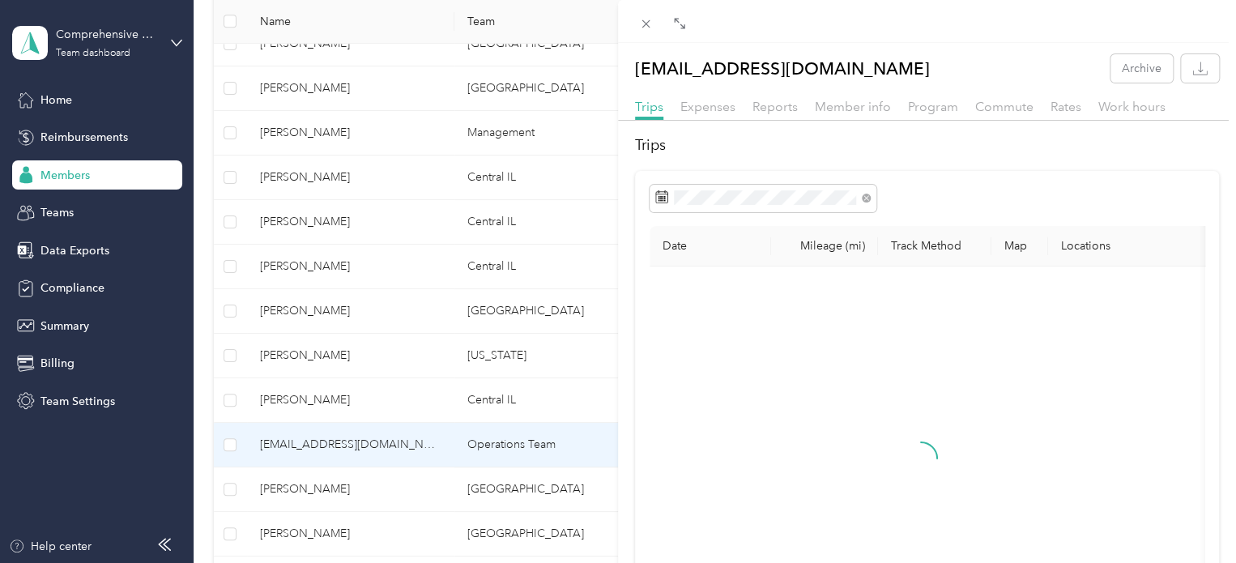
click at [304, 398] on div "[EMAIL_ADDRESS][DOMAIN_NAME] Archive Trips Expenses Reports Member info Program…" at bounding box center [618, 281] width 1236 height 563
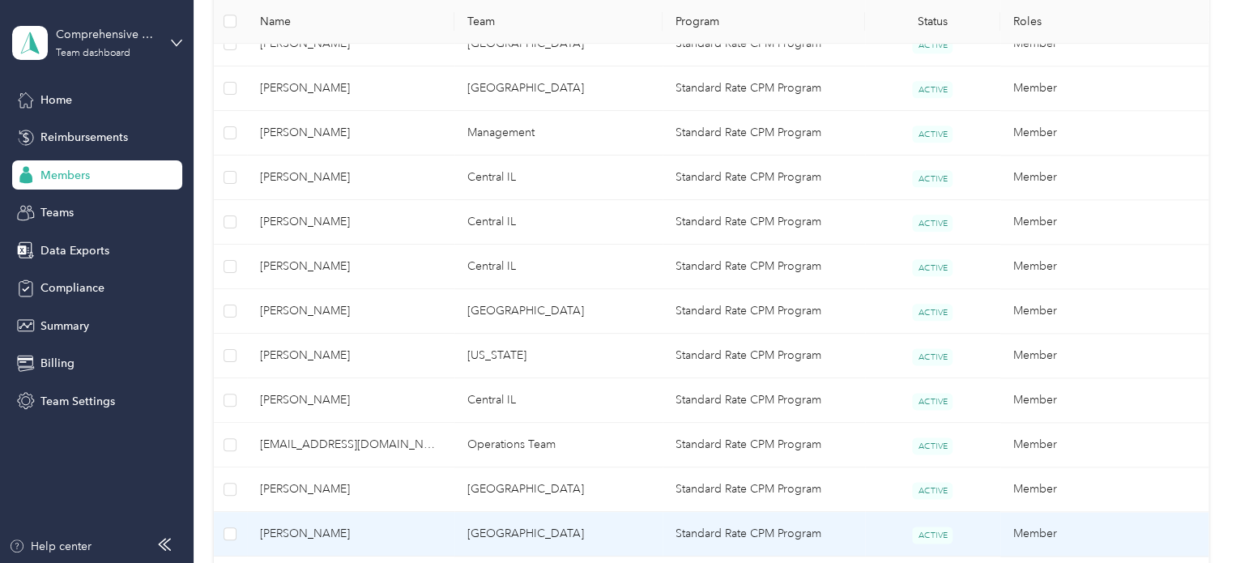
click at [295, 530] on span "[PERSON_NAME]" at bounding box center [351, 534] width 182 height 18
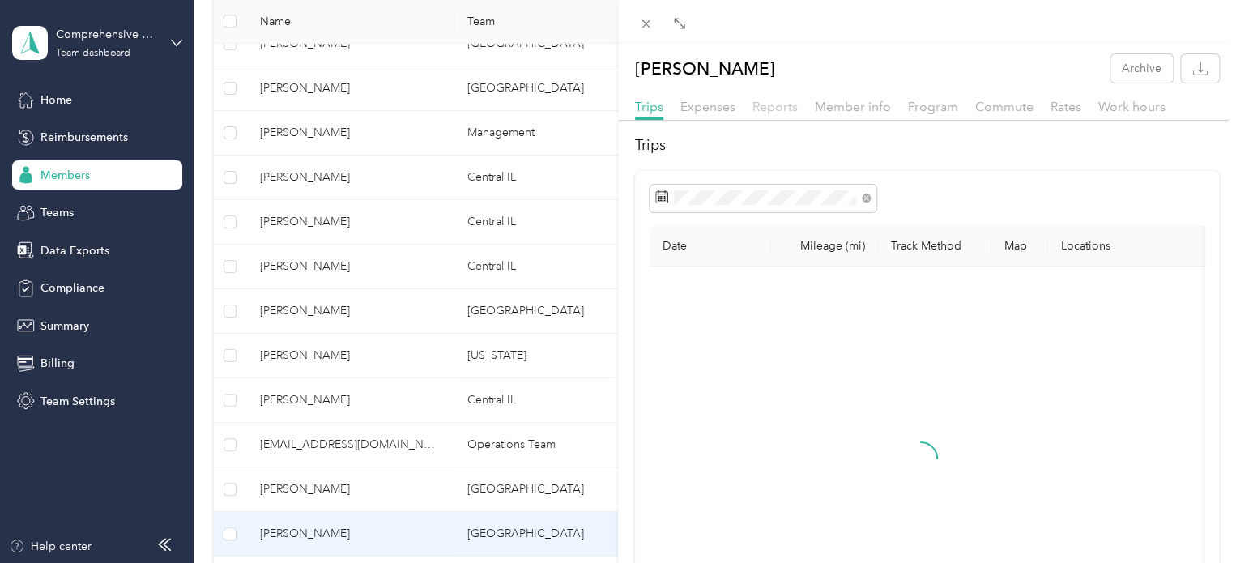
click at [774, 106] on span "Reports" at bounding box center [774, 106] width 45 height 15
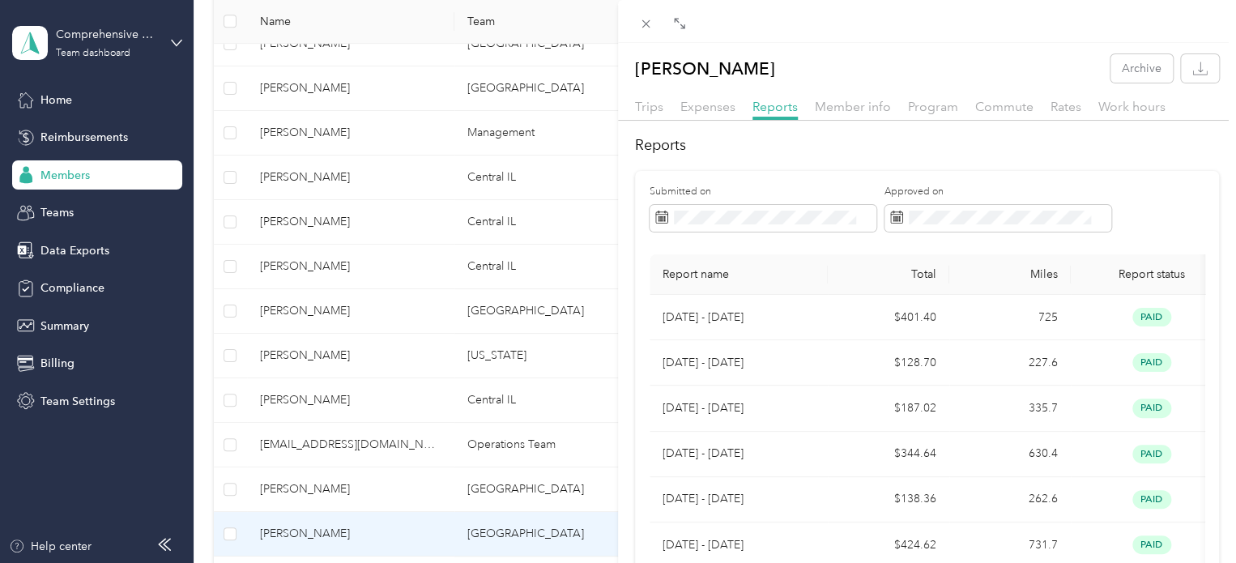
click at [570, 192] on div "[PERSON_NAME] Archive Trips Expenses Reports Member info Program Commute Rates …" at bounding box center [618, 281] width 1236 height 563
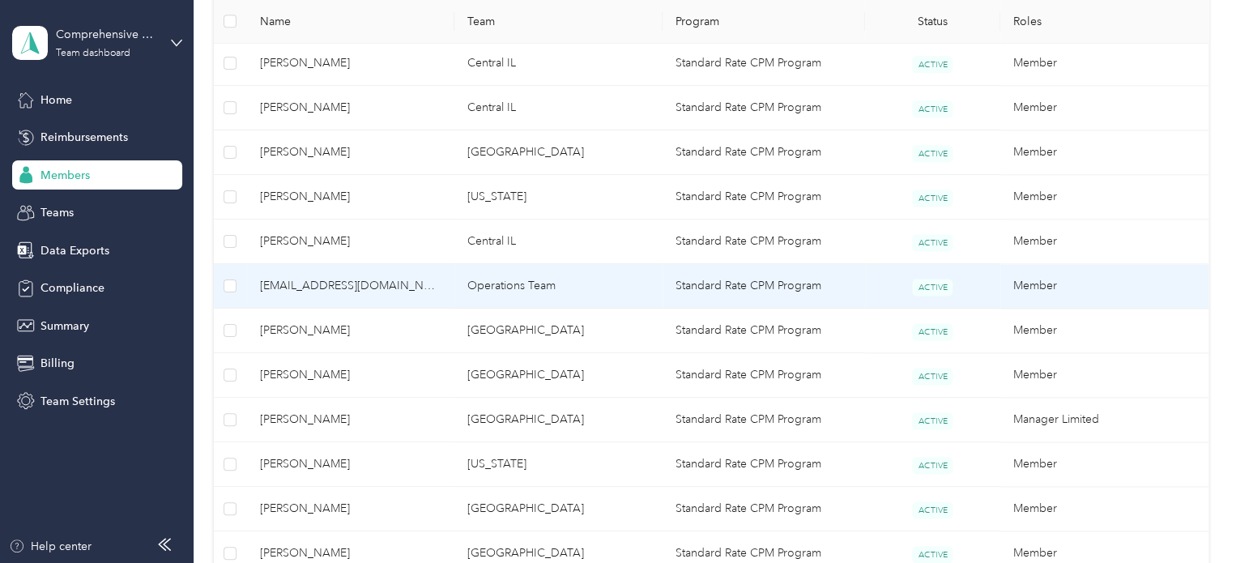
scroll to position [972, 0]
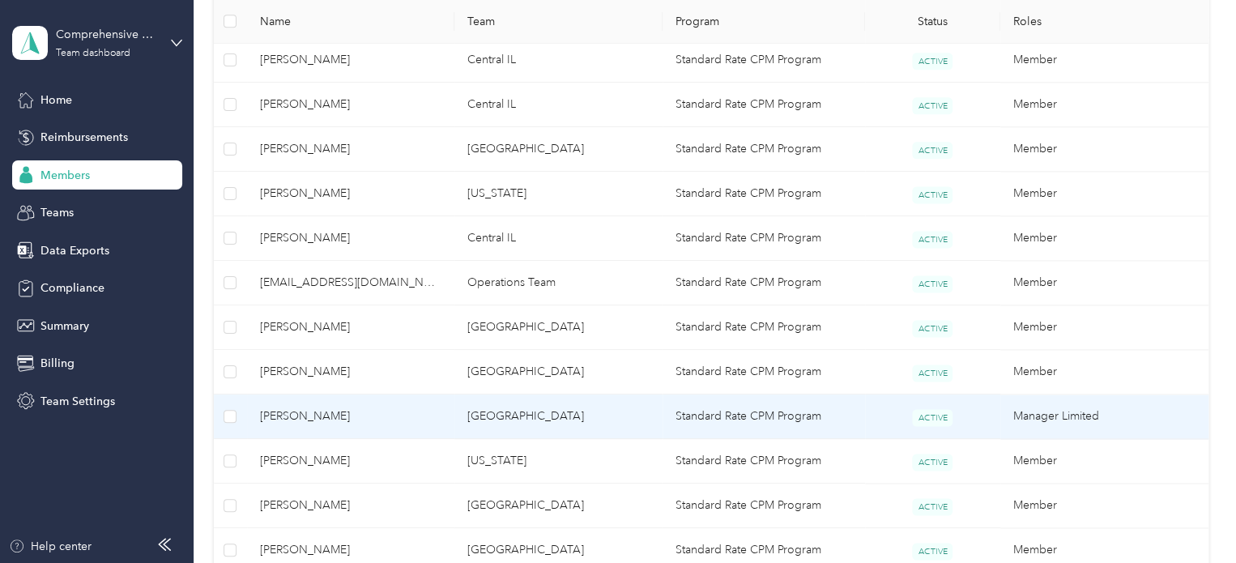
click at [326, 411] on span "[PERSON_NAME]" at bounding box center [351, 416] width 182 height 18
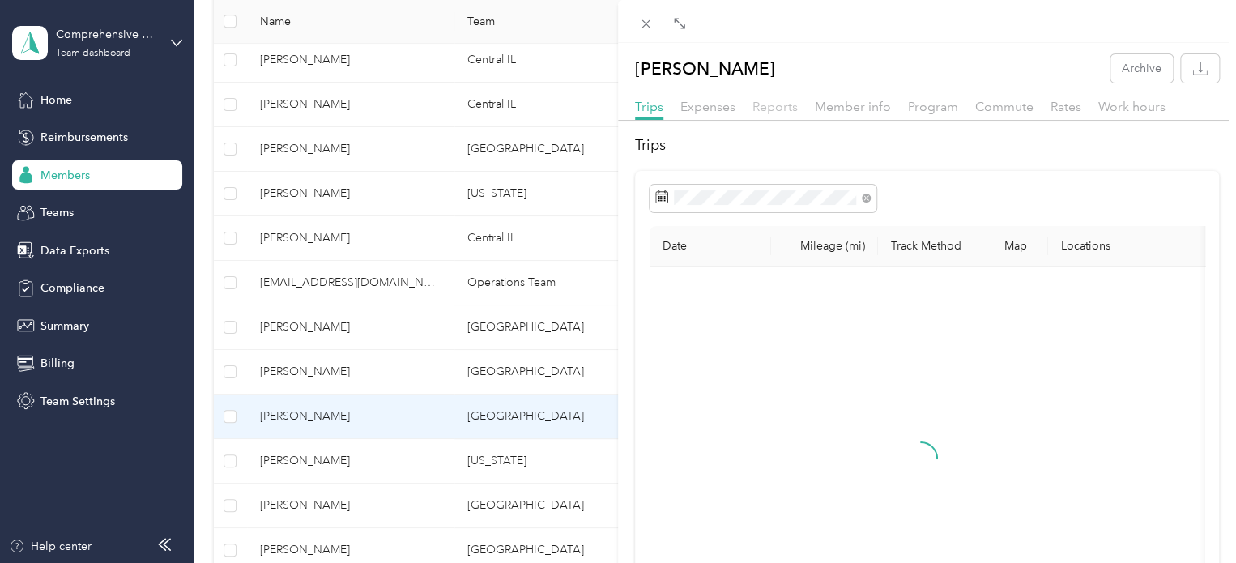
click at [782, 111] on span "Reports" at bounding box center [774, 106] width 45 height 15
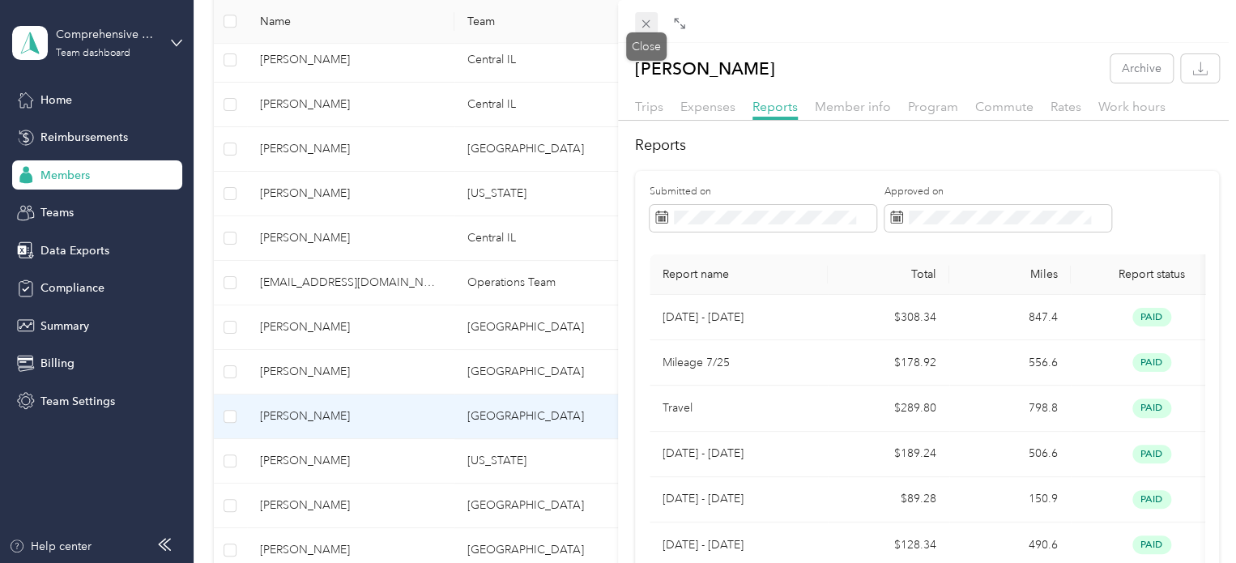
click at [650, 22] on icon at bounding box center [646, 24] width 14 height 14
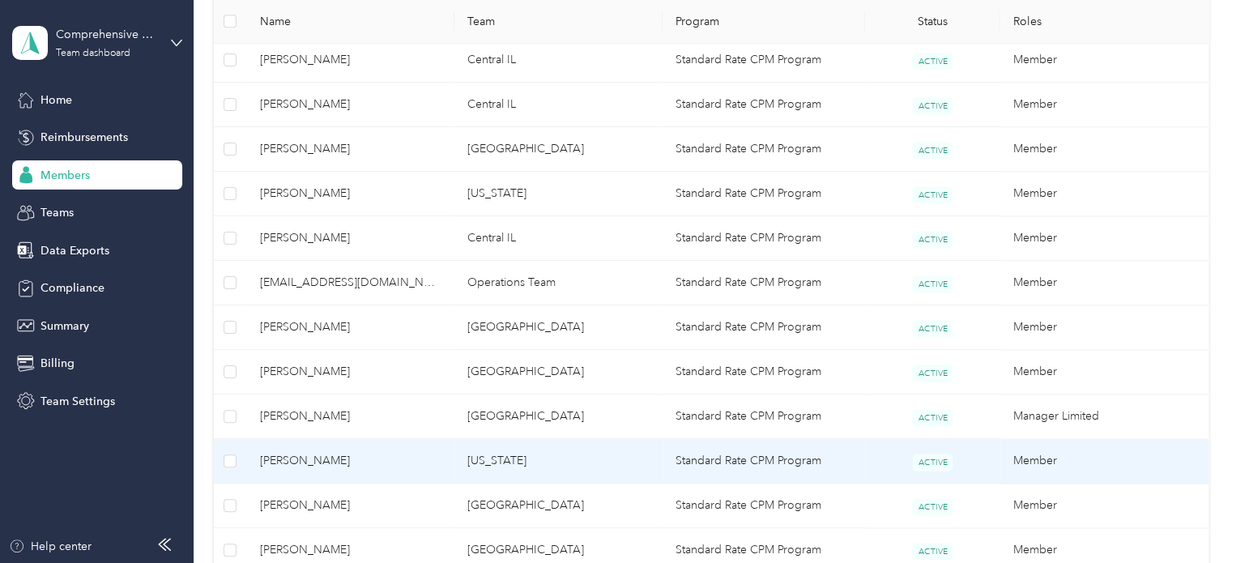
click at [310, 459] on span "[PERSON_NAME]" at bounding box center [351, 461] width 182 height 18
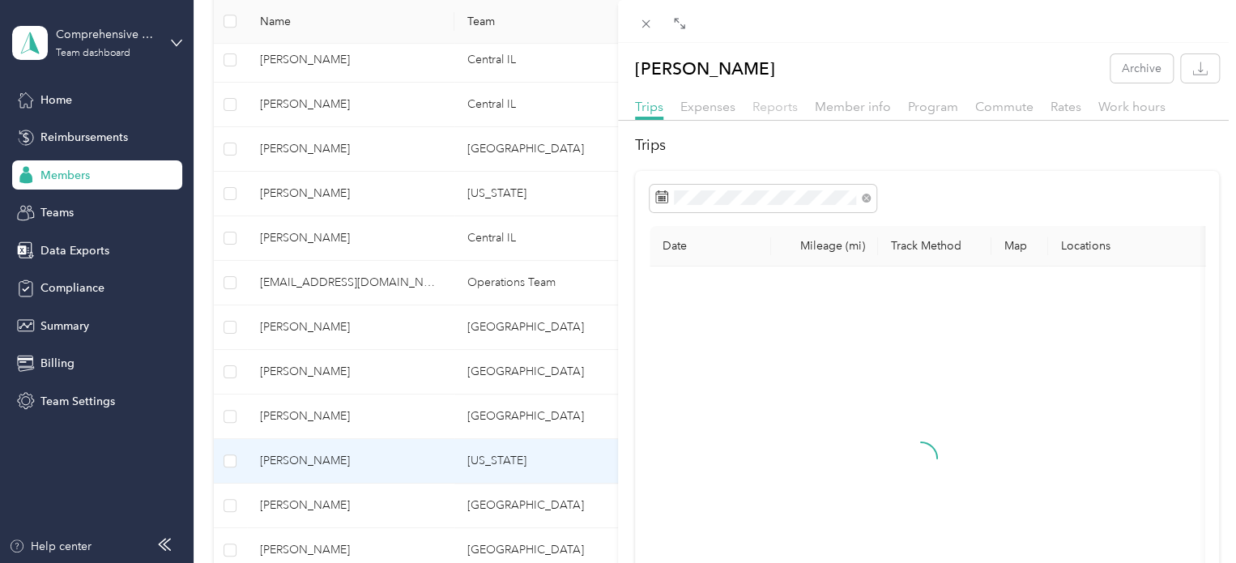
click at [768, 102] on span "Reports" at bounding box center [774, 106] width 45 height 15
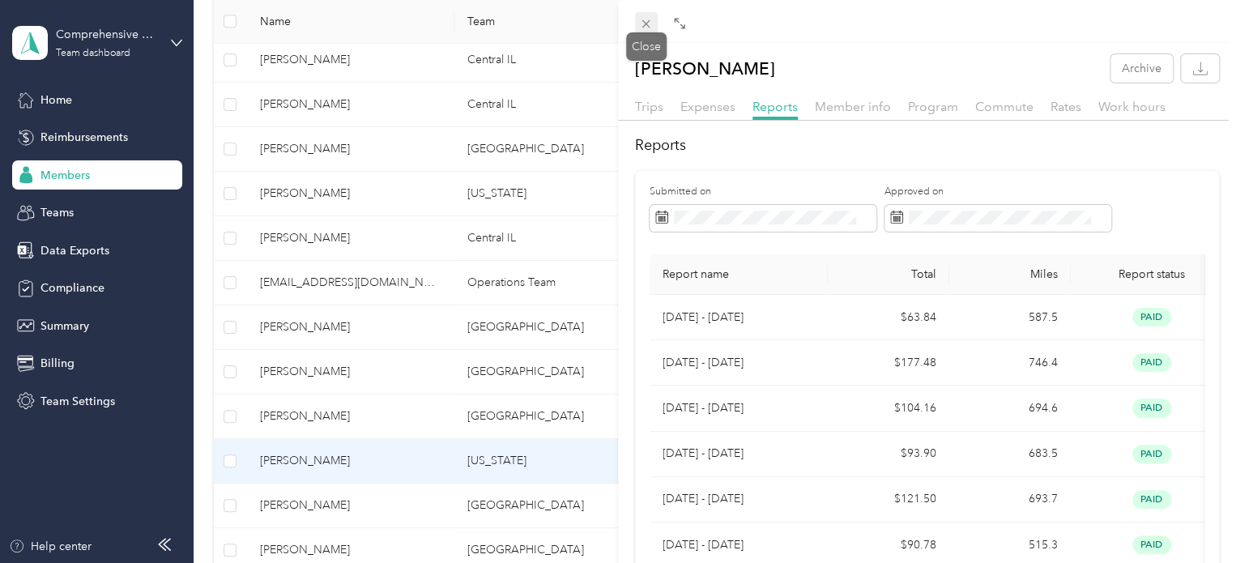
click at [642, 29] on icon at bounding box center [646, 24] width 14 height 14
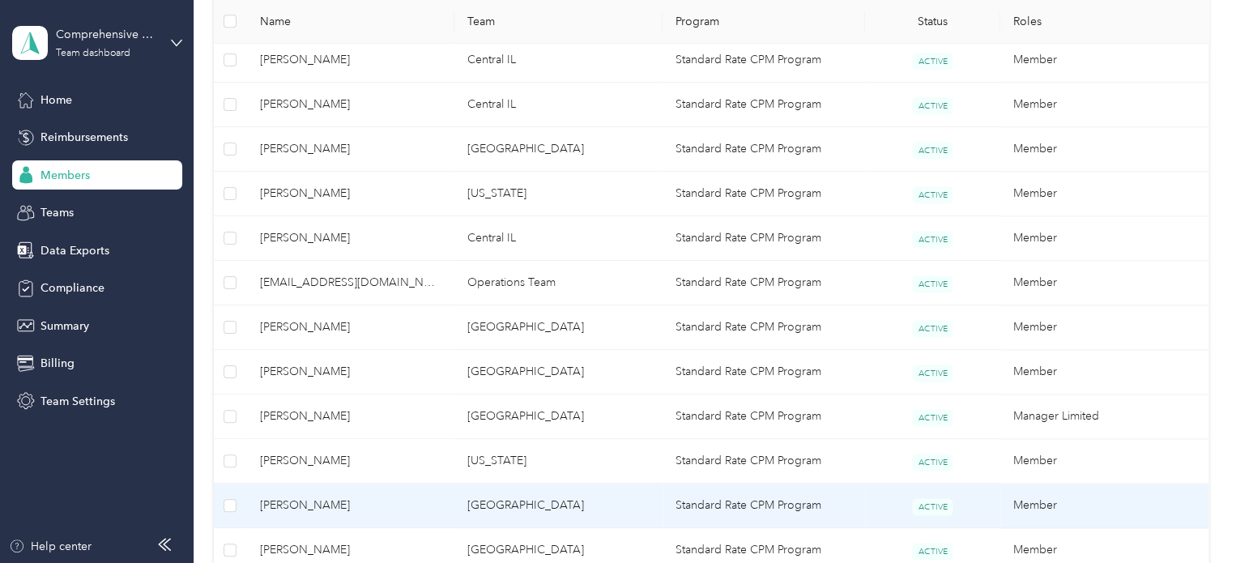
click at [307, 489] on td "[PERSON_NAME]" at bounding box center [351, 505] width 208 height 45
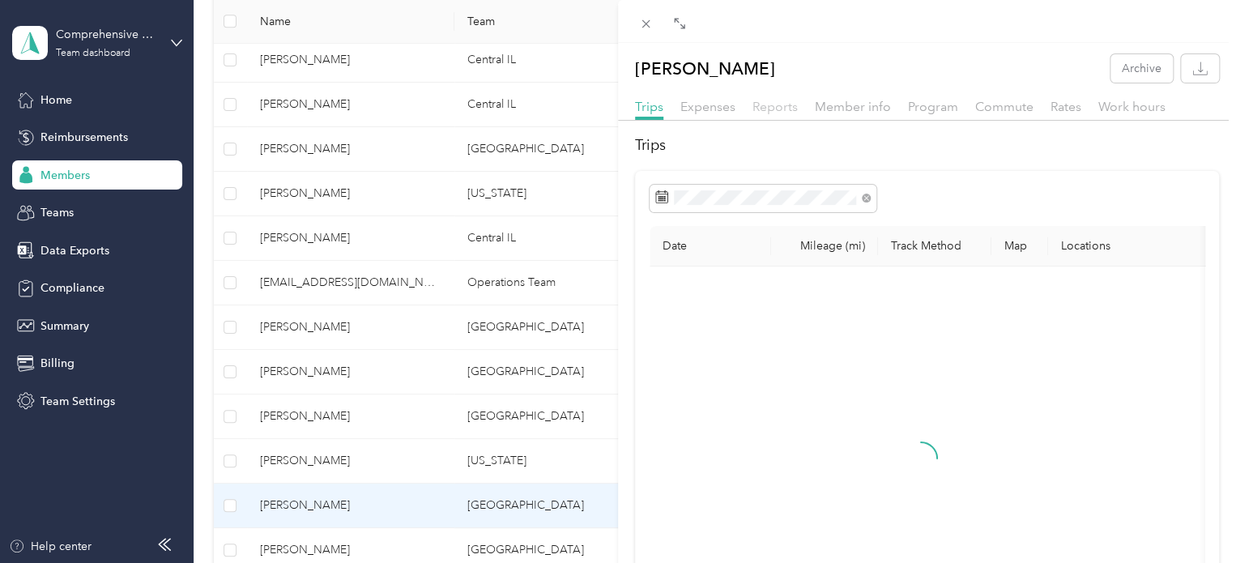
click at [781, 107] on span "Reports" at bounding box center [774, 106] width 45 height 15
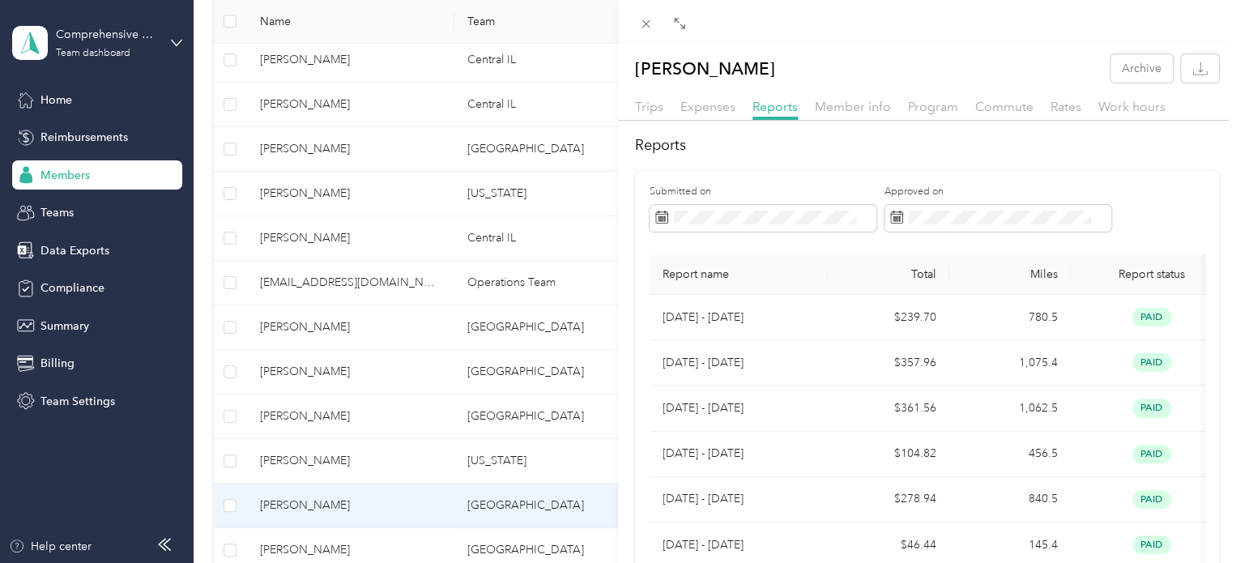
click at [643, 27] on icon at bounding box center [646, 24] width 8 height 8
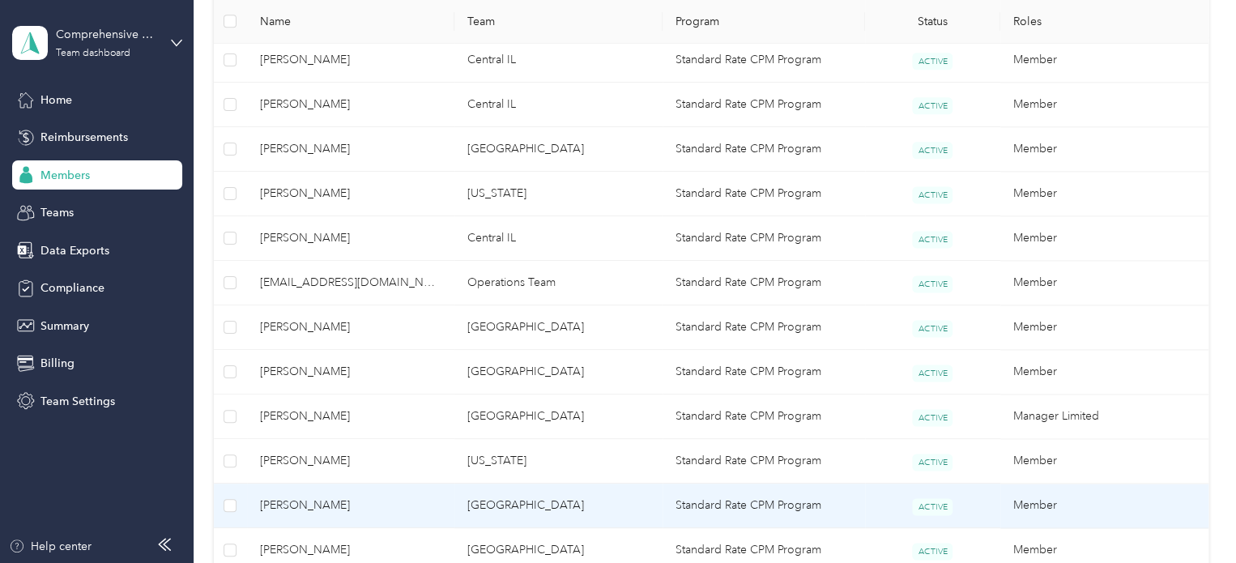
scroll to position [1053, 0]
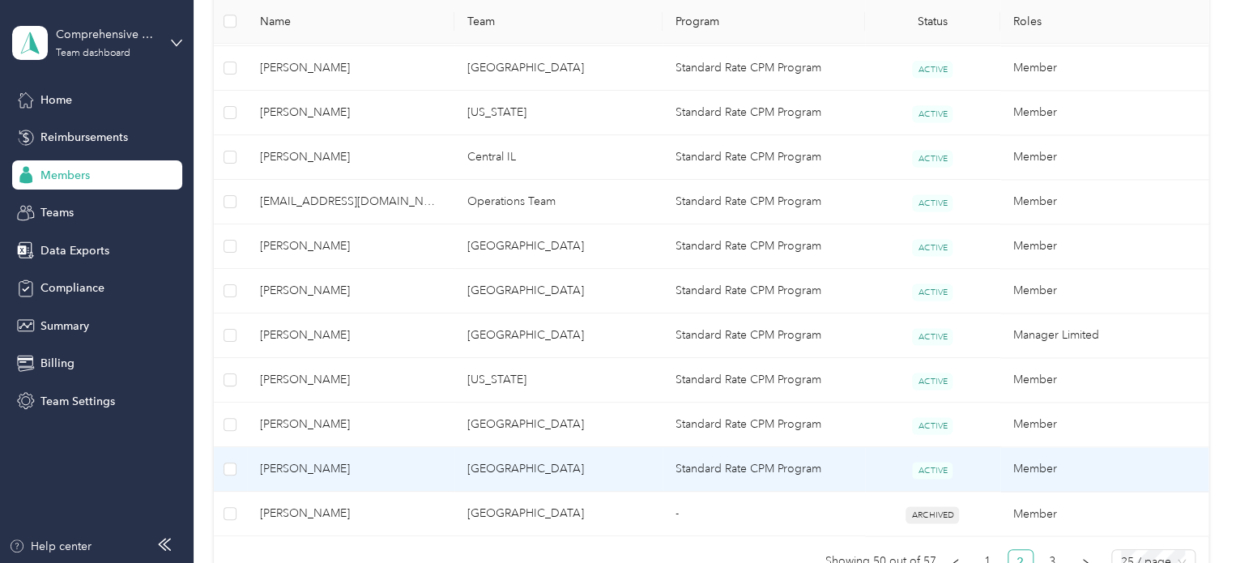
click at [338, 466] on span "[PERSON_NAME]" at bounding box center [351, 469] width 182 height 18
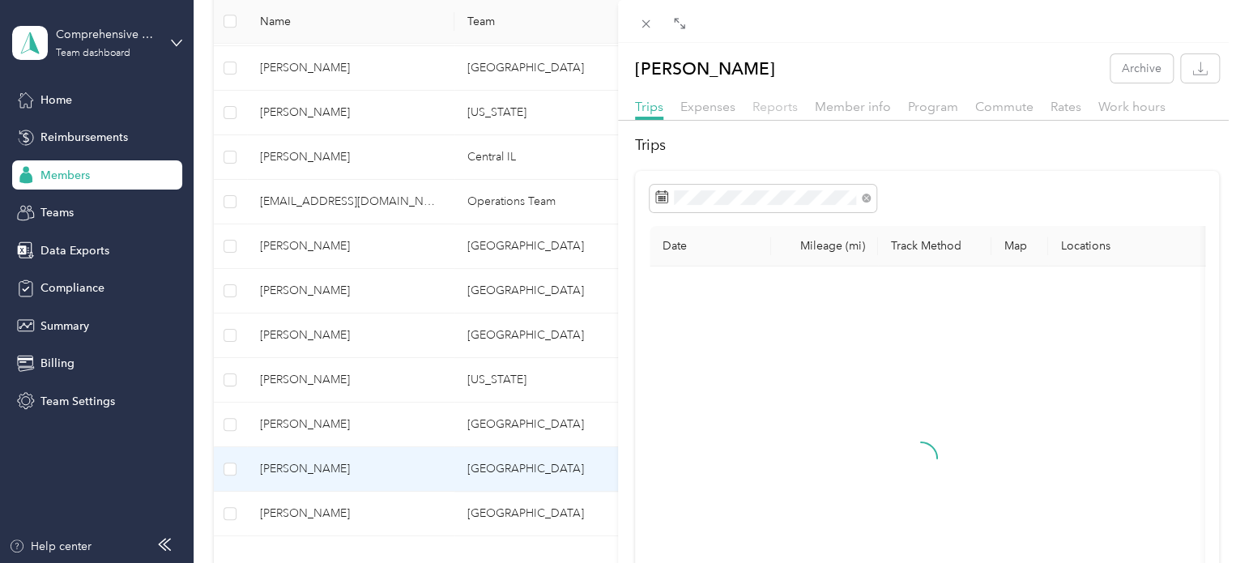
click at [764, 102] on span "Reports" at bounding box center [774, 106] width 45 height 15
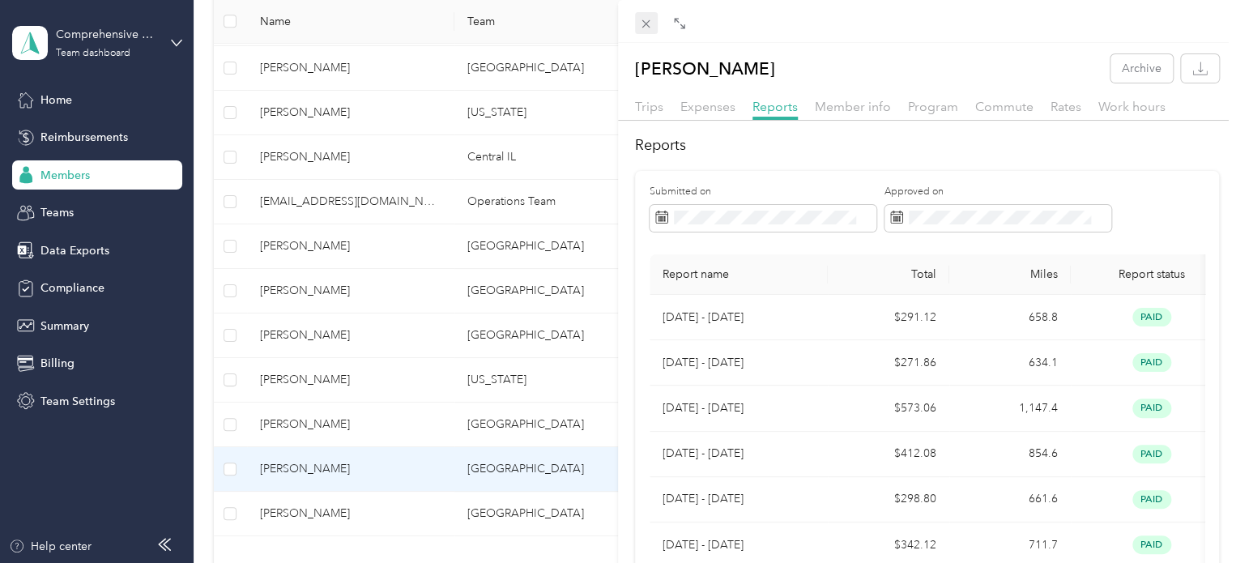
click at [645, 19] on icon at bounding box center [646, 24] width 14 height 14
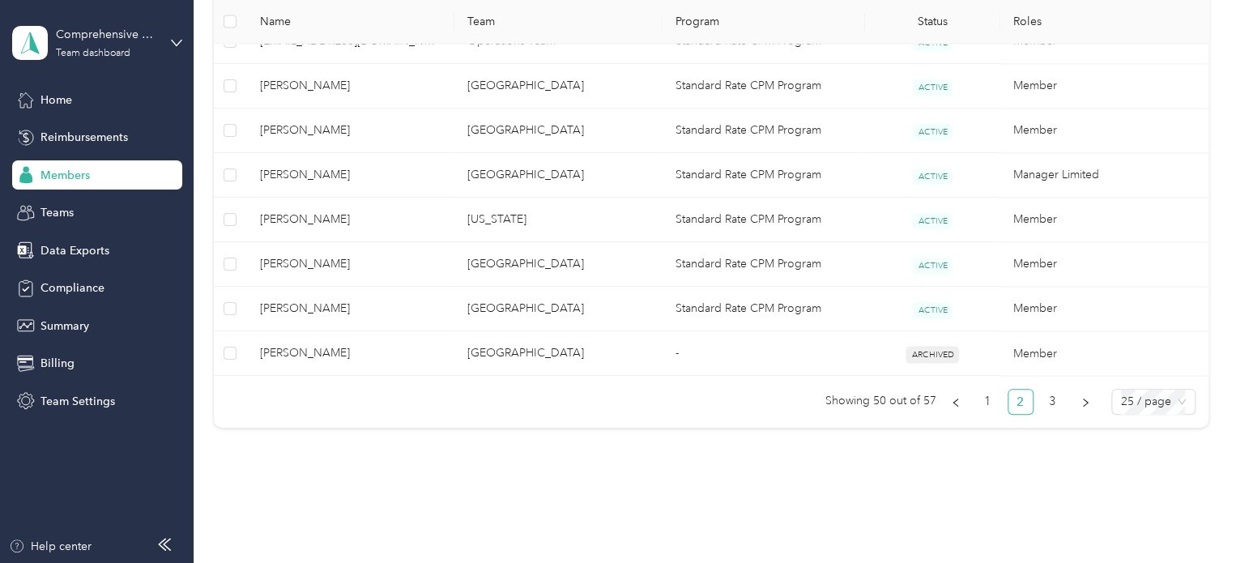
scroll to position [1215, 0]
click at [1051, 402] on link "3" at bounding box center [1053, 400] width 24 height 24
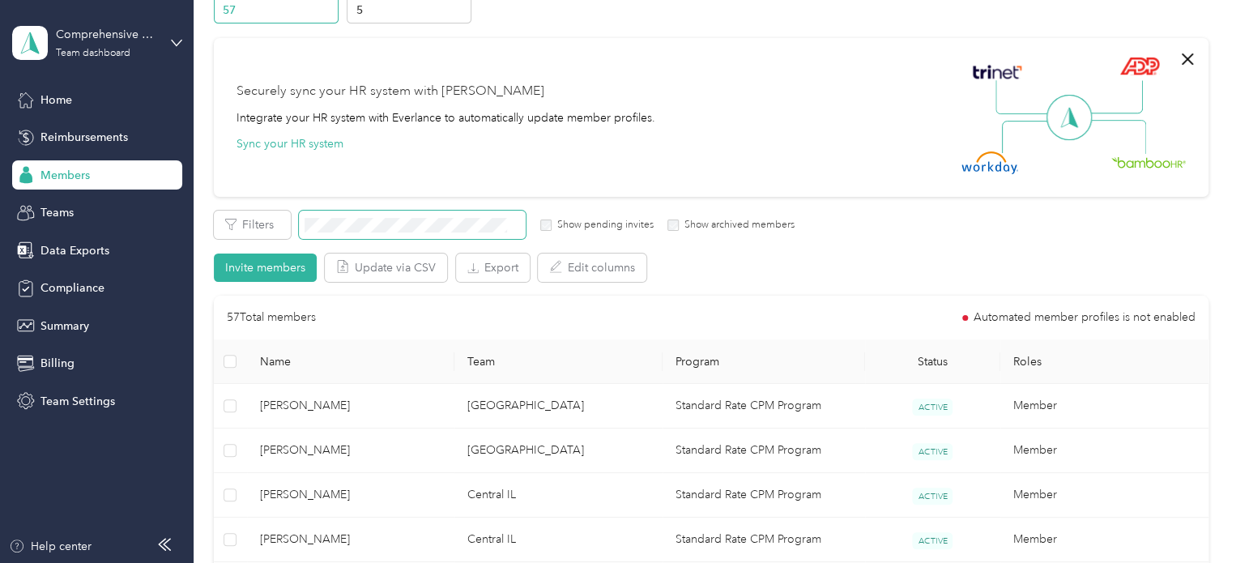
scroll to position [51, 0]
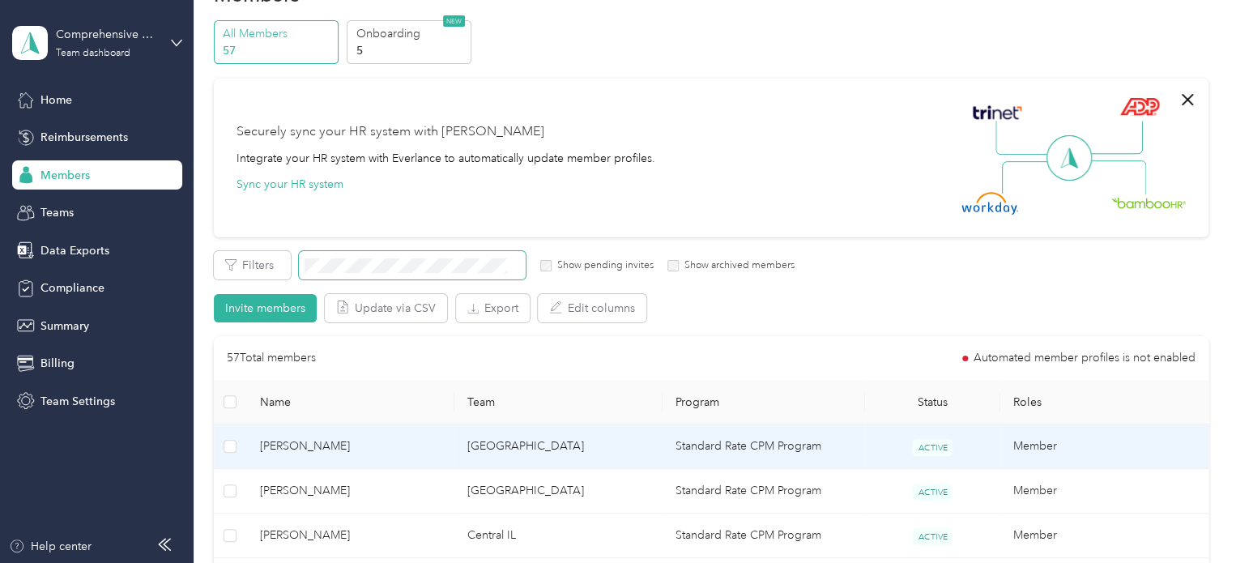
click at [314, 450] on span "[PERSON_NAME]" at bounding box center [351, 446] width 182 height 18
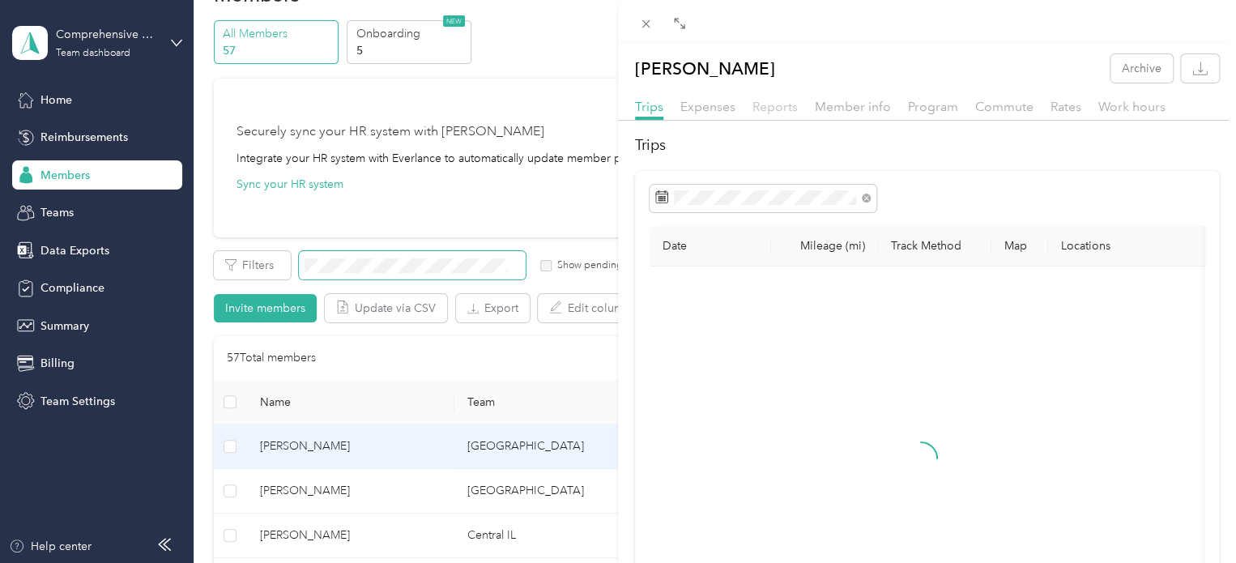
click at [762, 113] on div "Reports" at bounding box center [774, 107] width 45 height 20
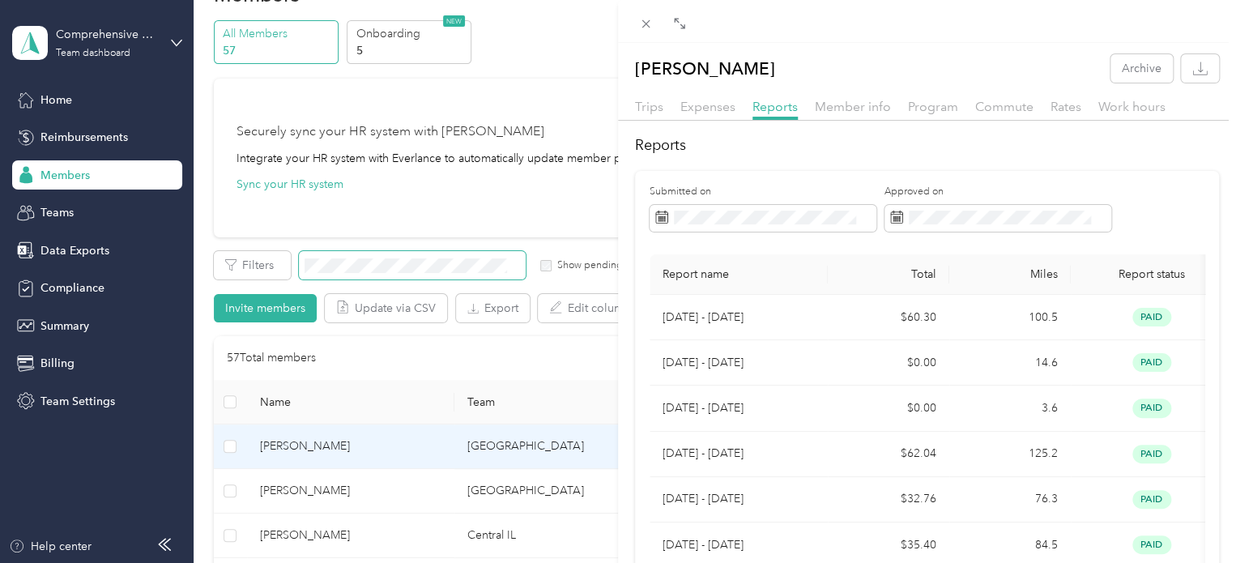
click at [295, 491] on div "[PERSON_NAME] Archive Trips Expenses Reports Member info Program Commute Rates …" at bounding box center [618, 281] width 1236 height 563
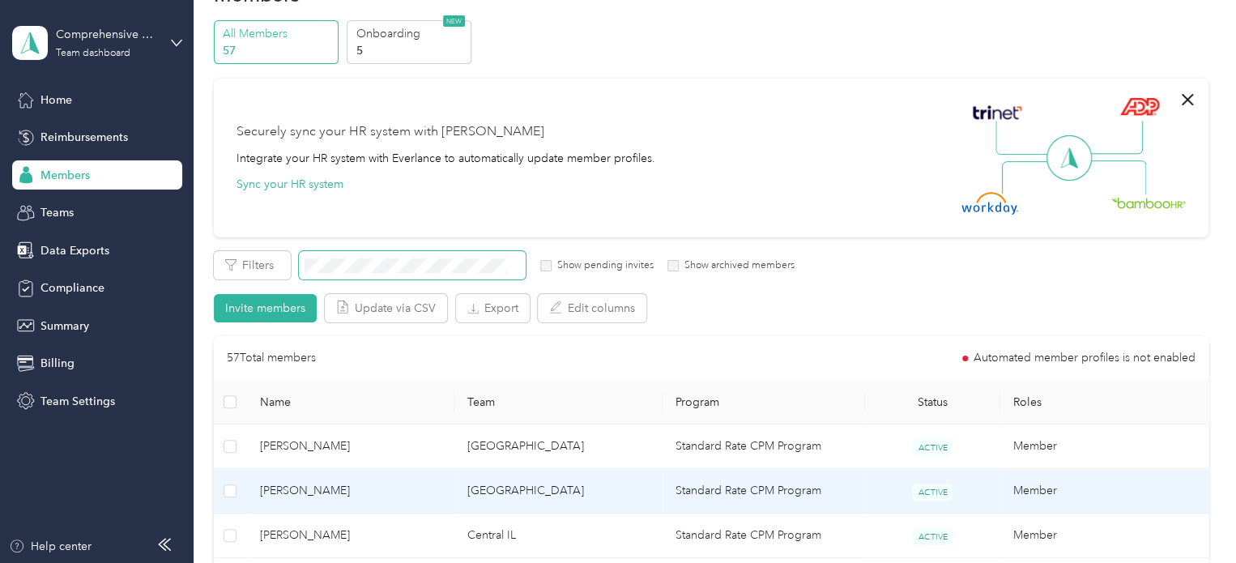
click at [336, 496] on span "[PERSON_NAME]" at bounding box center [351, 491] width 182 height 18
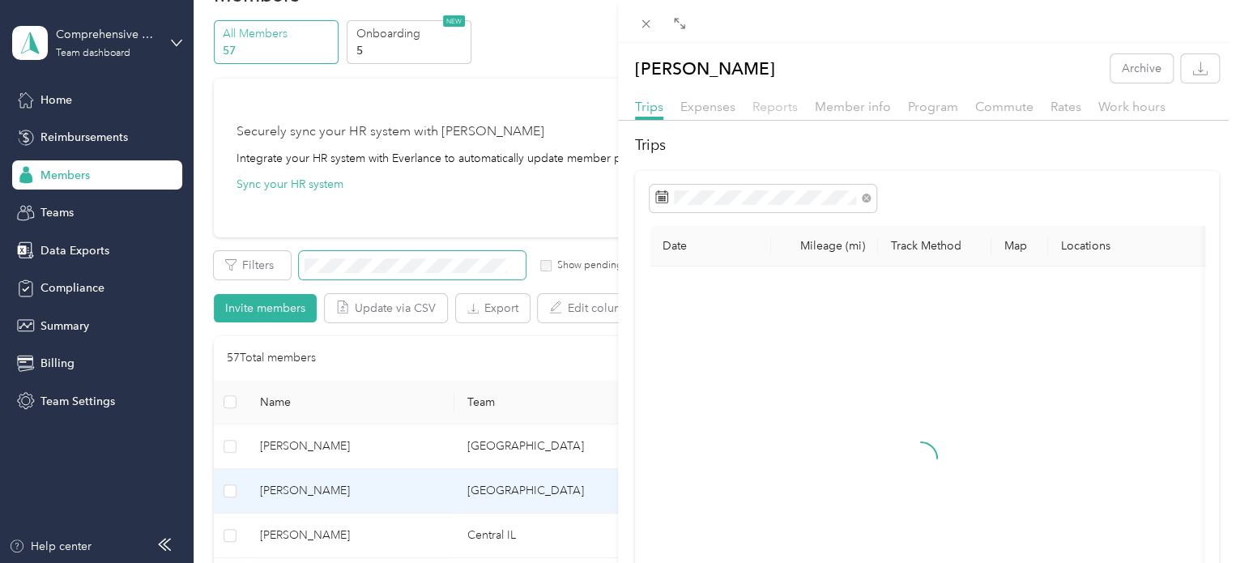
click at [785, 108] on span "Reports" at bounding box center [774, 106] width 45 height 15
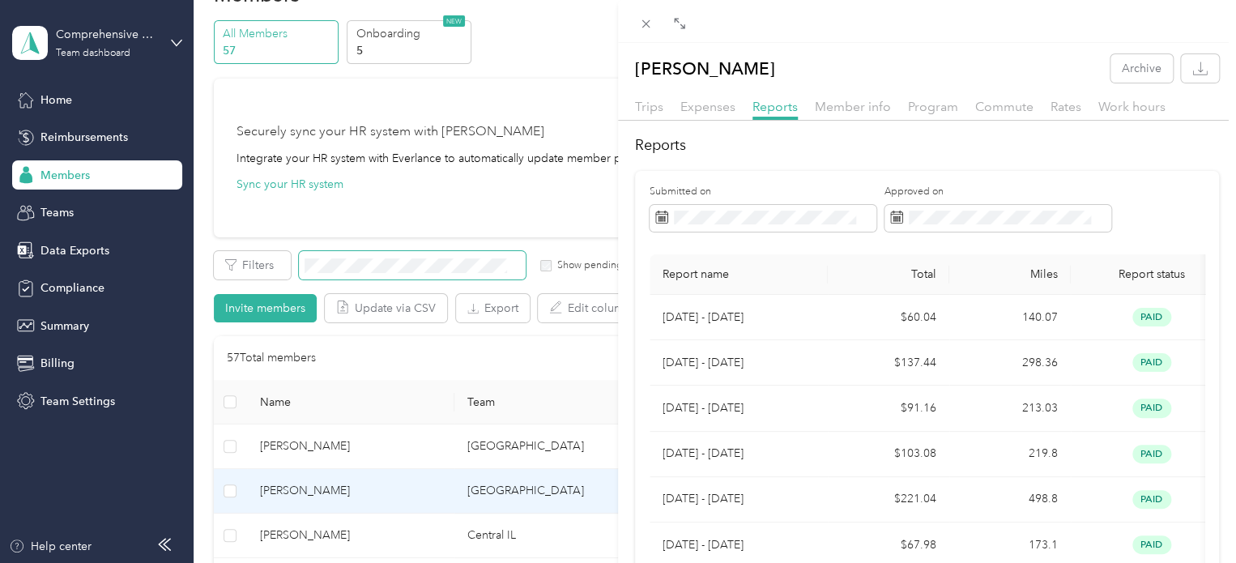
click at [292, 535] on div "[PERSON_NAME] Archive Trips Expenses Reports Member info Program Commute Rates …" at bounding box center [618, 281] width 1236 height 563
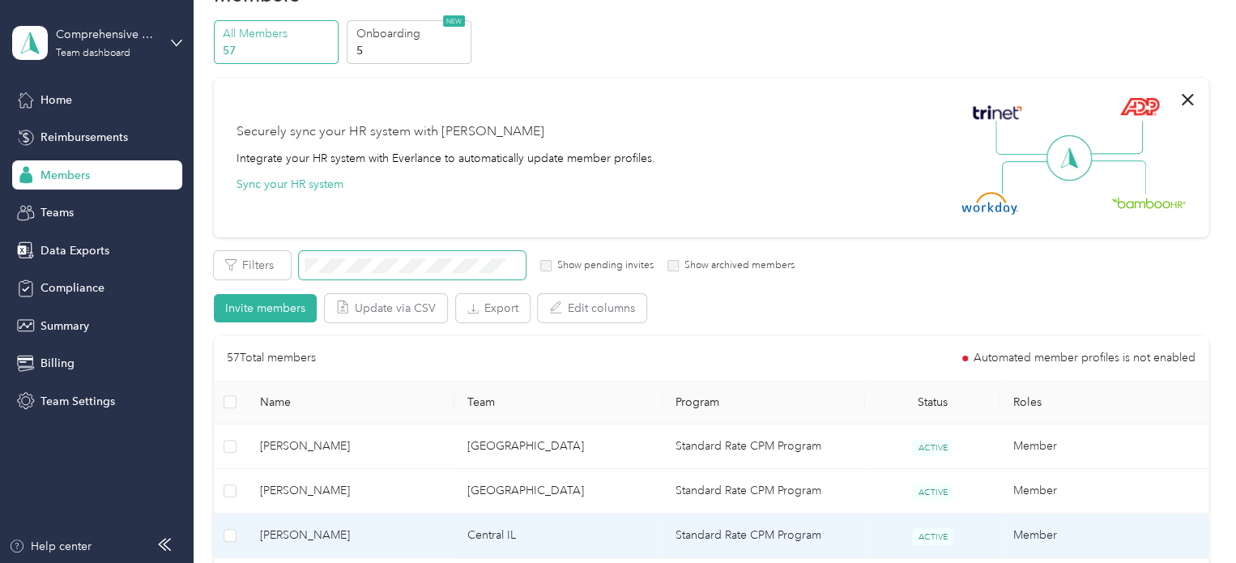
click at [292, 534] on span "[PERSON_NAME]" at bounding box center [351, 535] width 182 height 18
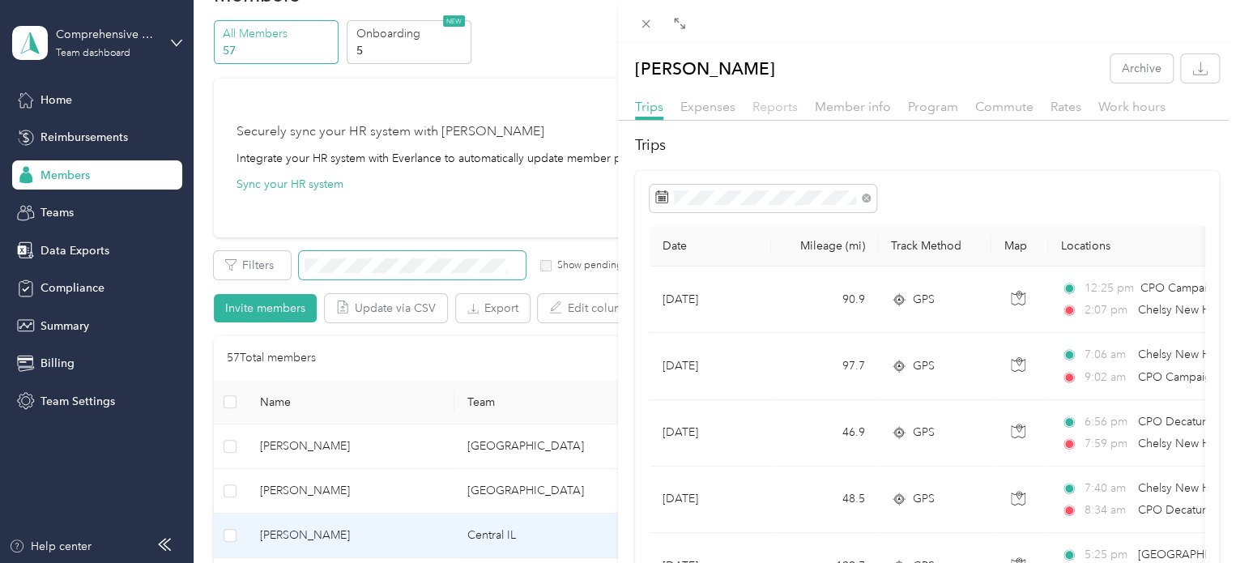
click at [781, 107] on span "Reports" at bounding box center [774, 106] width 45 height 15
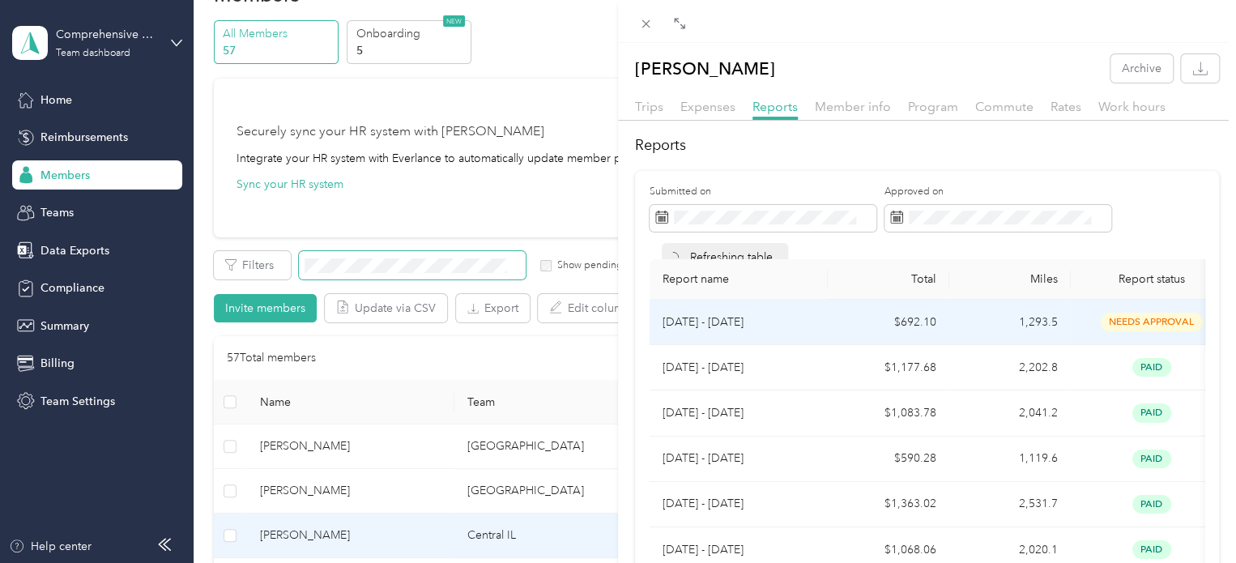
click at [742, 313] on td "[DATE] - [DATE]" at bounding box center [738, 322] width 178 height 45
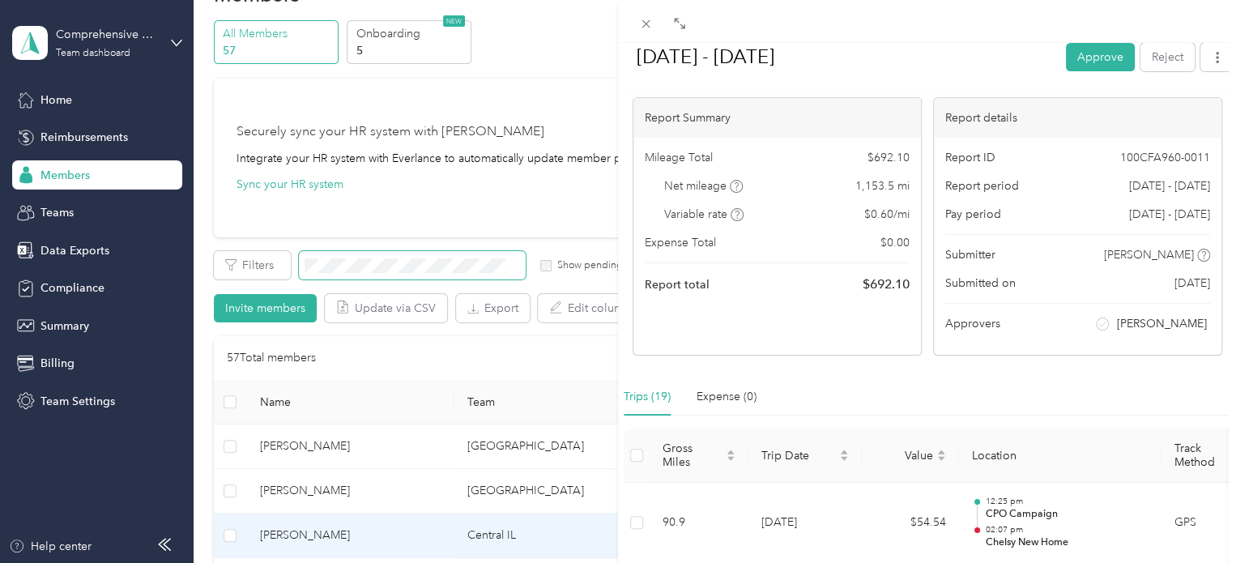
scroll to position [243, 0]
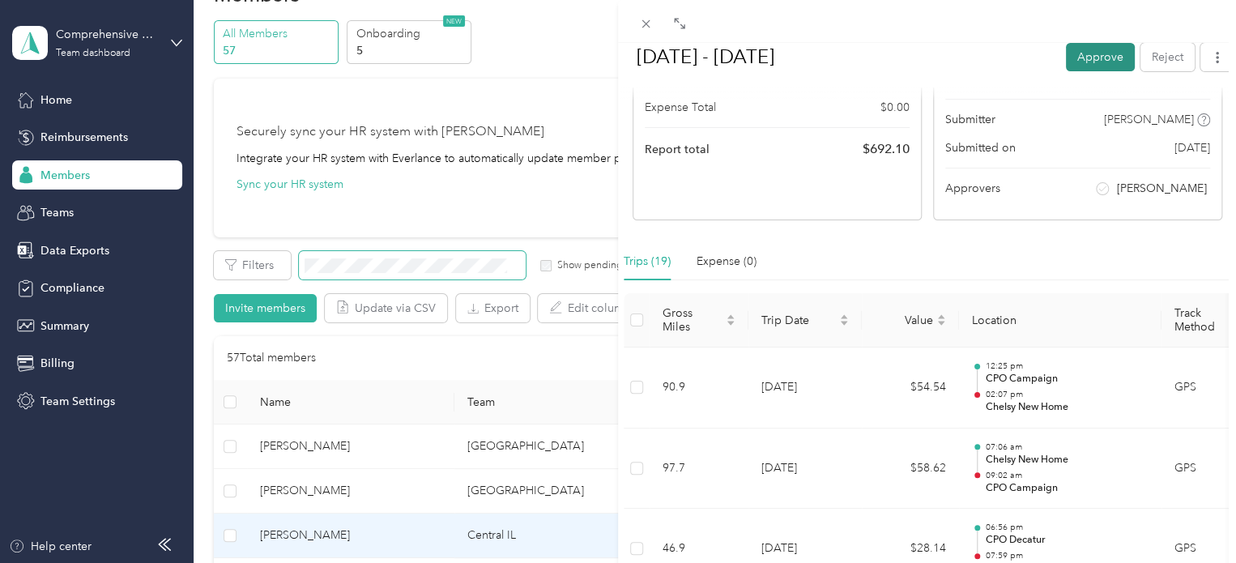
click at [1089, 58] on button "Approve" at bounding box center [1100, 57] width 69 height 28
click at [974, 64] on button "Mark as paid" at bounding box center [1004, 57] width 88 height 28
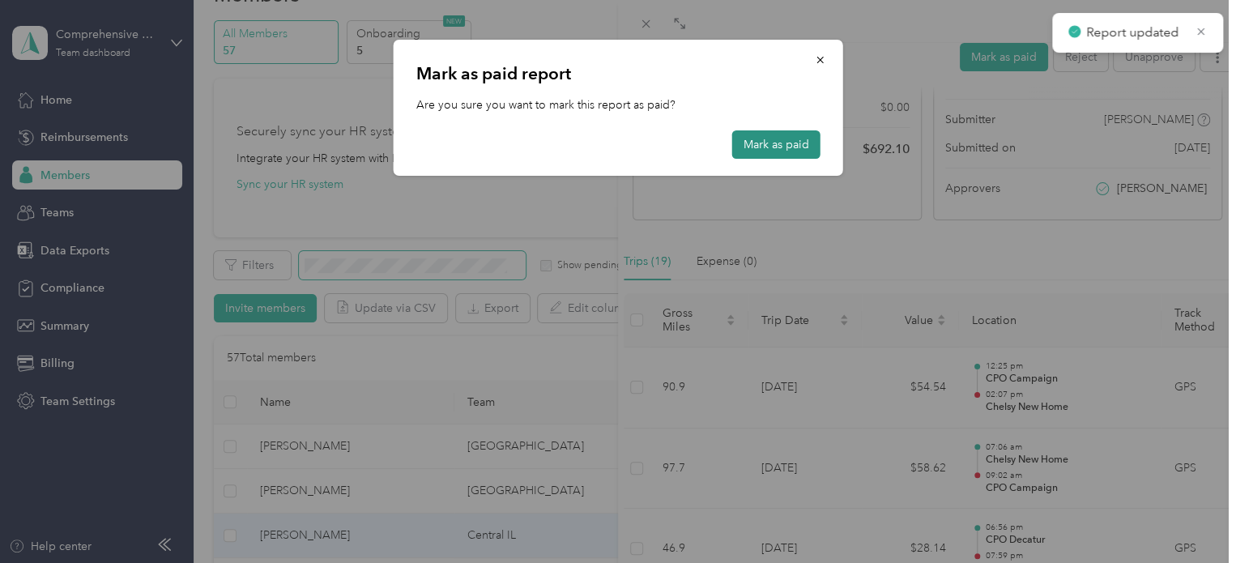
click at [792, 147] on button "Mark as paid" at bounding box center [776, 144] width 88 height 28
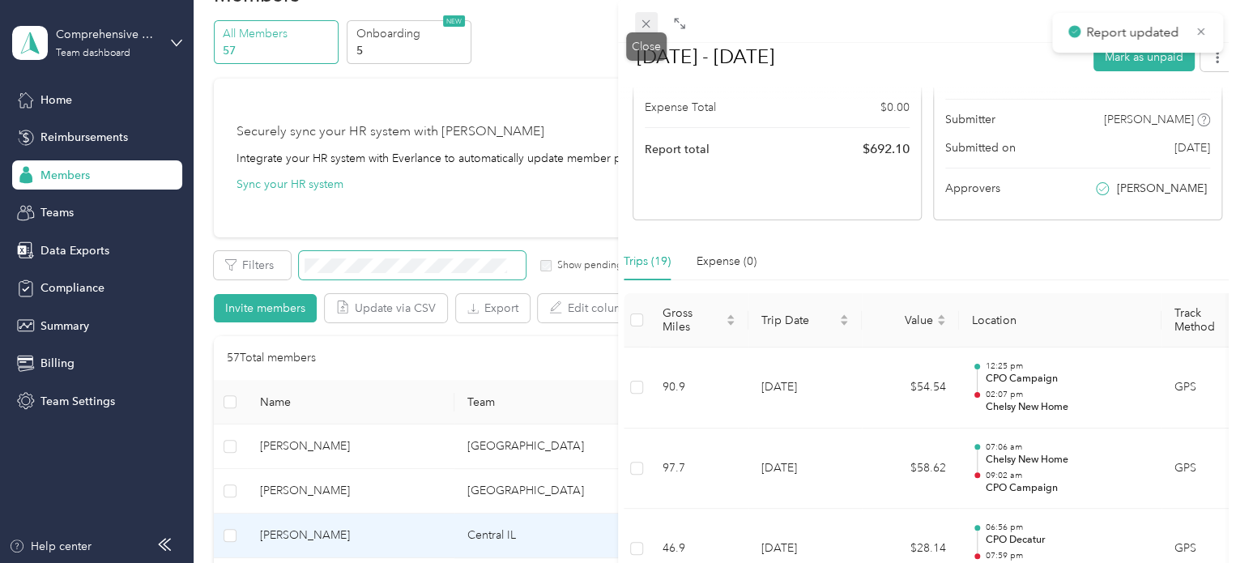
click at [647, 17] on icon at bounding box center [646, 24] width 14 height 14
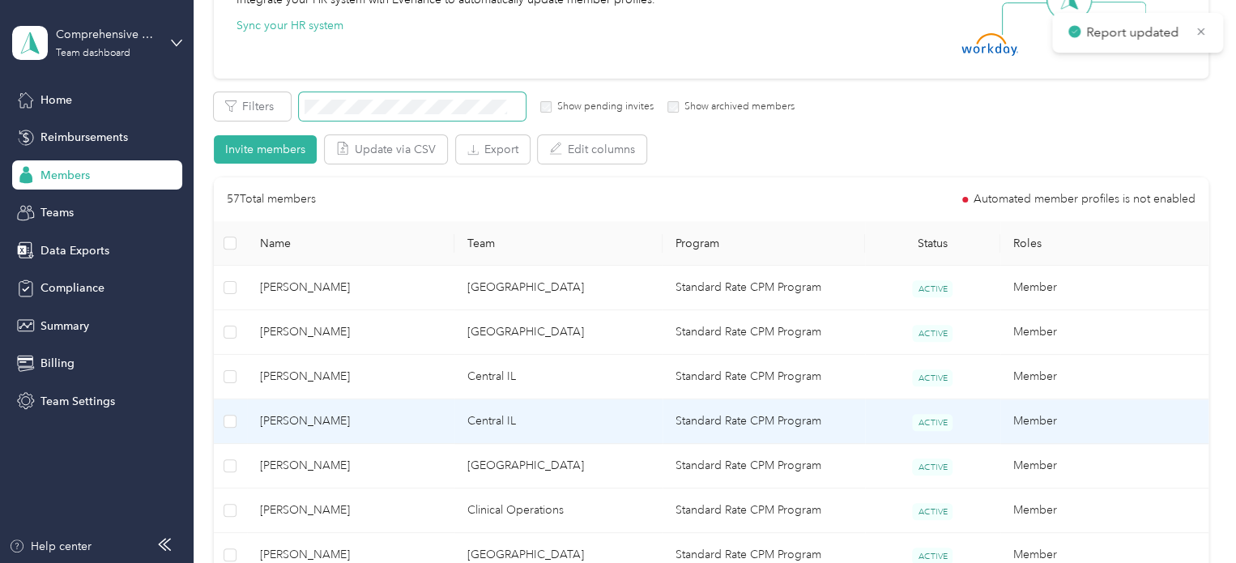
scroll to position [213, 0]
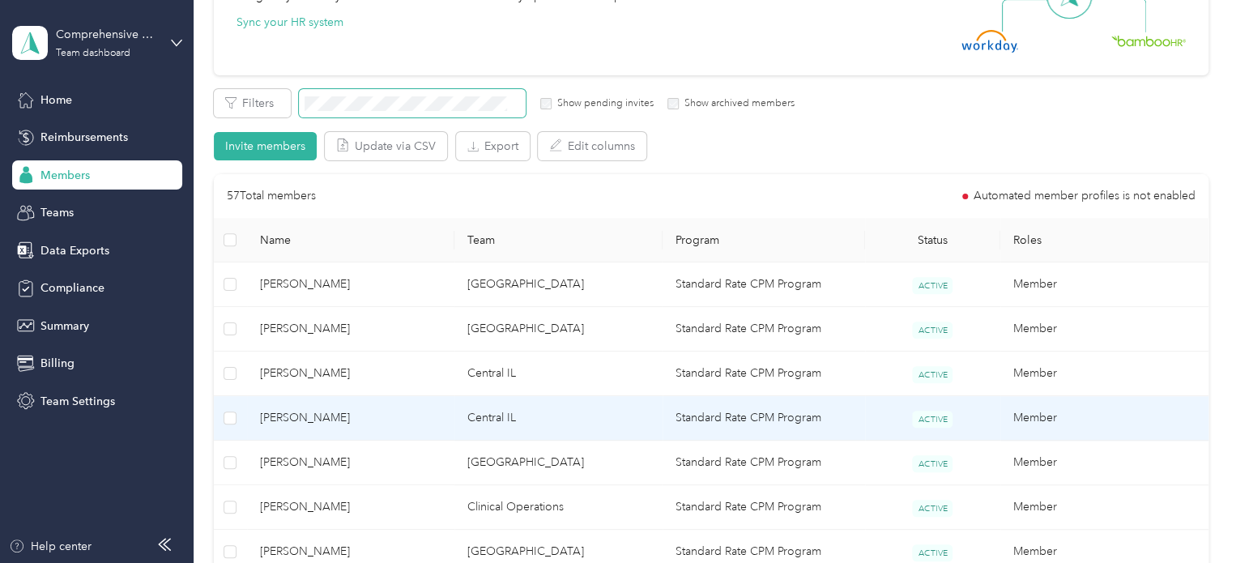
click at [285, 413] on span "[PERSON_NAME]" at bounding box center [351, 418] width 182 height 18
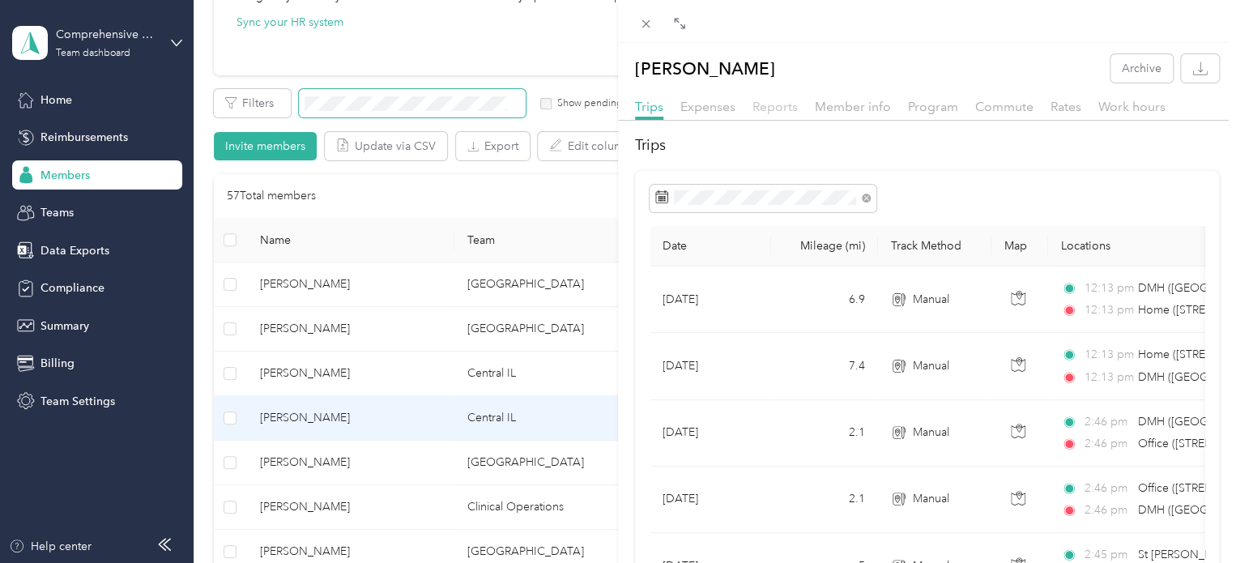
click at [784, 99] on span "Reports" at bounding box center [774, 106] width 45 height 15
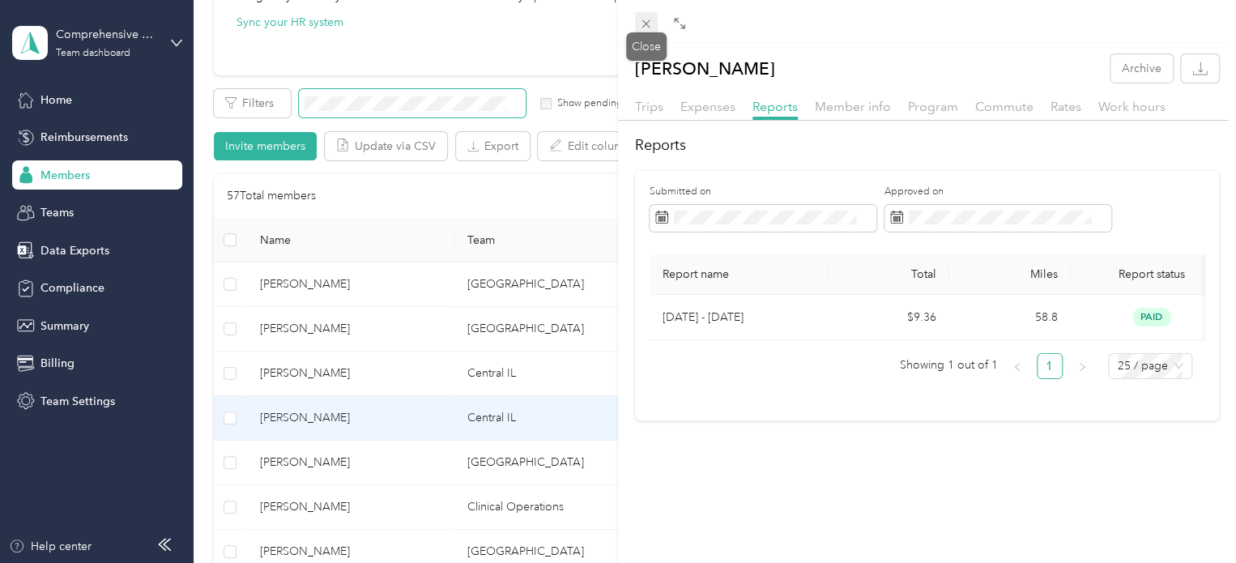
click at [643, 21] on icon at bounding box center [646, 24] width 8 height 8
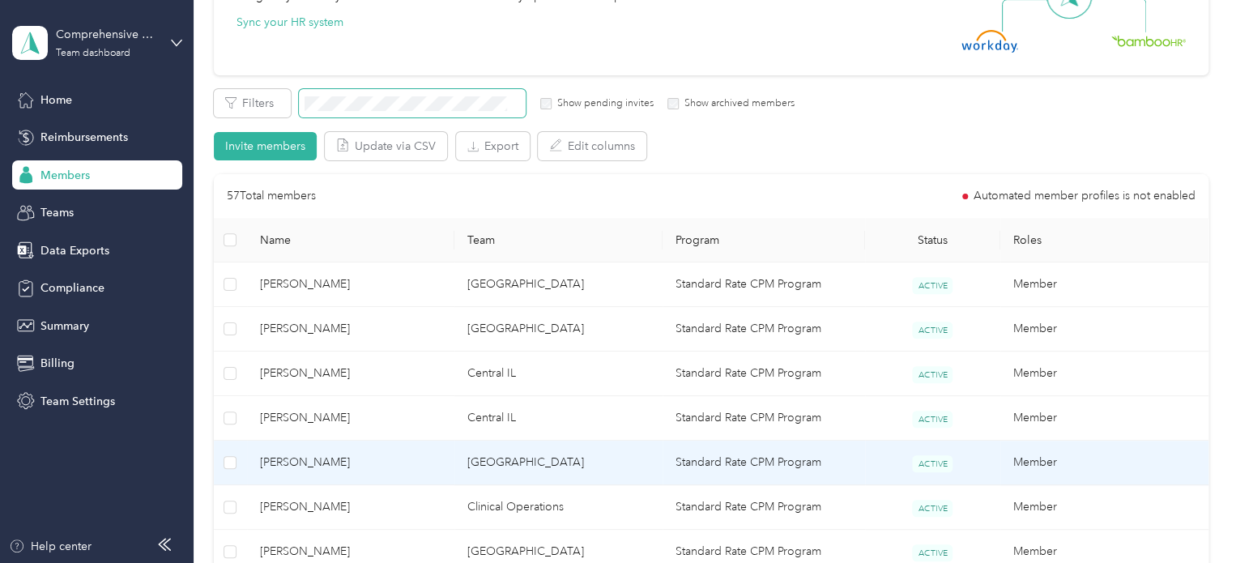
click at [309, 458] on span "[PERSON_NAME]" at bounding box center [351, 462] width 182 height 18
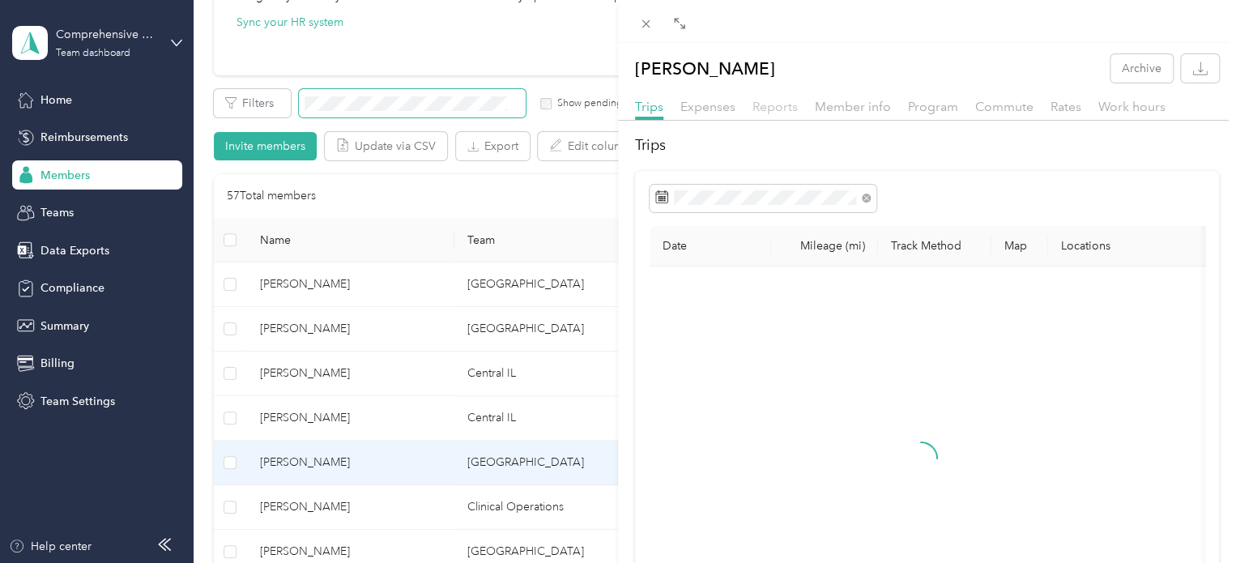
click at [771, 105] on span "Reports" at bounding box center [774, 106] width 45 height 15
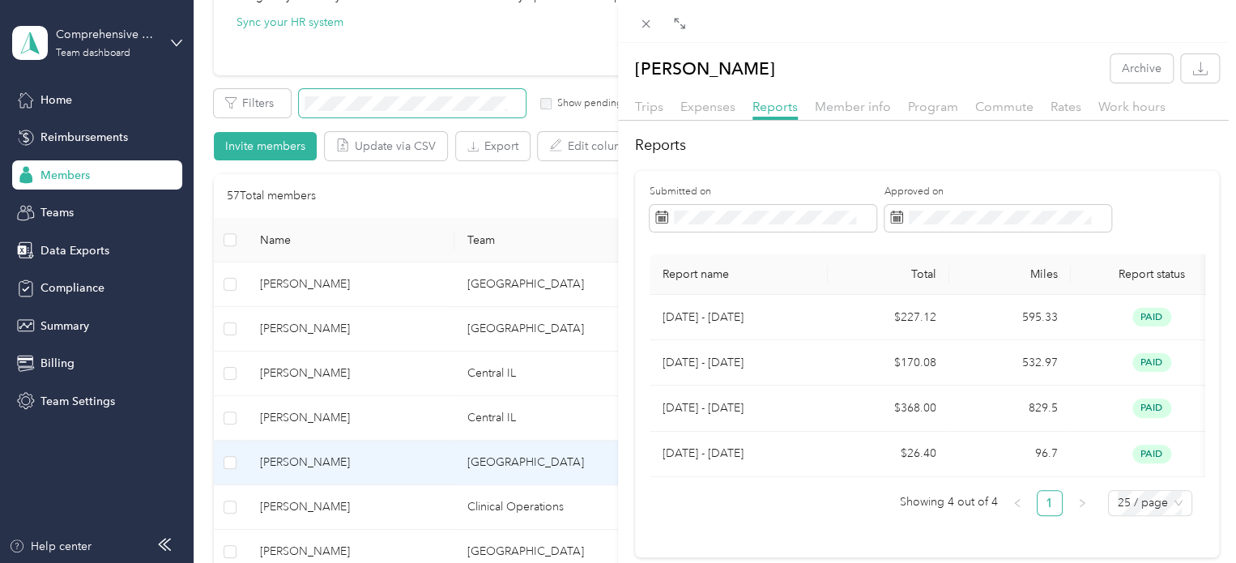
click at [306, 508] on div "[PERSON_NAME] Archive Trips Expenses Reports Member info Program Commute Rates …" at bounding box center [618, 281] width 1236 height 563
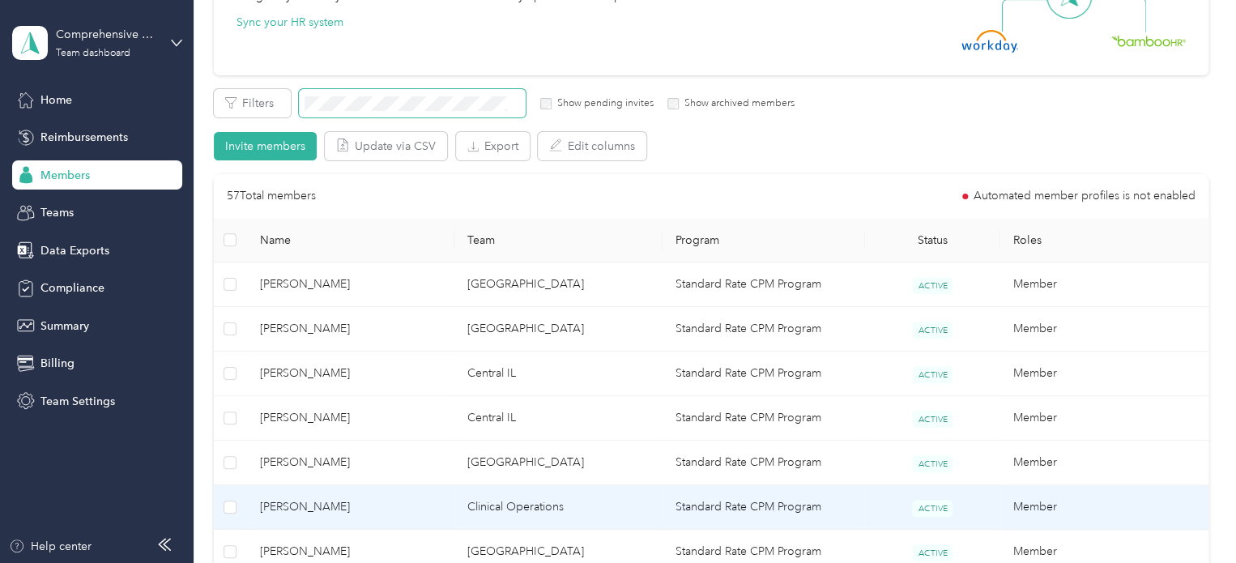
click at [306, 508] on span "[PERSON_NAME]" at bounding box center [351, 507] width 182 height 18
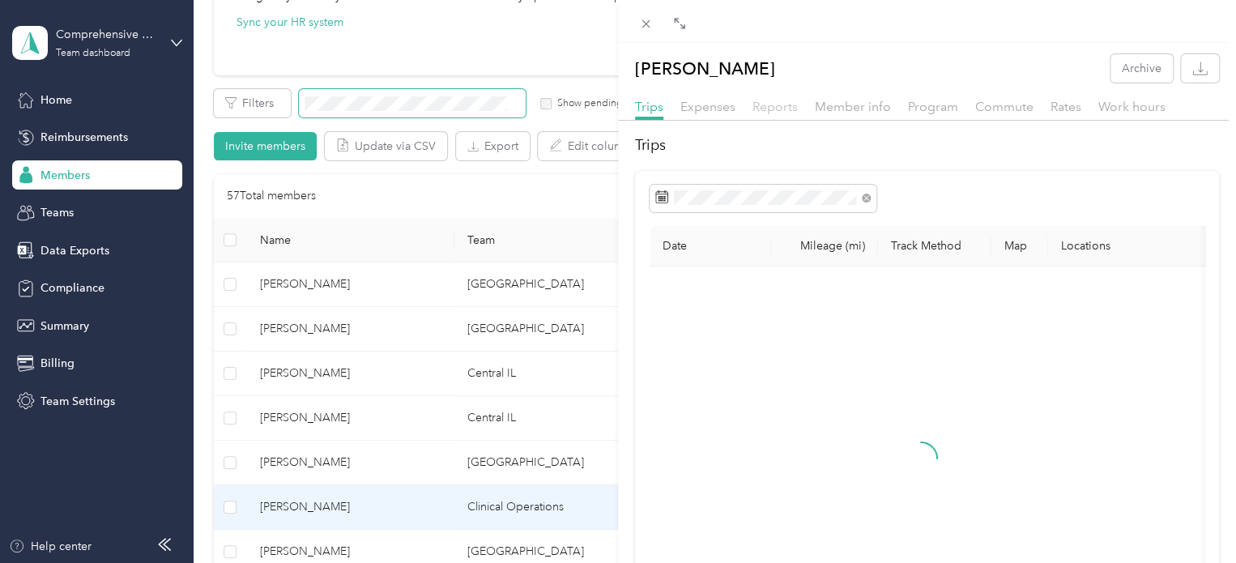
click at [790, 109] on span "Reports" at bounding box center [774, 106] width 45 height 15
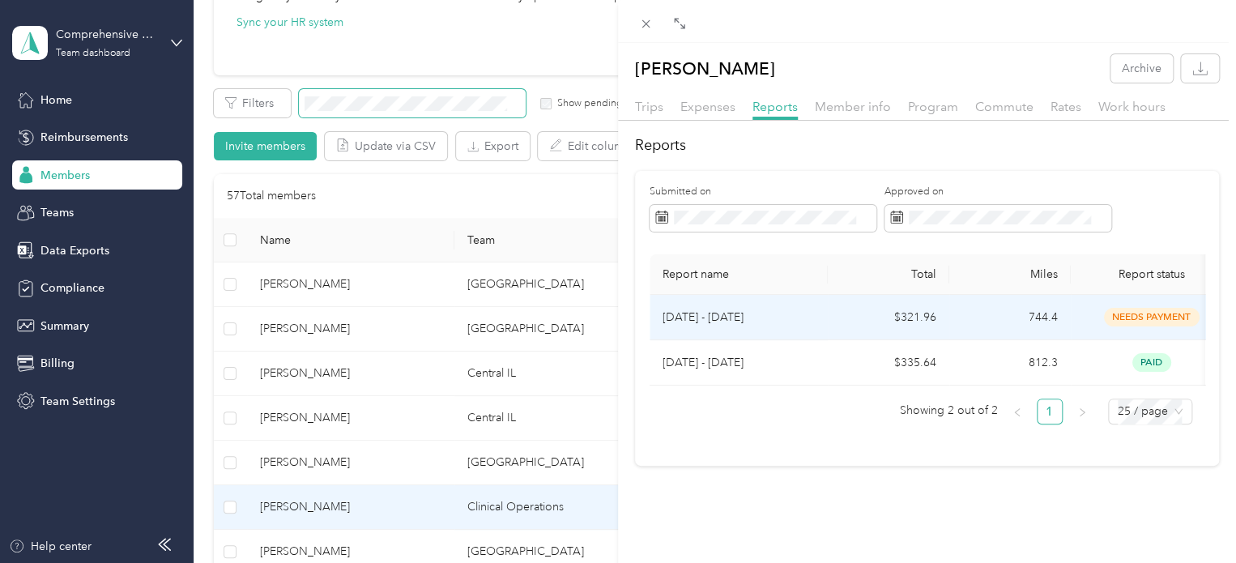
click at [679, 313] on td "[DATE] - [DATE]" at bounding box center [738, 317] width 178 height 45
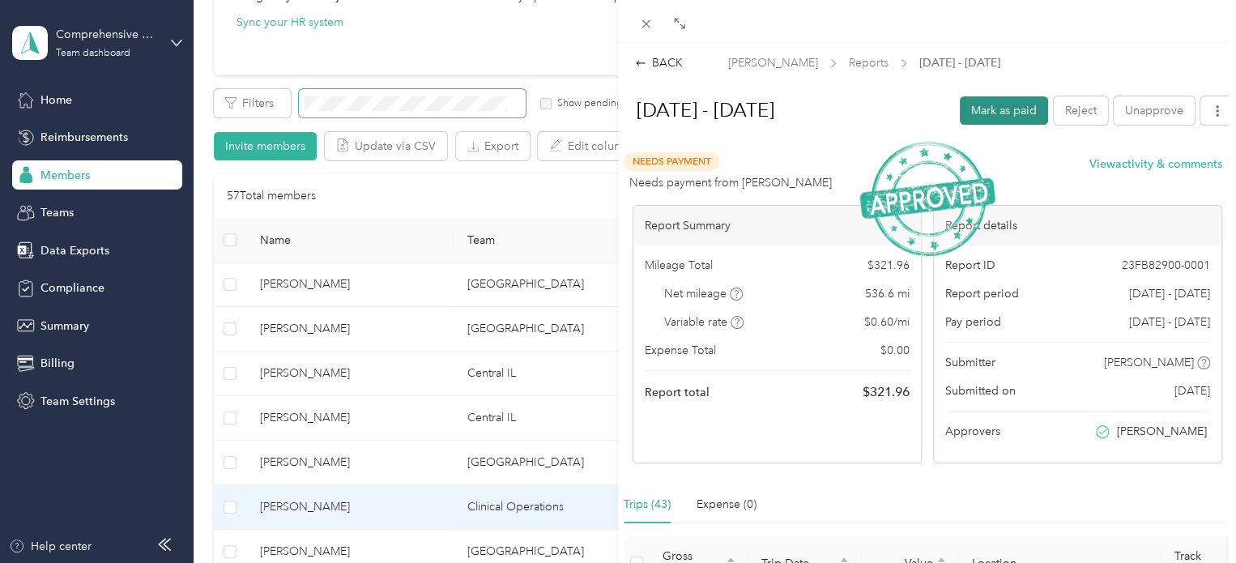
click at [1009, 104] on button "Mark as paid" at bounding box center [1004, 110] width 88 height 28
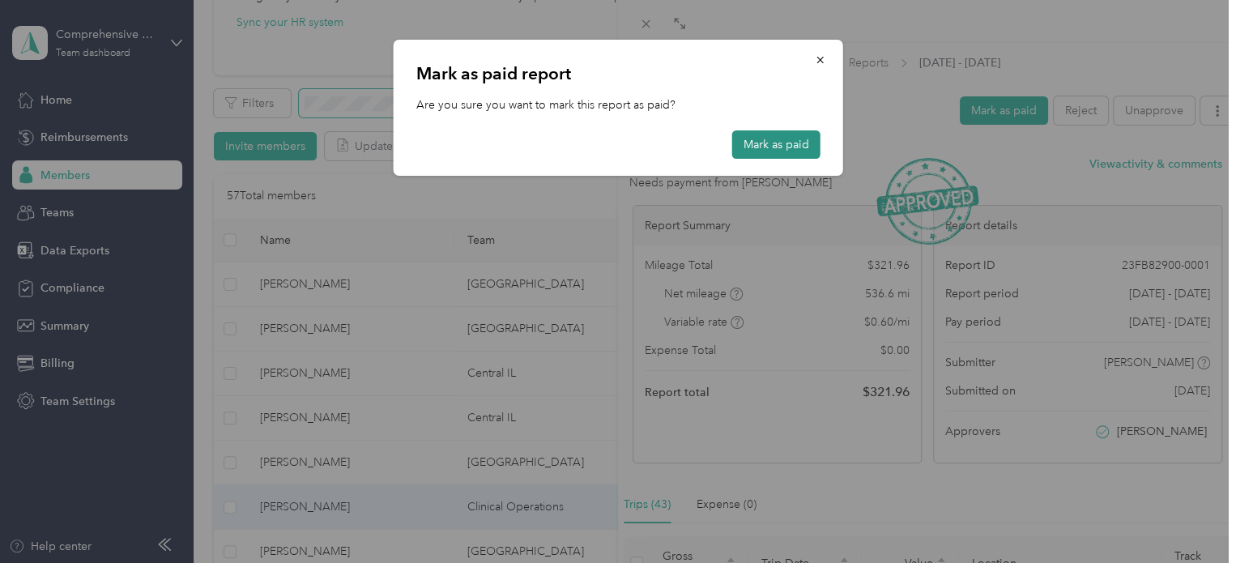
click at [787, 147] on button "Mark as paid" at bounding box center [776, 144] width 88 height 28
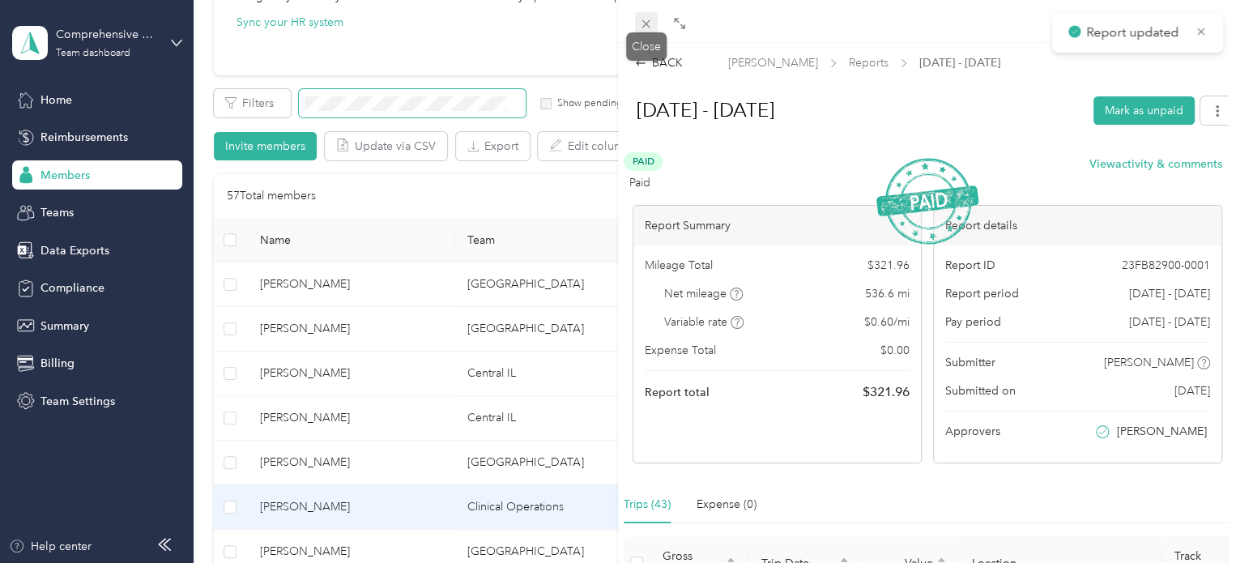
click at [640, 17] on icon at bounding box center [646, 24] width 14 height 14
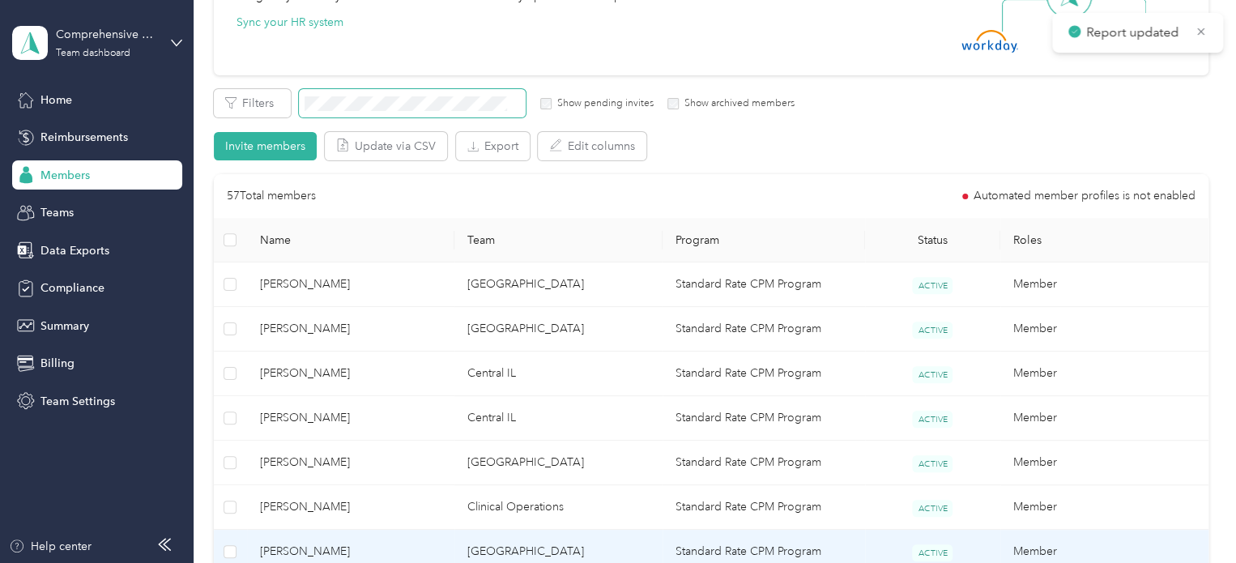
click at [305, 549] on span "[PERSON_NAME]" at bounding box center [351, 552] width 182 height 18
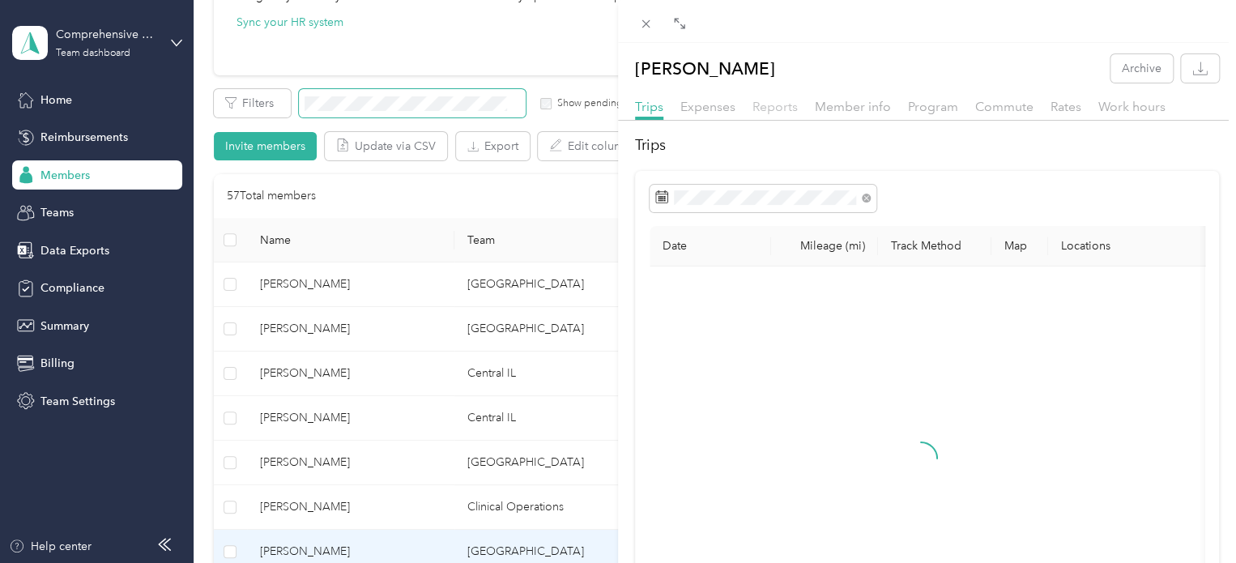
click at [777, 109] on span "Reports" at bounding box center [774, 106] width 45 height 15
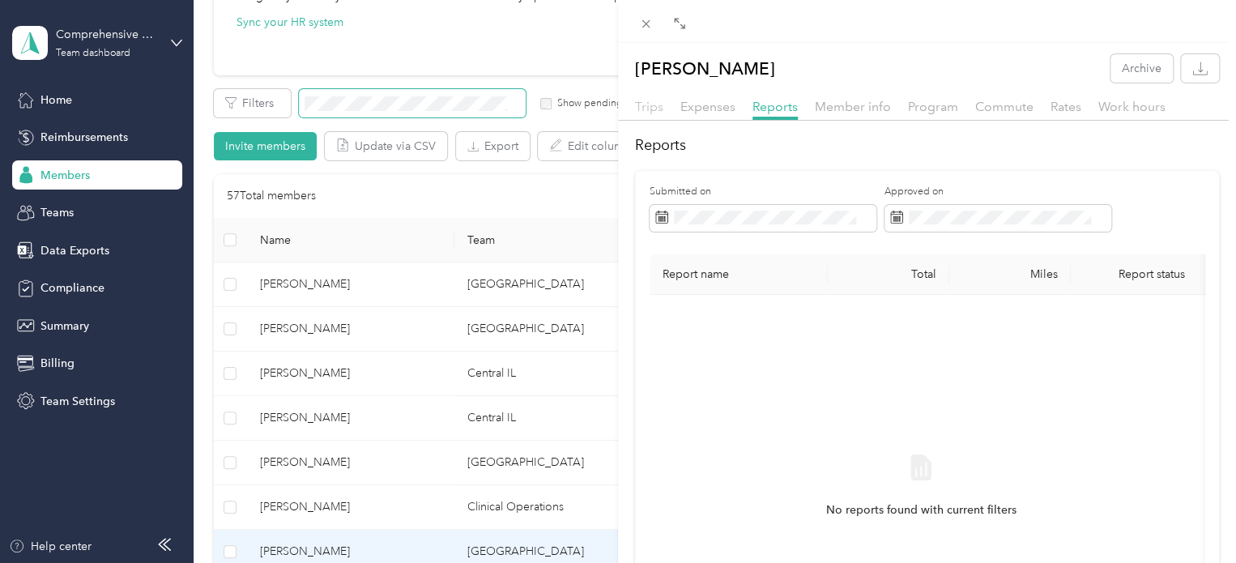
click at [657, 110] on span "Trips" at bounding box center [649, 106] width 28 height 15
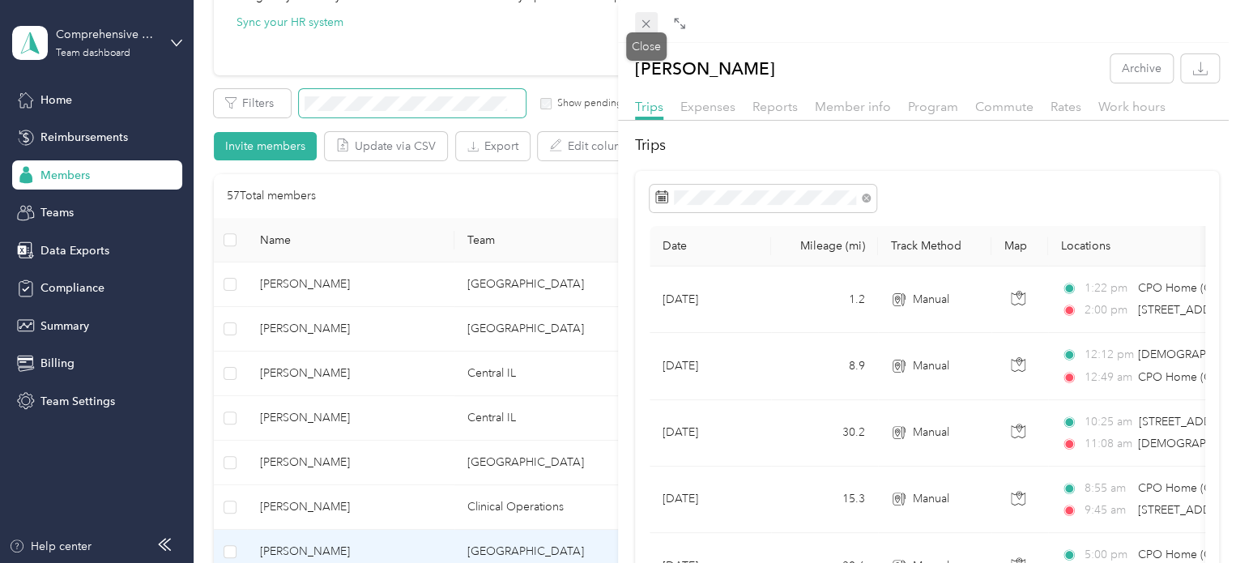
click at [647, 21] on icon at bounding box center [646, 24] width 14 height 14
